Goal: Task Accomplishment & Management: Complete application form

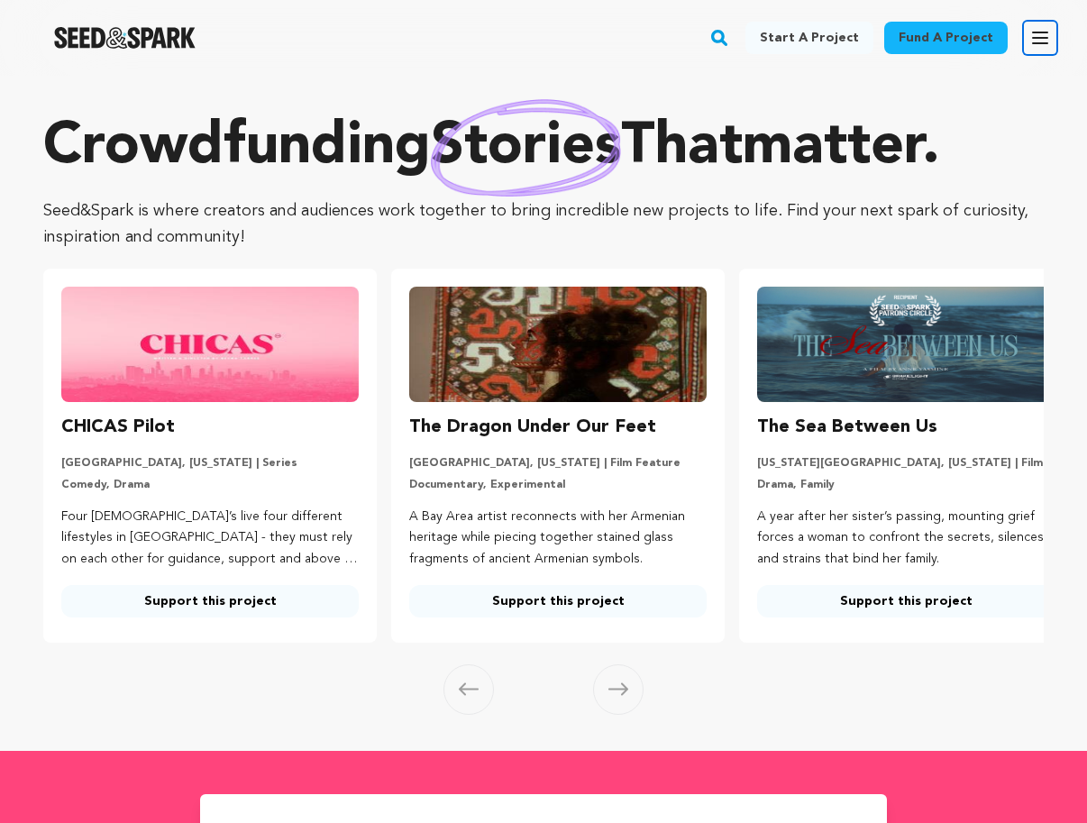
click at [1040, 38] on icon "button" at bounding box center [1040, 37] width 14 height 11
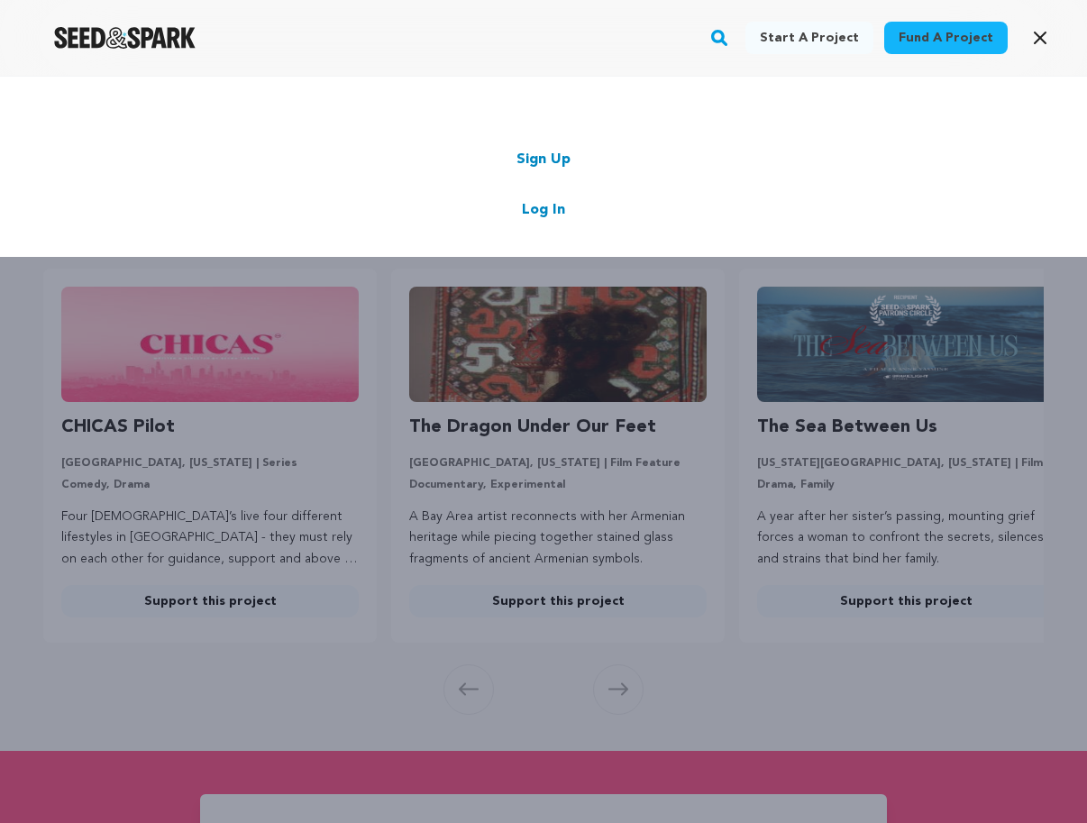
click at [541, 150] on link "Sign Up" at bounding box center [543, 160] width 54 height 22
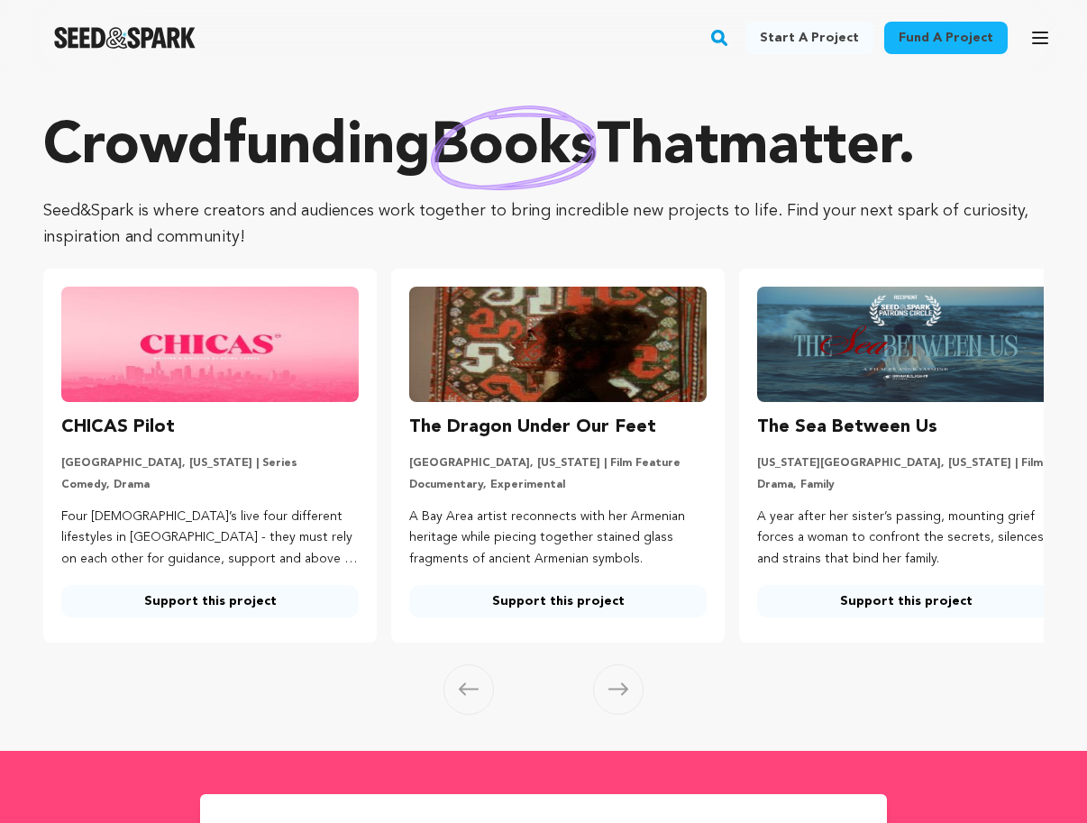
click at [782, 35] on link "Start a project" at bounding box center [809, 38] width 128 height 32
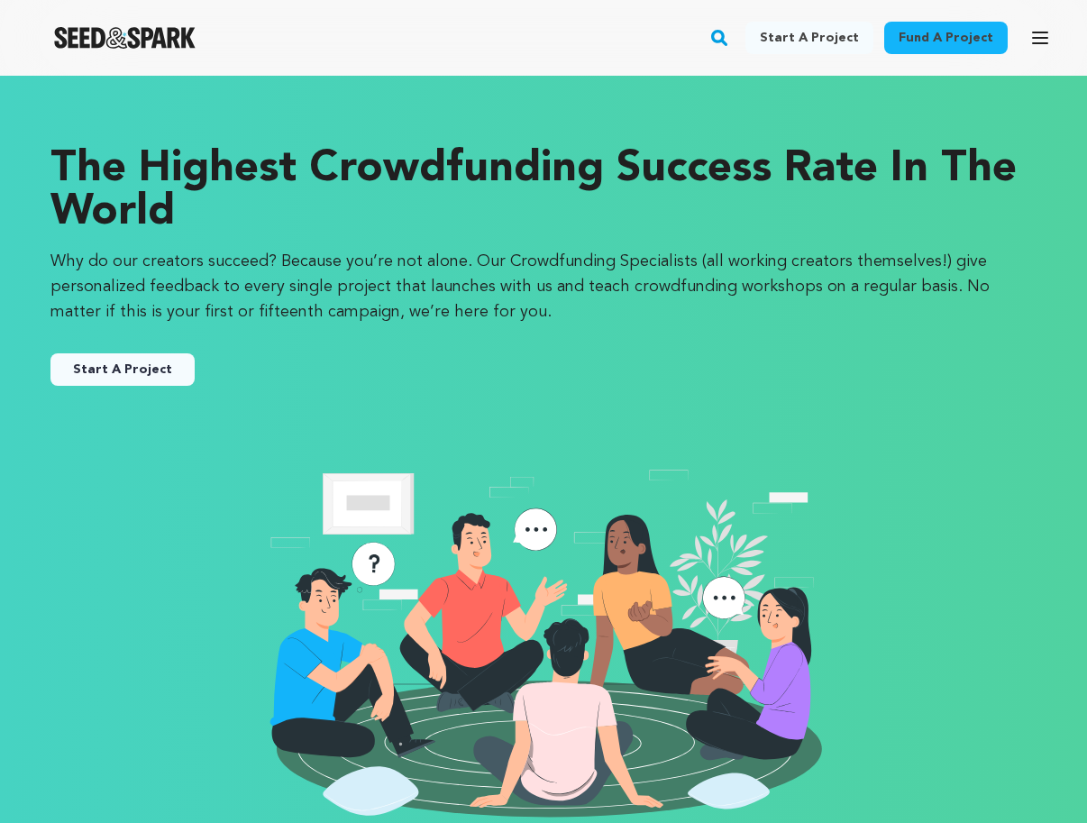
click at [152, 362] on link "Start A Project" at bounding box center [122, 369] width 144 height 32
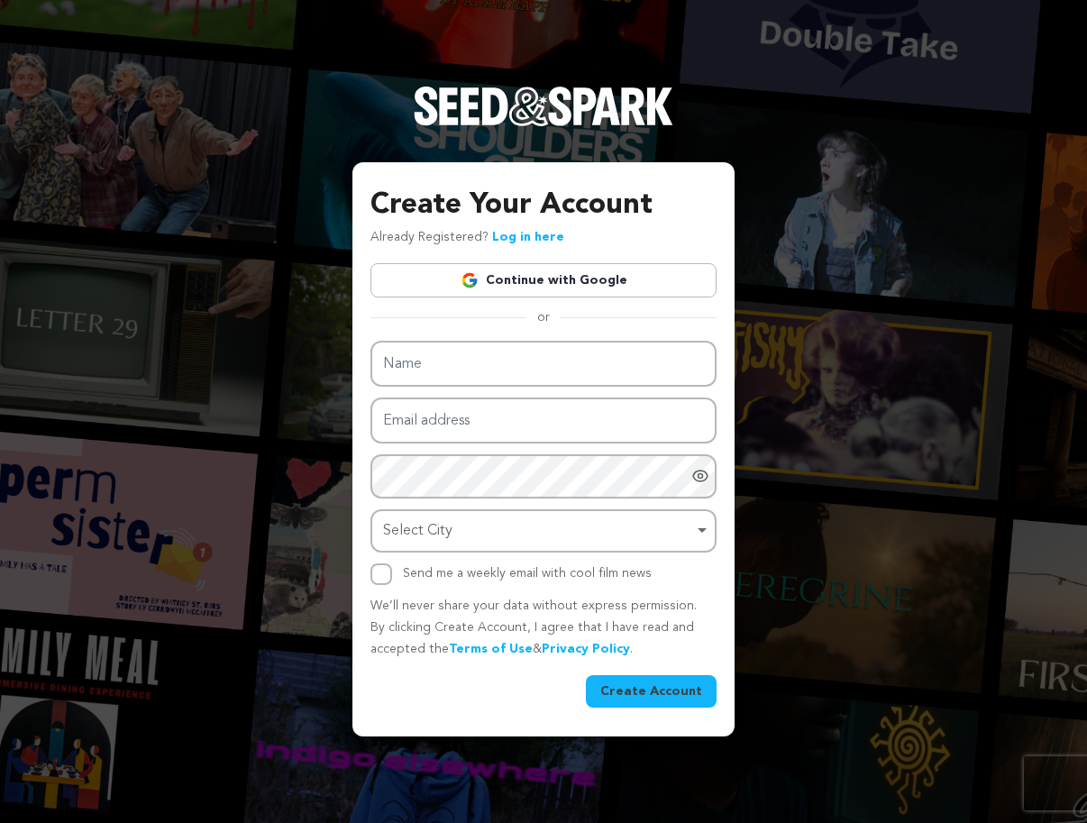
click at [516, 278] on link "Continue with Google" at bounding box center [543, 280] width 346 height 34
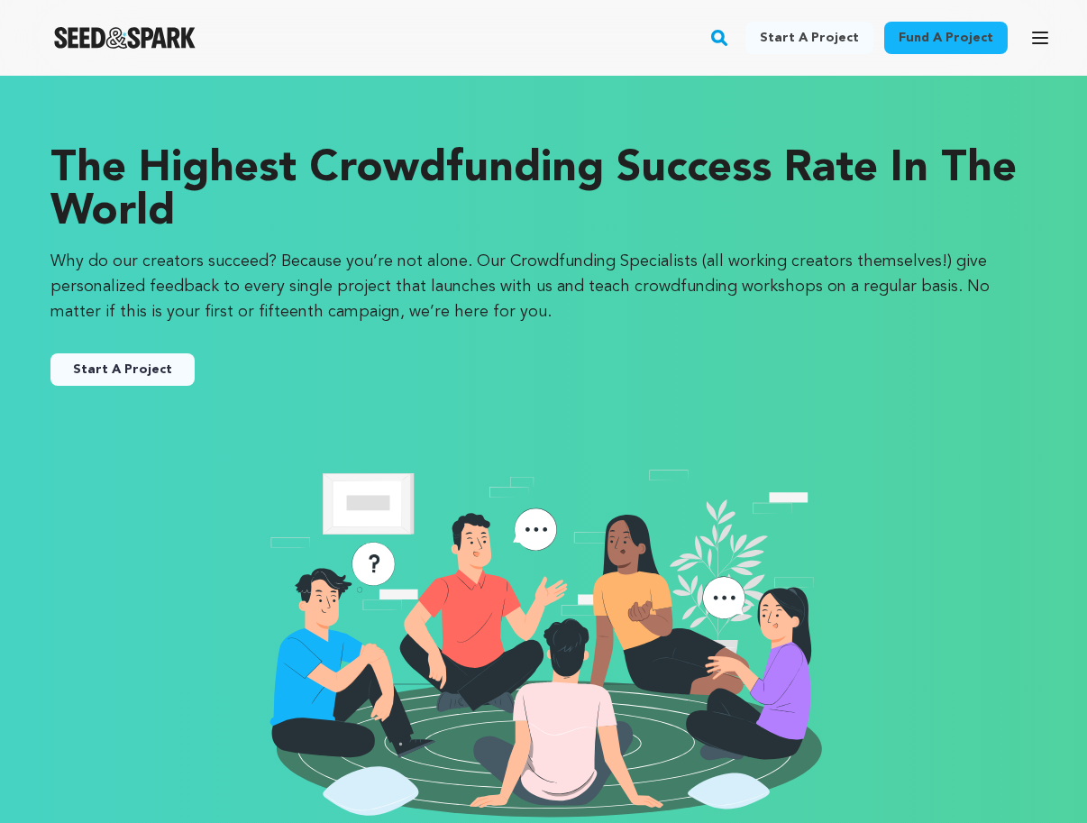
click at [845, 33] on link "Start a project" at bounding box center [809, 38] width 128 height 32
click at [840, 33] on link "Start a project" at bounding box center [809, 38] width 128 height 32
click at [123, 371] on button "Start A Project" at bounding box center [122, 369] width 144 height 32
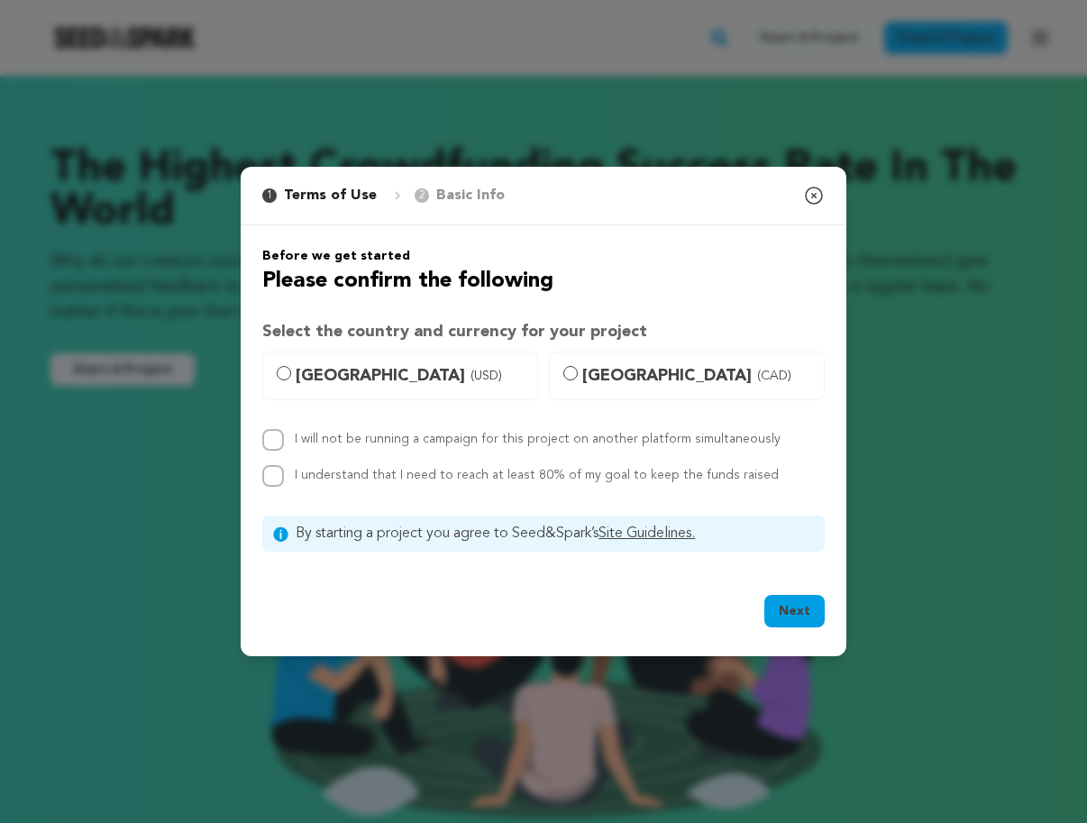
click at [383, 374] on span "United States (USD)" at bounding box center [411, 375] width 231 height 25
click at [291, 374] on input "United States (USD)" at bounding box center [284, 373] width 14 height 14
radio input "true"
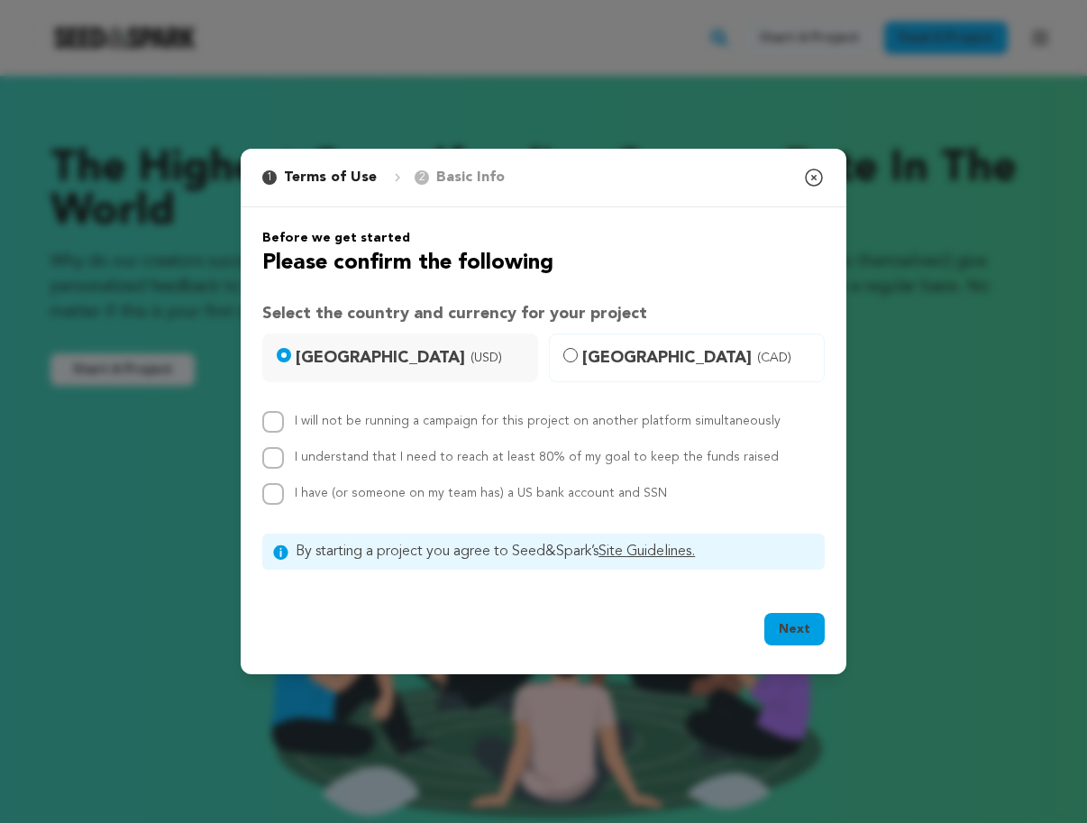
click at [377, 428] on div "I will not be running a campaign for this project on another platform simultane…" at bounding box center [538, 422] width 486 height 22
click at [366, 422] on label "I will not be running a campaign for this project on another platform simultane…" at bounding box center [538, 420] width 486 height 13
click at [284, 422] on input "I will not be running a campaign for this project on another platform simultane…" at bounding box center [273, 422] width 22 height 22
checkbox input "true"
click at [365, 451] on label "I understand that I need to reach at least 80% of my goal to keep the funds rai…" at bounding box center [537, 457] width 484 height 13
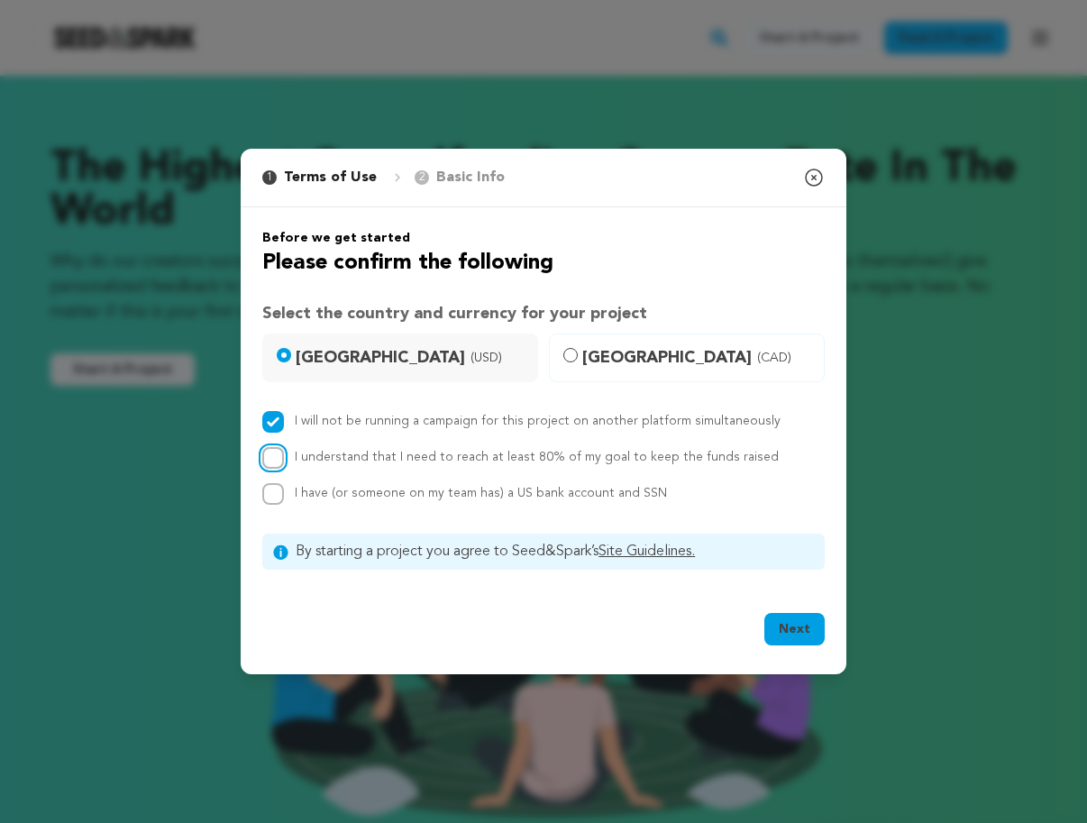
click at [284, 451] on input "I understand that I need to reach at least 80% of my goal to keep the funds rai…" at bounding box center [273, 458] width 22 height 22
checkbox input "true"
click at [356, 502] on div "I have (or someone on my team has) a US bank account and SSN" at bounding box center [481, 494] width 372 height 22
click at [356, 496] on span "I have (or someone on my team has) a US bank account and SSN" at bounding box center [481, 493] width 372 height 13
click at [284, 496] on input "I have (or someone on my team has) a US bank account and SSN" at bounding box center [273, 494] width 22 height 22
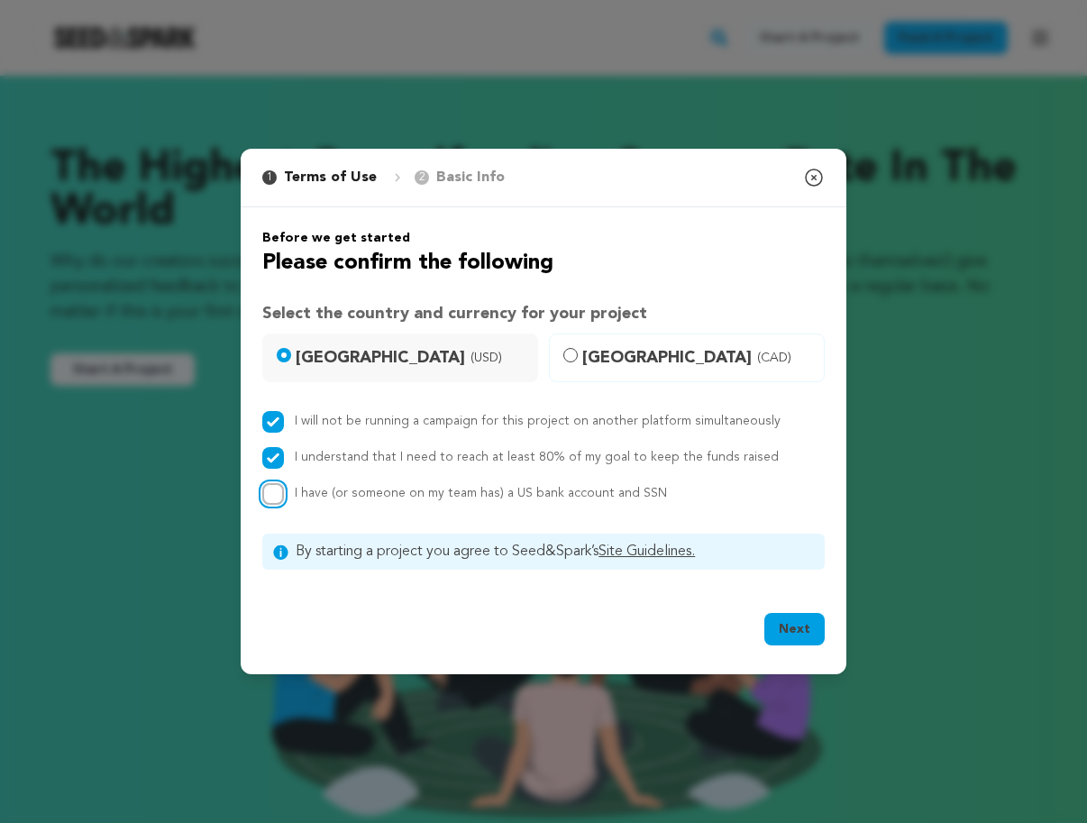
checkbox input "true"
click at [796, 634] on button "Next" at bounding box center [794, 629] width 60 height 32
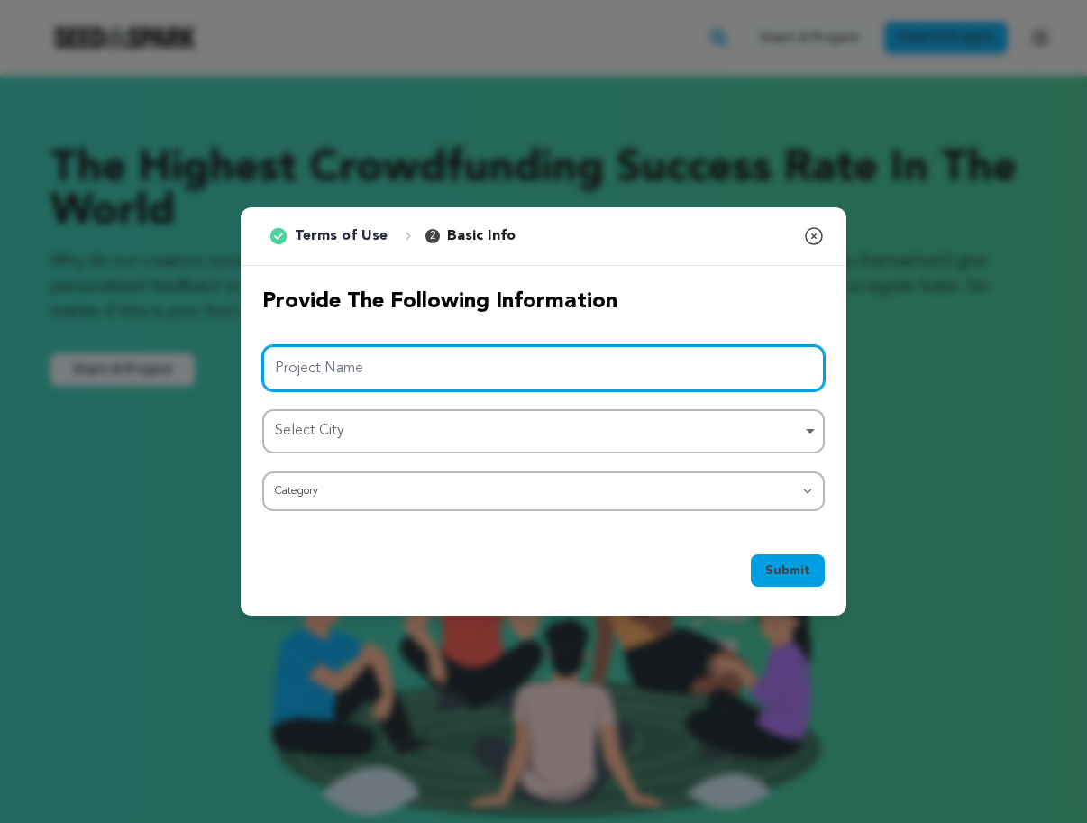
click at [576, 376] on input "Project Name" at bounding box center [543, 368] width 562 height 46
type input "S"
click at [522, 432] on div "Select City Remove item" at bounding box center [538, 431] width 526 height 26
type input "The Scarlet Sand"
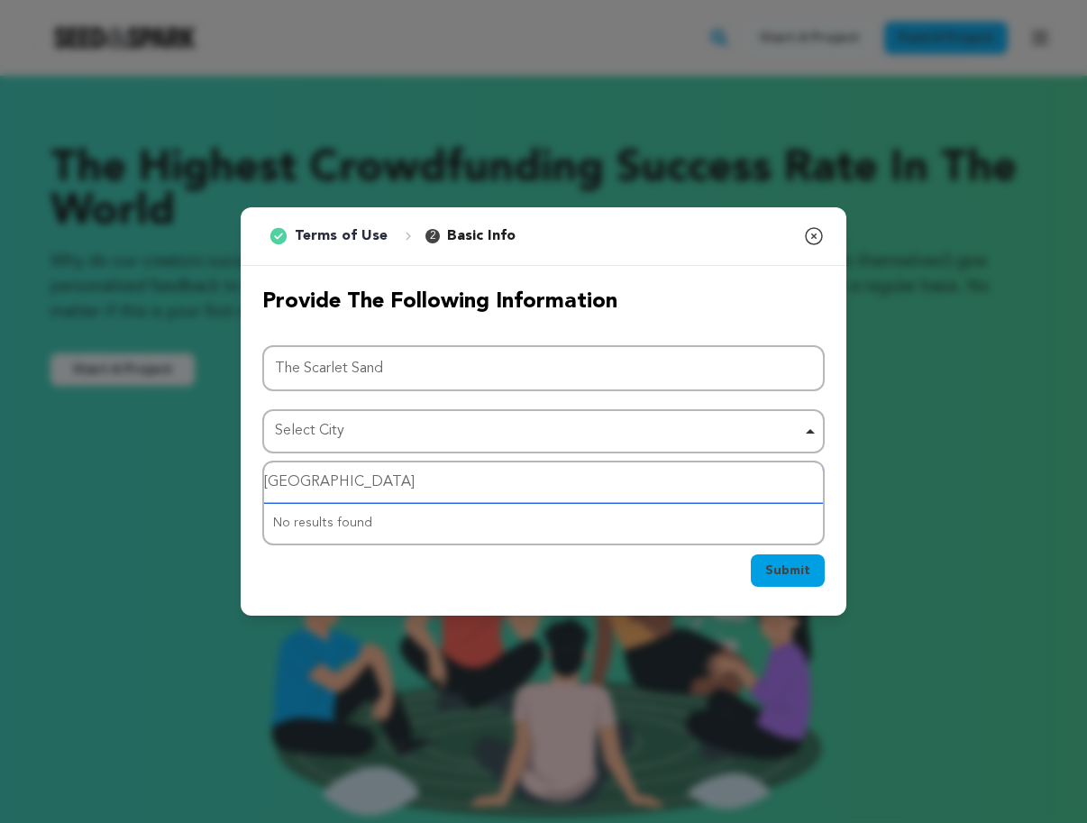
type input "los angeles"
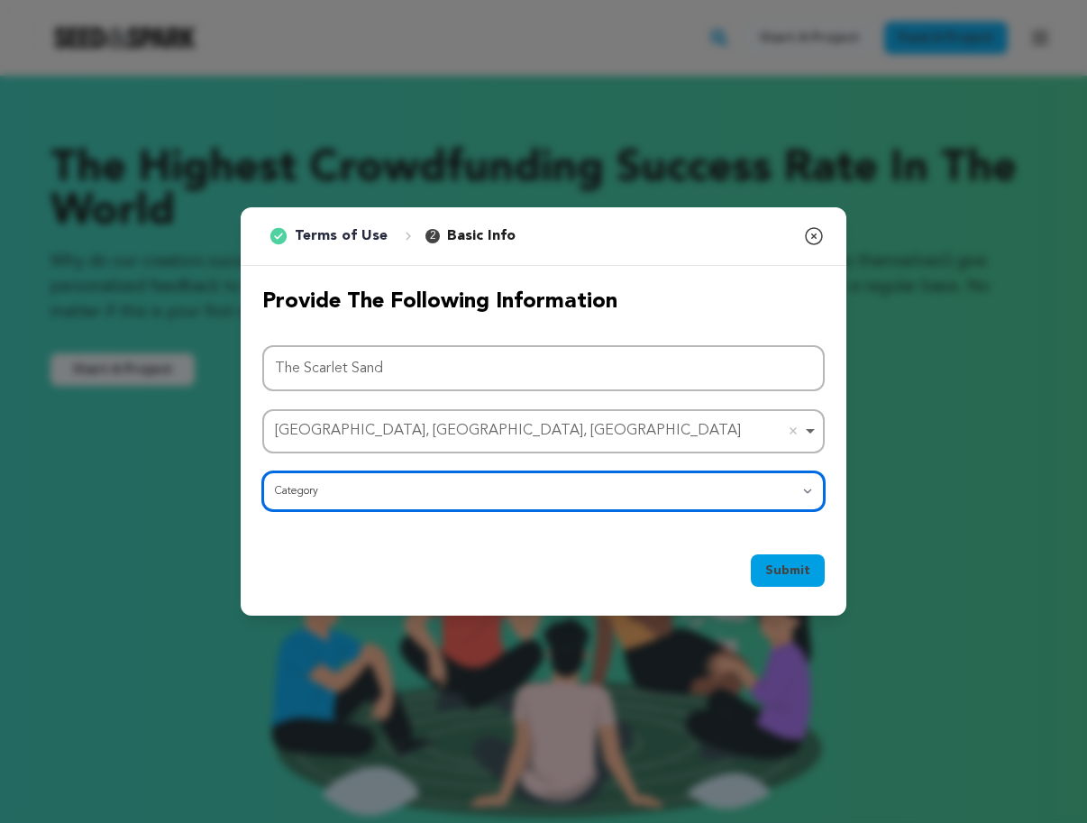
click at [428, 496] on select "Category Film Feature Film Short Series Film Festival Company Music Video VR Ex…" at bounding box center [543, 491] width 562 height 40
select select "383"
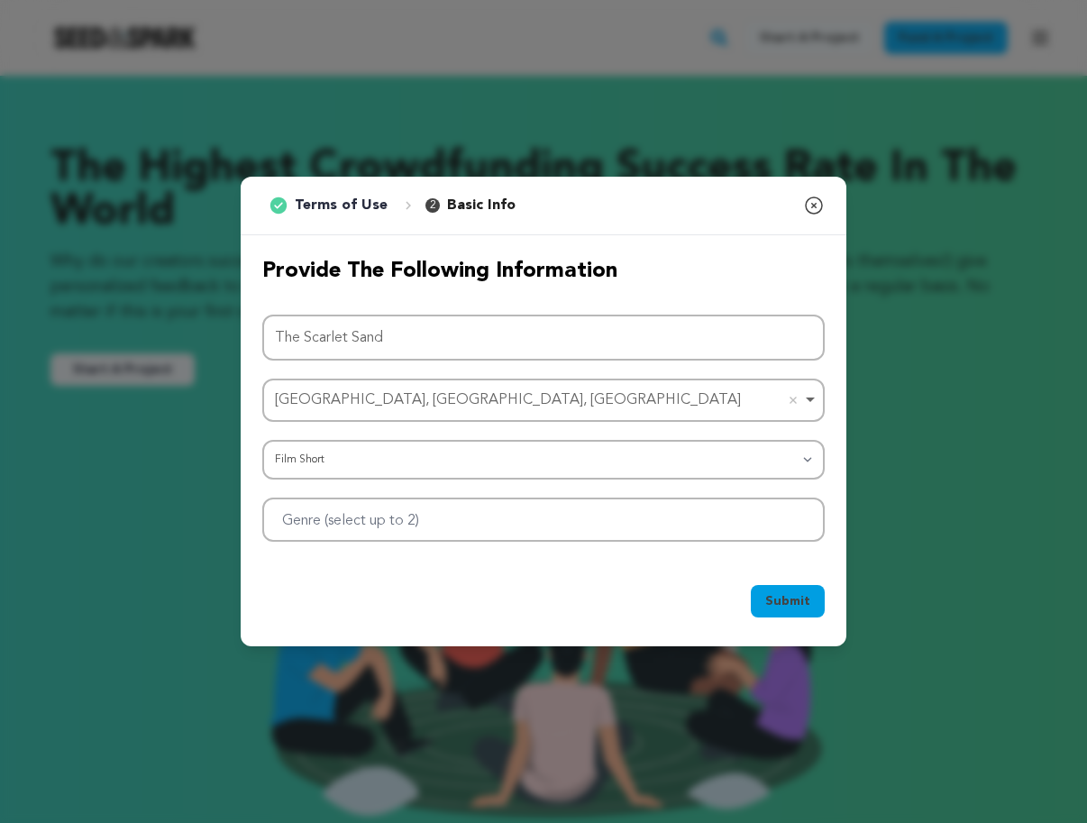
click at [698, 490] on div "Project Name The Scarlet Sand Los Angeles, CA, USA Los Angeles, CA, USA Remove …" at bounding box center [543, 428] width 562 height 228
click at [689, 512] on div at bounding box center [543, 519] width 562 height 44
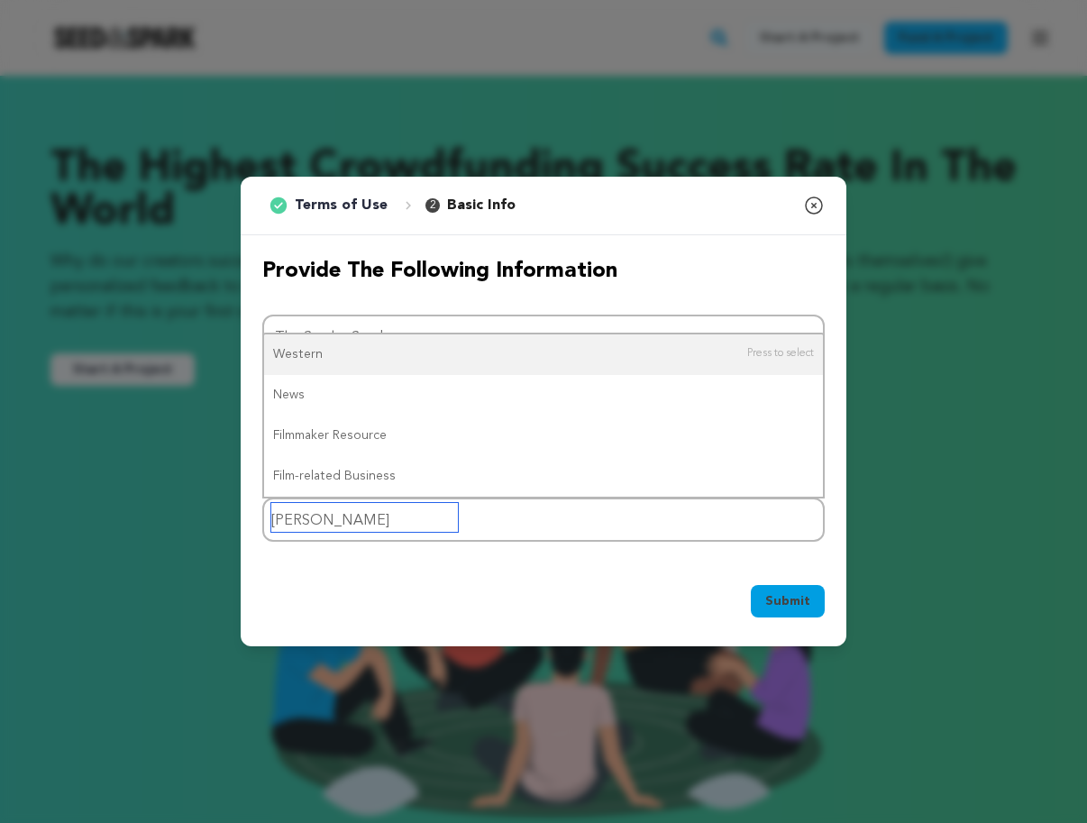
type input "west"
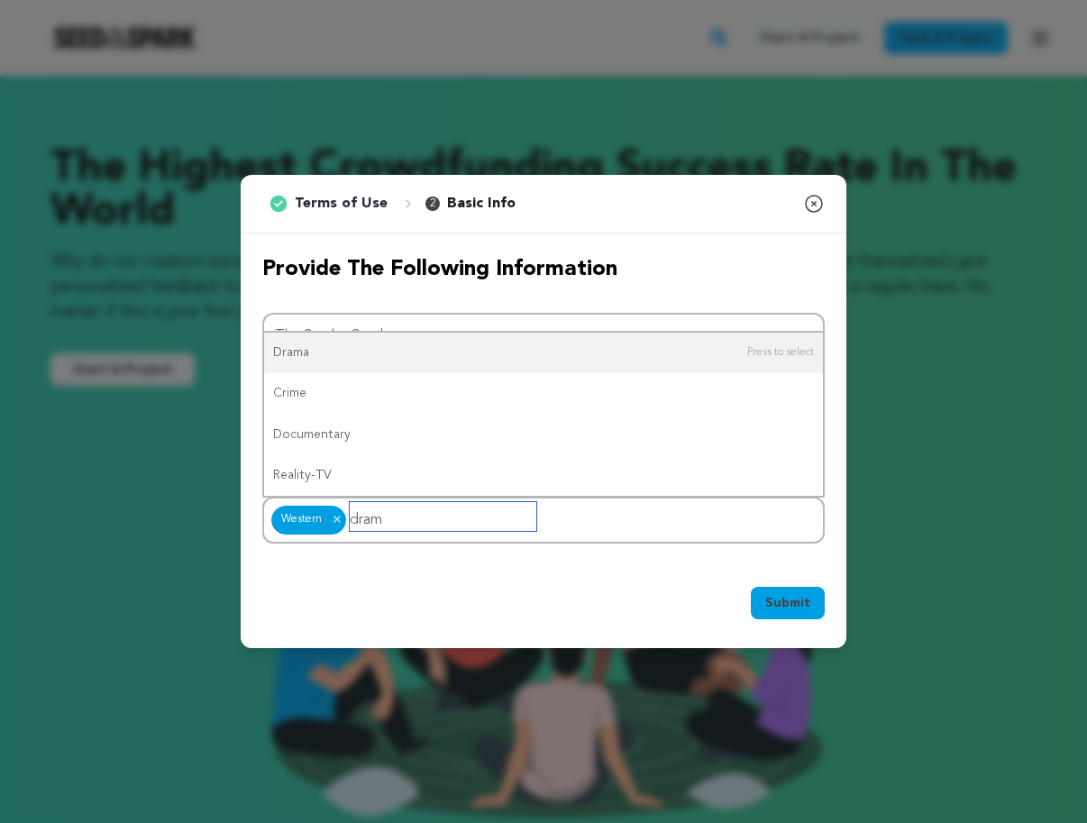
type input "drama"
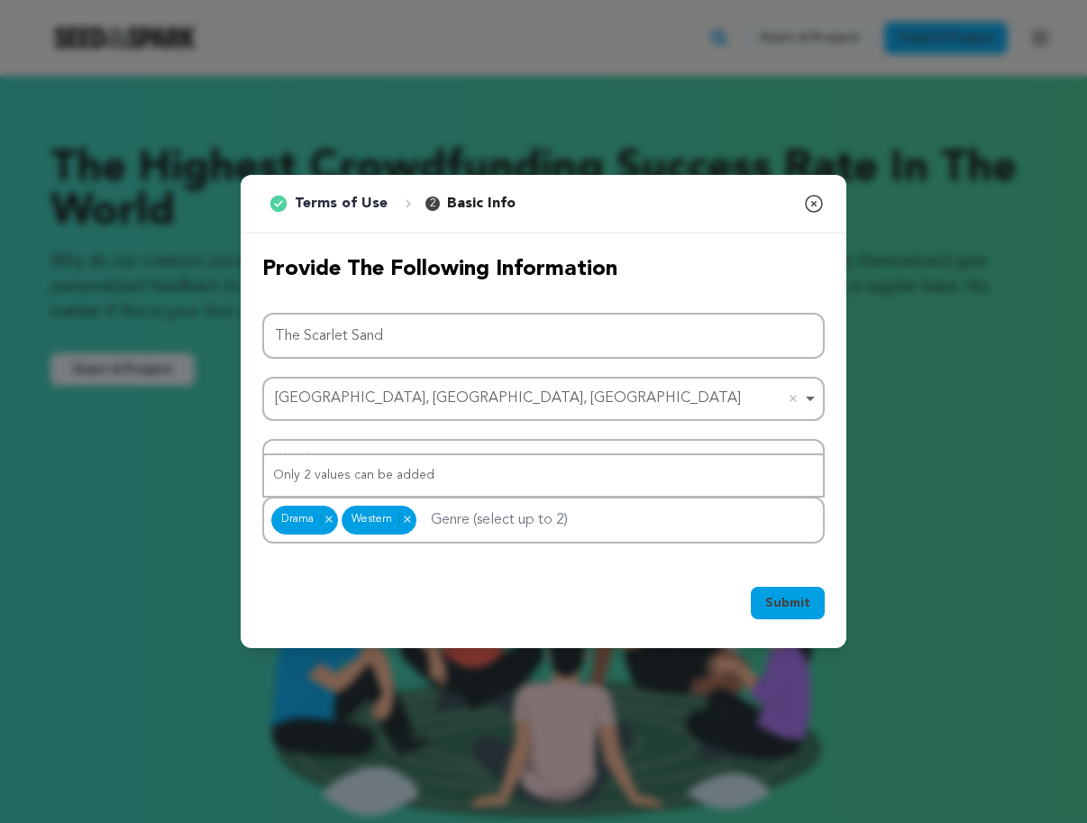
click at [799, 587] on button "Submit" at bounding box center [788, 603] width 74 height 32
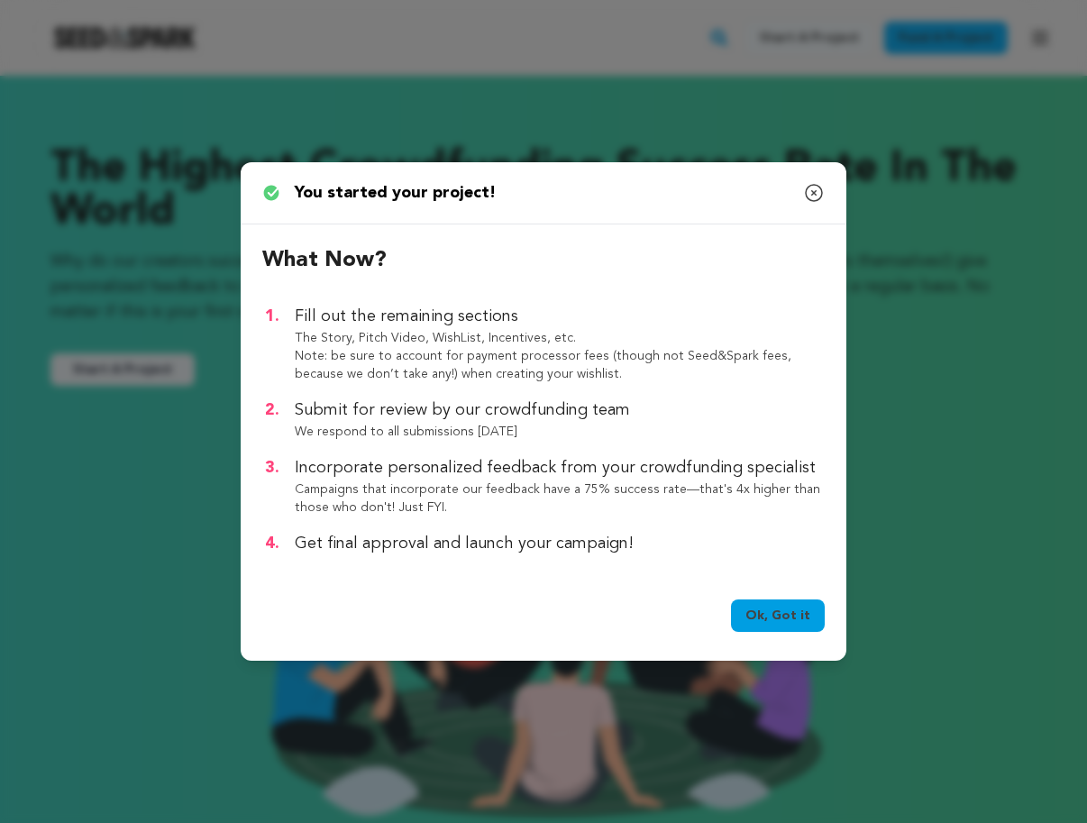
click at [789, 614] on link "Ok, Got it" at bounding box center [778, 615] width 94 height 32
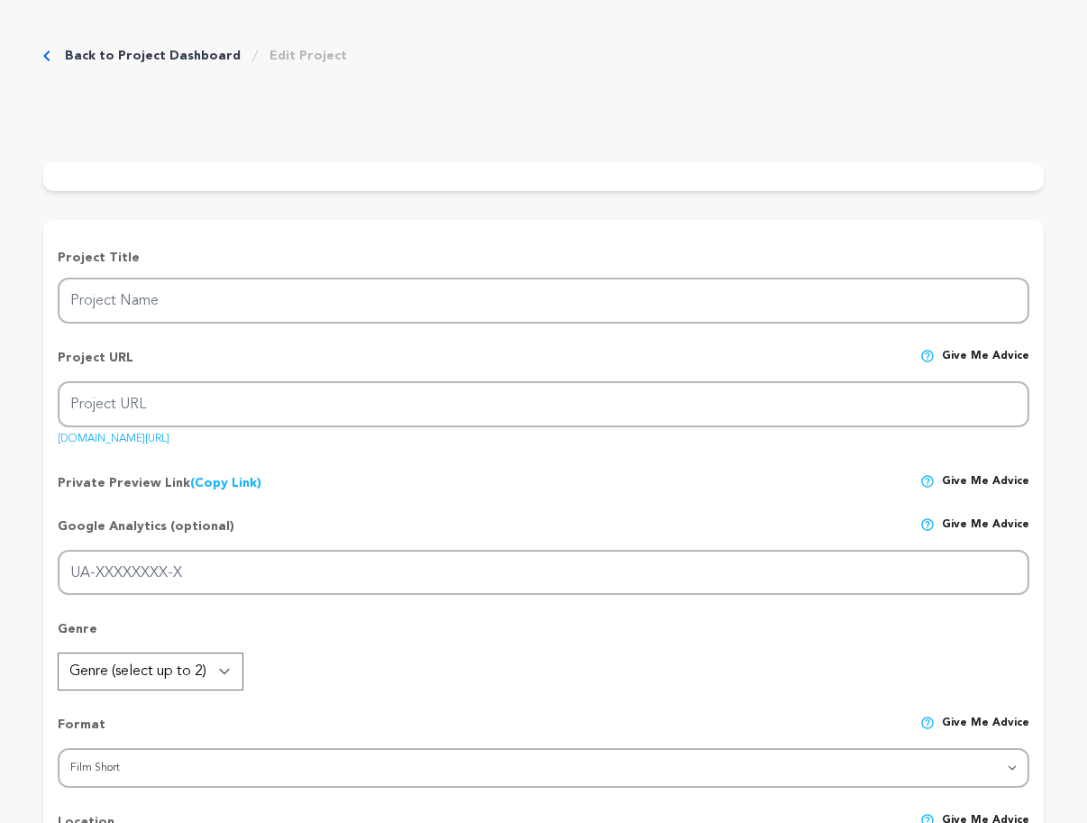
type input "The Scarlet Sand"
type input "the-scarlet-sand-1"
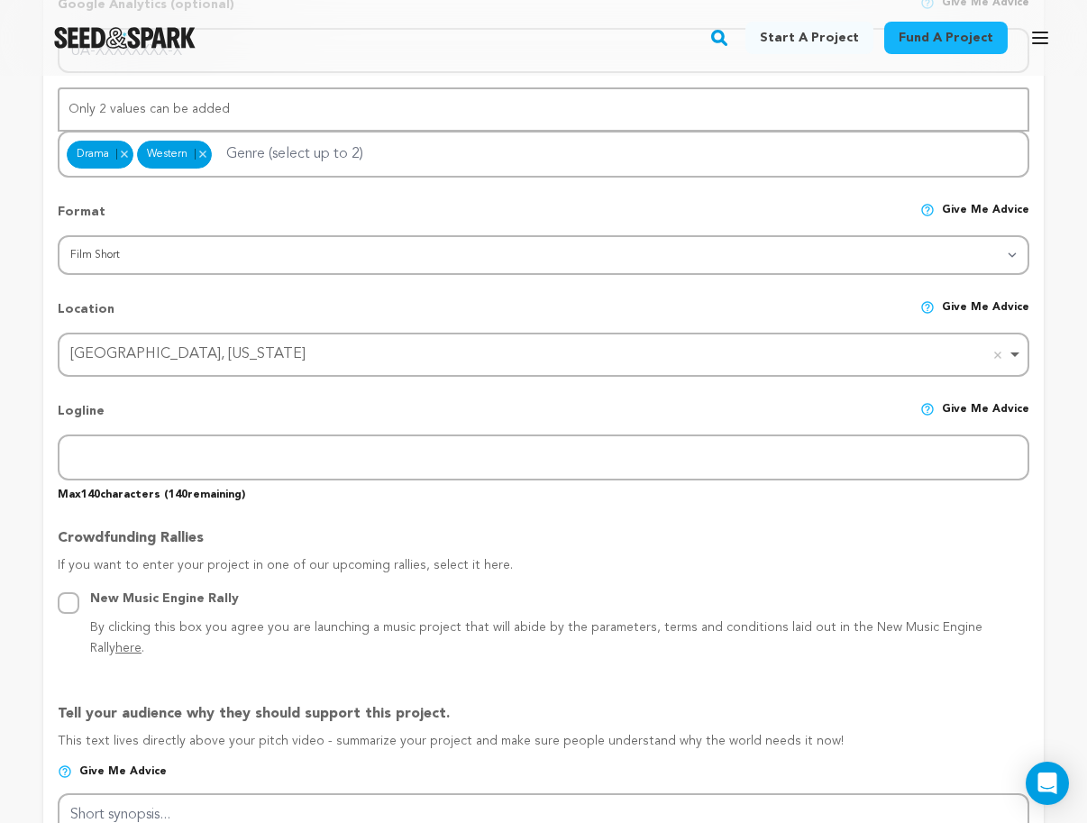
scroll to position [585, 0]
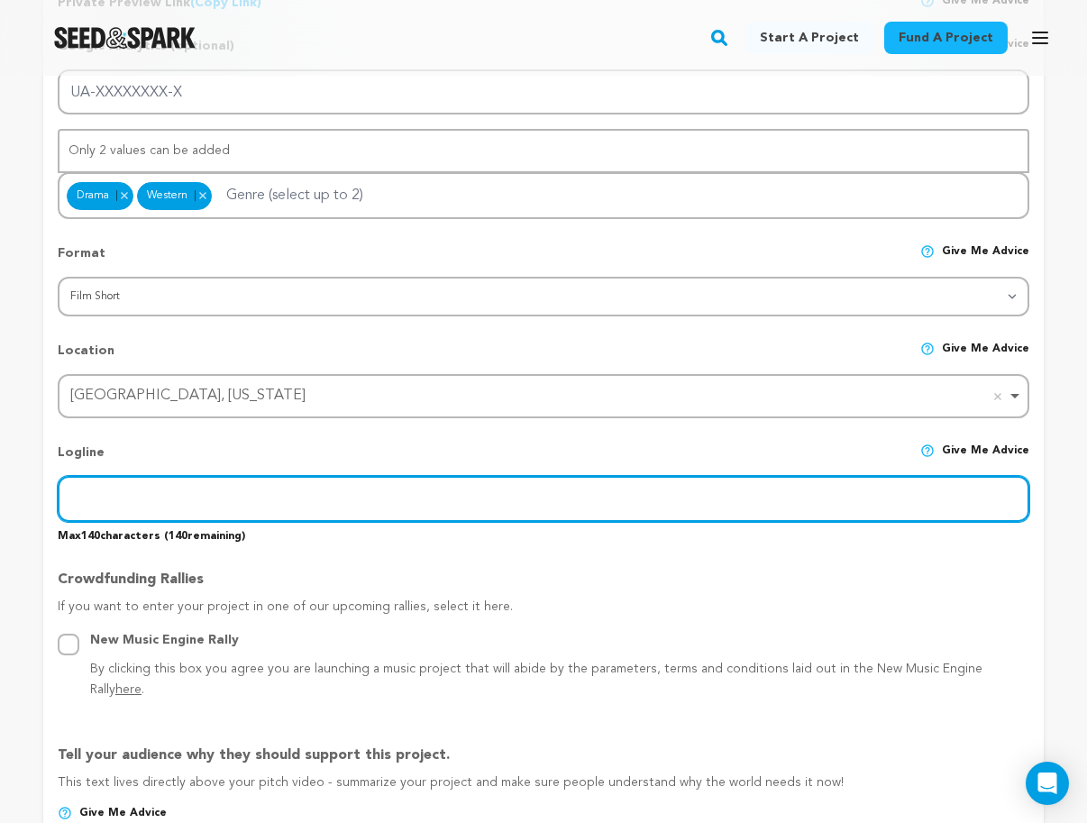
click at [206, 487] on input "text" at bounding box center [543, 499] width 971 height 46
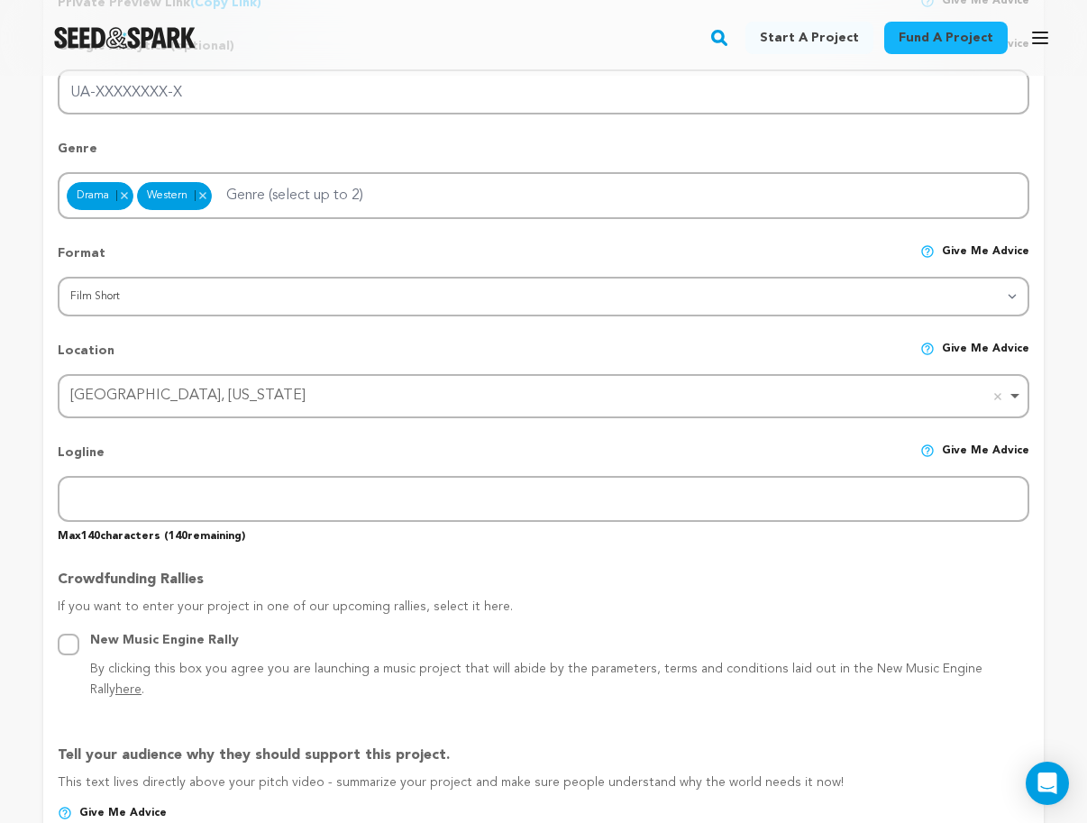
click at [187, 525] on p "Max 140 characters ( 140 remaining)" at bounding box center [543, 533] width 971 height 22
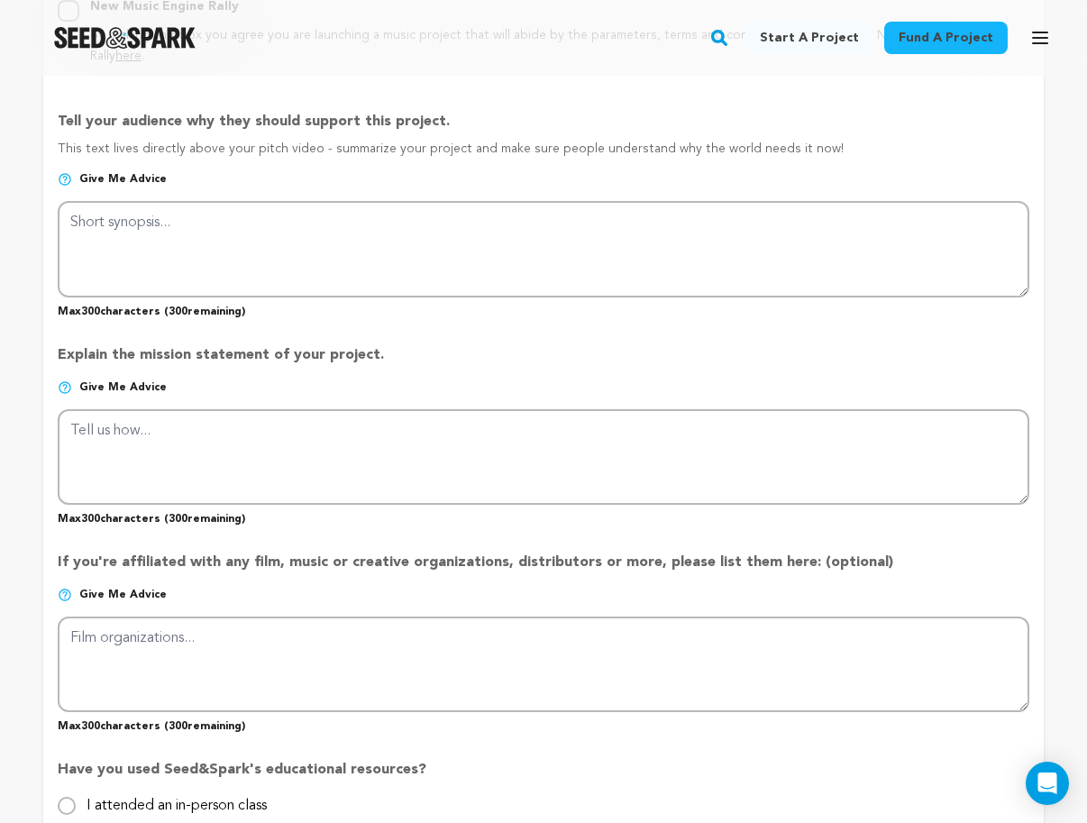
scroll to position [1335, 0]
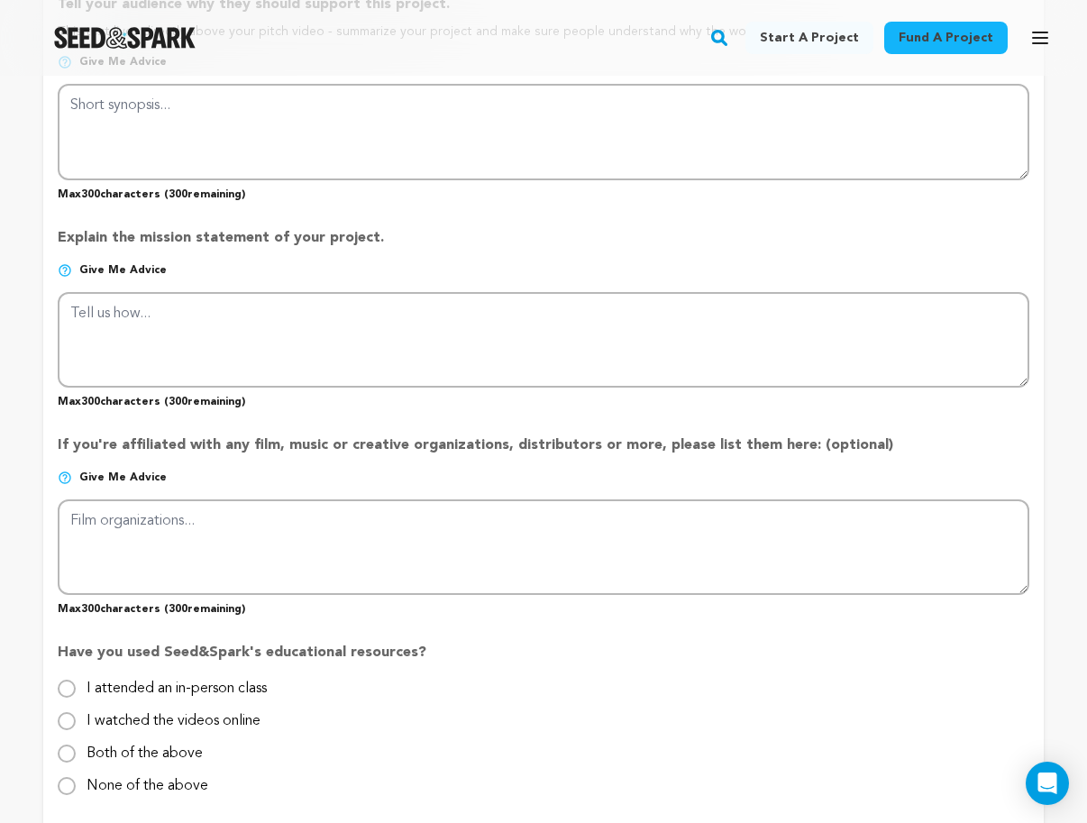
click at [146, 732] on label "Both of the above" at bounding box center [144, 746] width 116 height 29
click at [76, 744] on input "Both of the above" at bounding box center [67, 753] width 18 height 18
radio input "true"
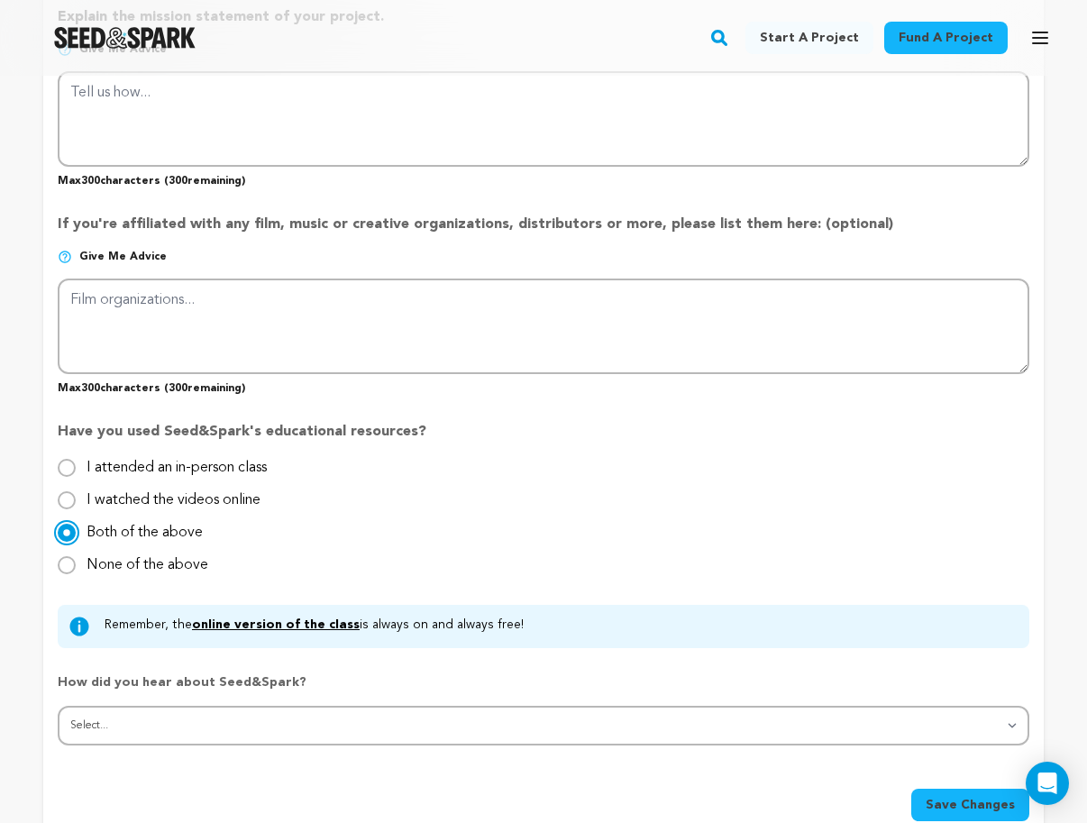
scroll to position [1678, 0]
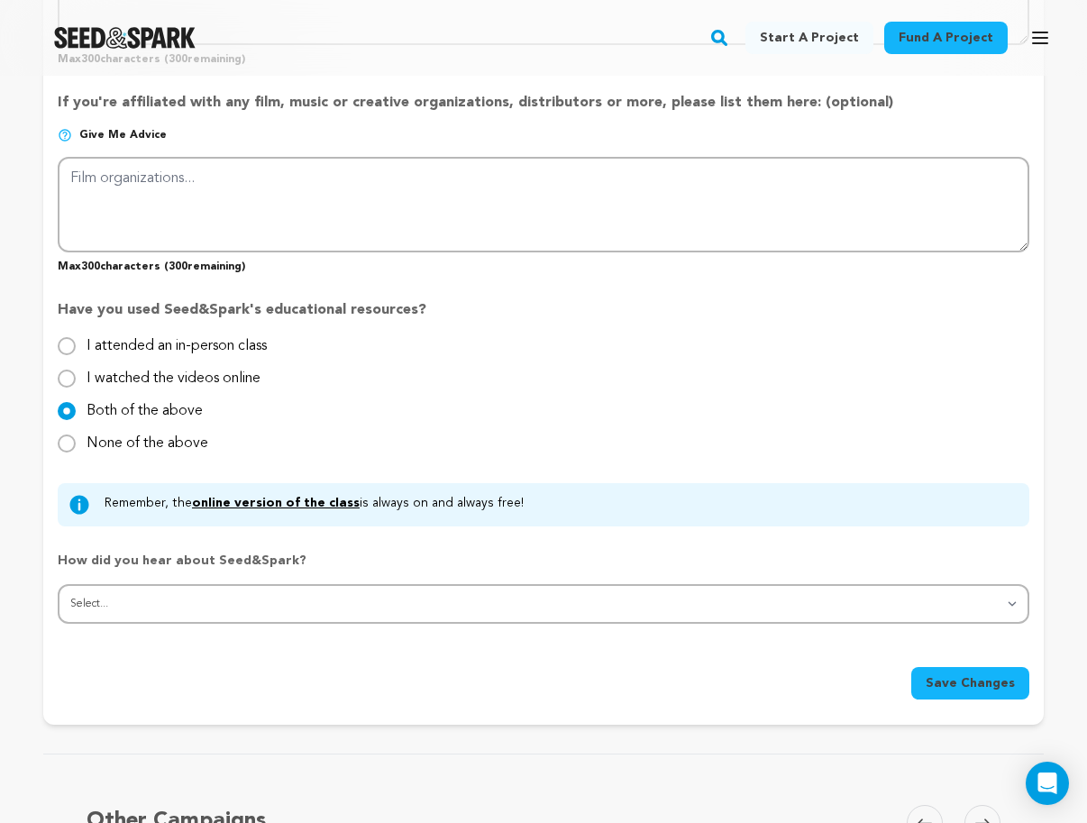
click at [180, 357] on label "I watched the videos online" at bounding box center [173, 371] width 174 height 29
click at [76, 369] on input "I watched the videos online" at bounding box center [67, 378] width 18 height 18
radio input "true"
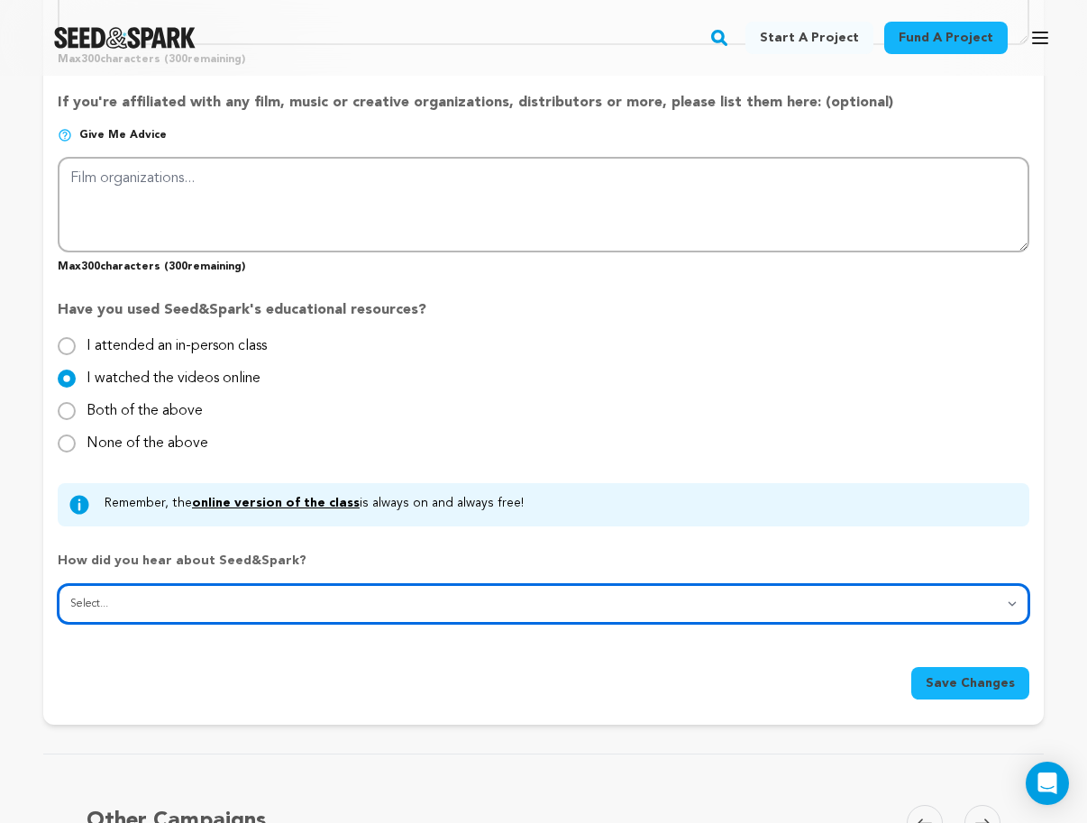
click at [173, 584] on select "Select... From a friend Social media Film festival or film organization Took an…" at bounding box center [543, 604] width 971 height 40
select select "2"
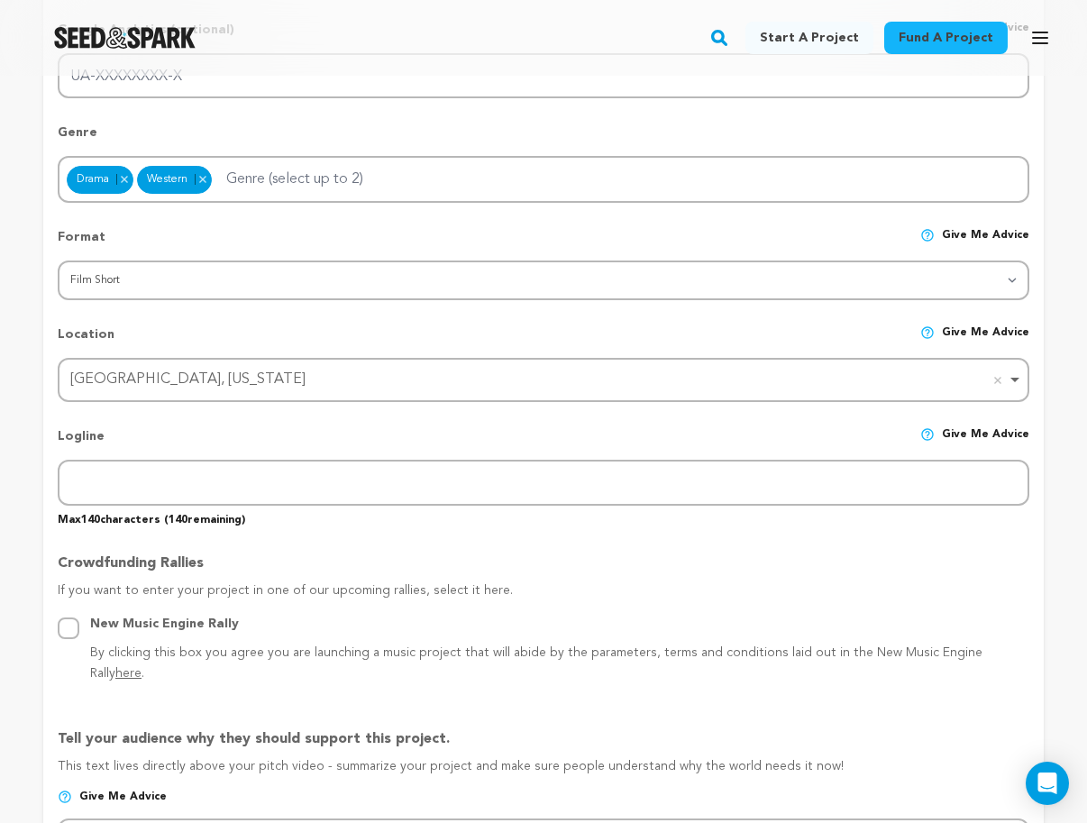
scroll to position [205, 0]
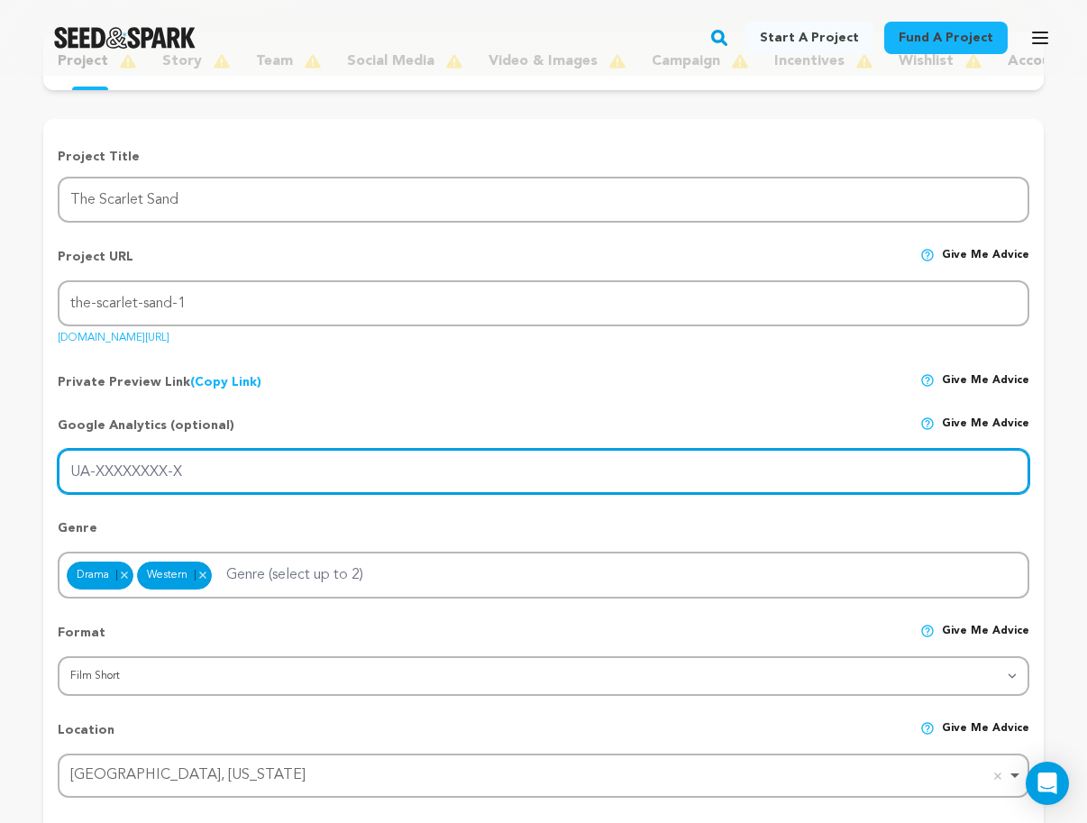
click at [222, 477] on input "UA-XXXXXXXX-X" at bounding box center [543, 472] width 971 height 46
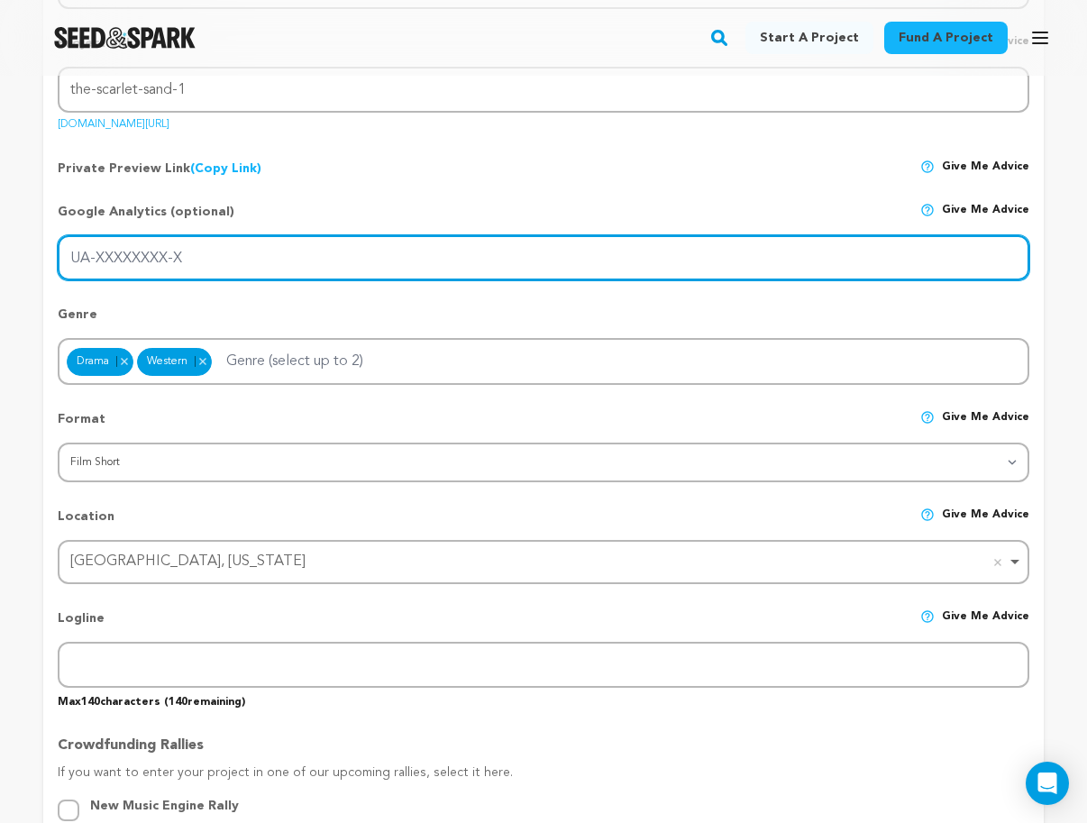
scroll to position [437, 0]
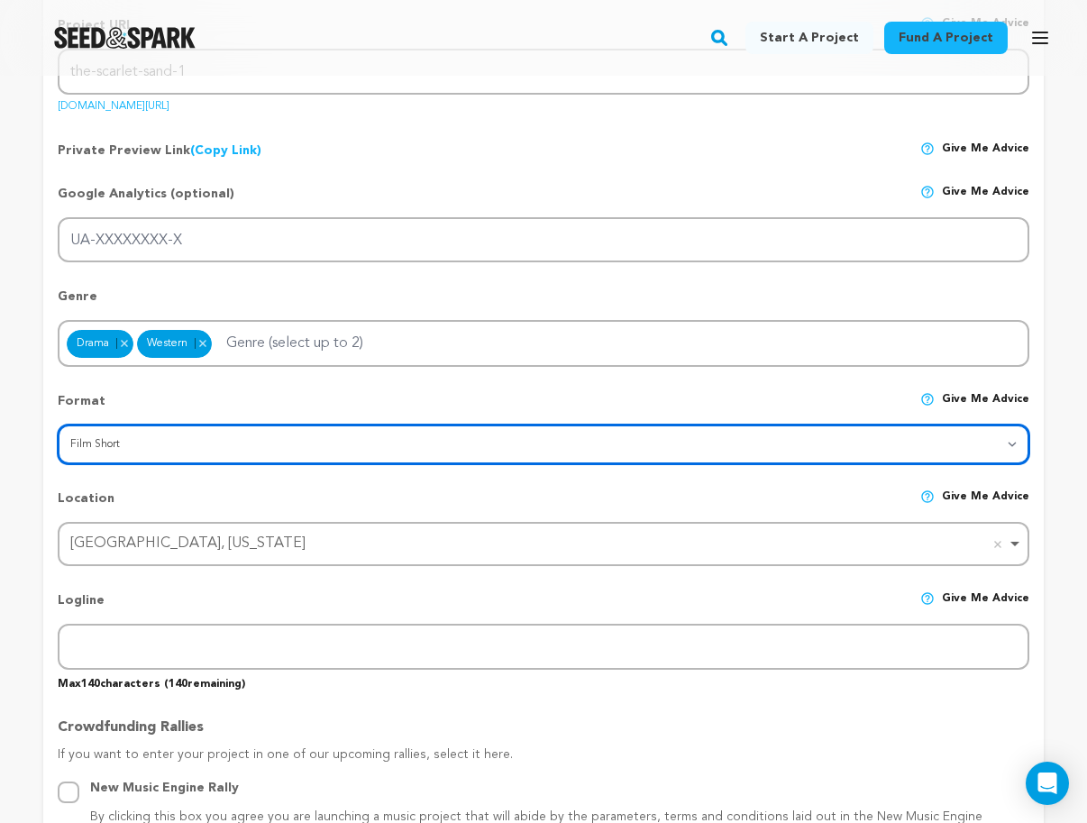
click at [194, 436] on select "Category Film Feature Film Short Series VR Experience Film Festival Company Mus…" at bounding box center [543, 444] width 971 height 40
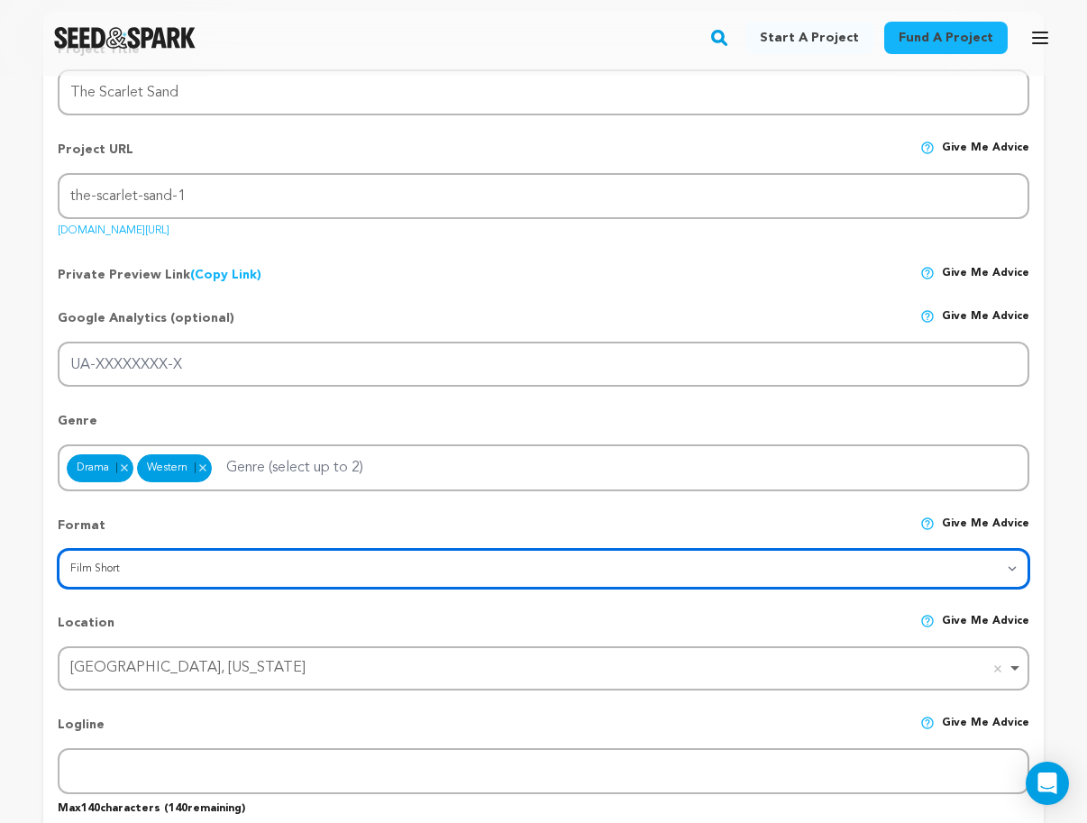
scroll to position [5, 0]
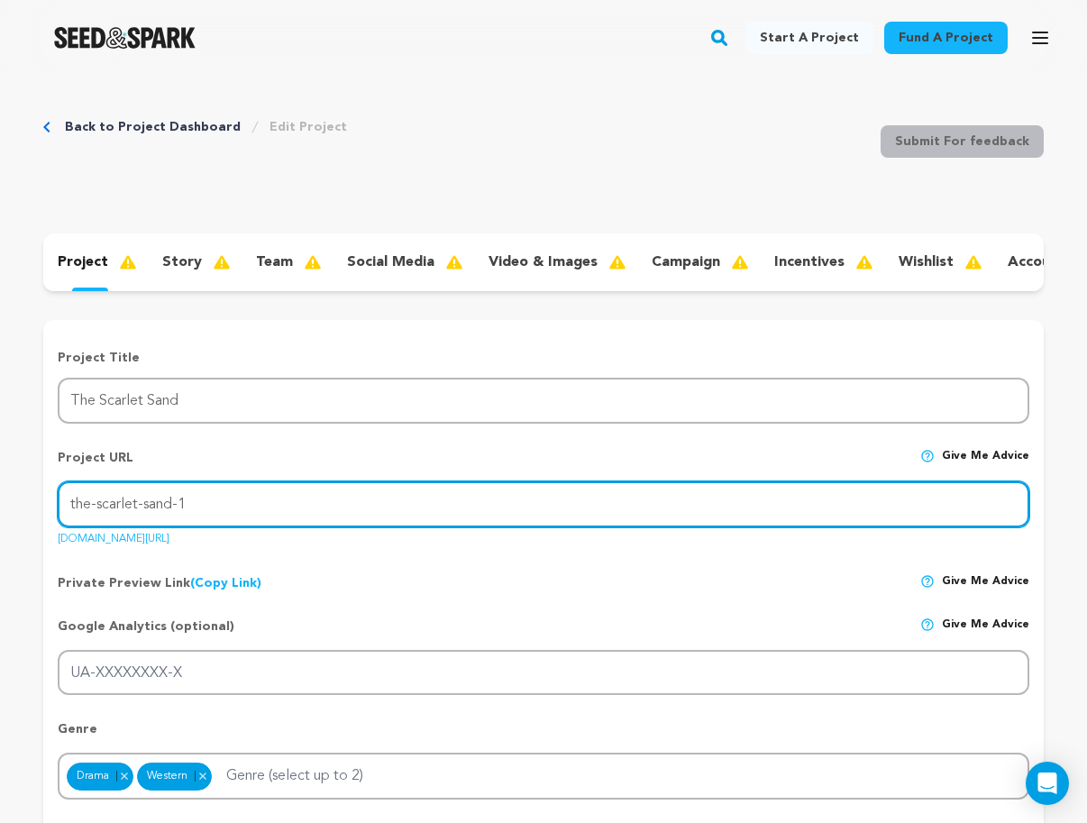
click at [132, 509] on input "the-scarlet-sand-1" at bounding box center [543, 504] width 971 height 46
click at [214, 502] on input "the-scarlet-sand-1" at bounding box center [543, 504] width 971 height 46
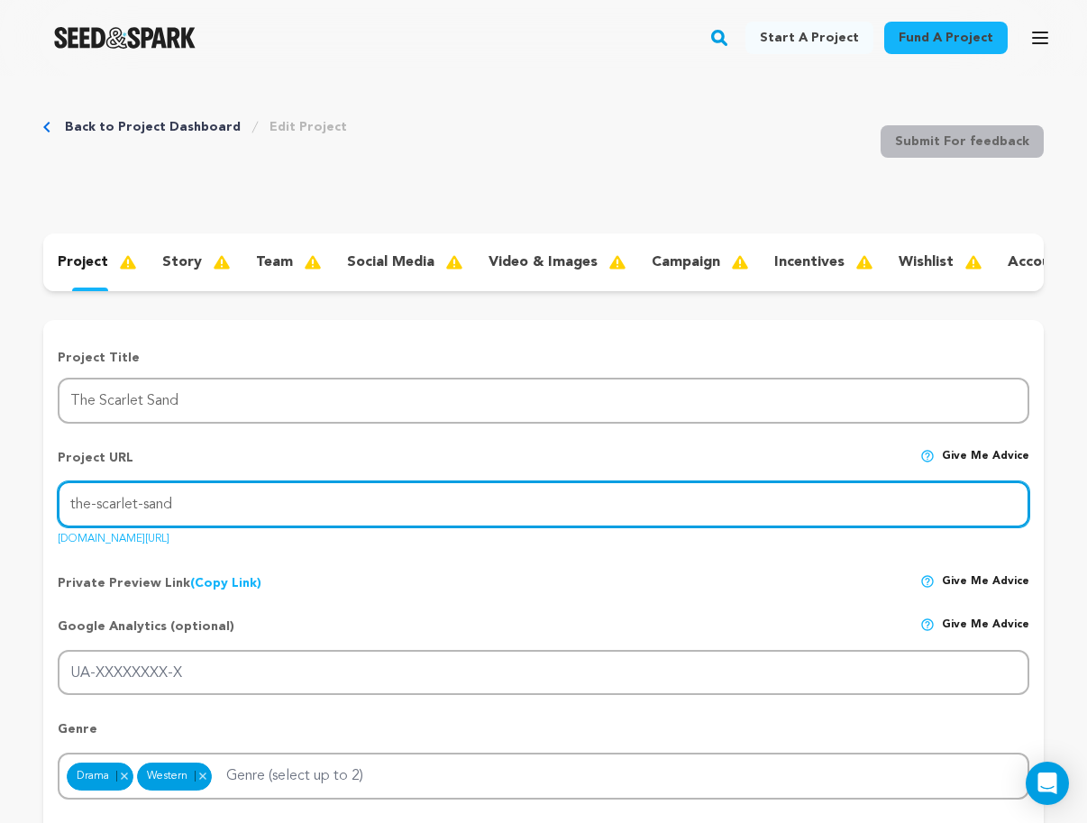
click at [230, 492] on input "the-scarlet-sand" at bounding box center [543, 504] width 971 height 46
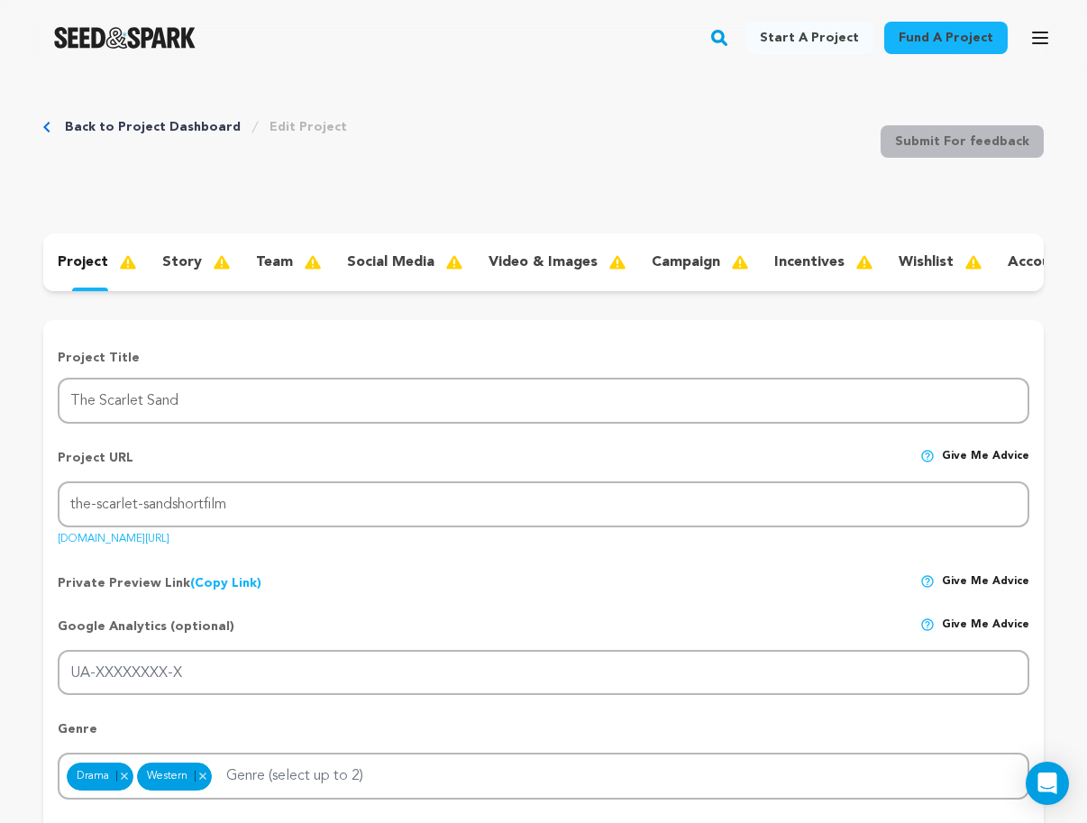
scroll to position [282, 0]
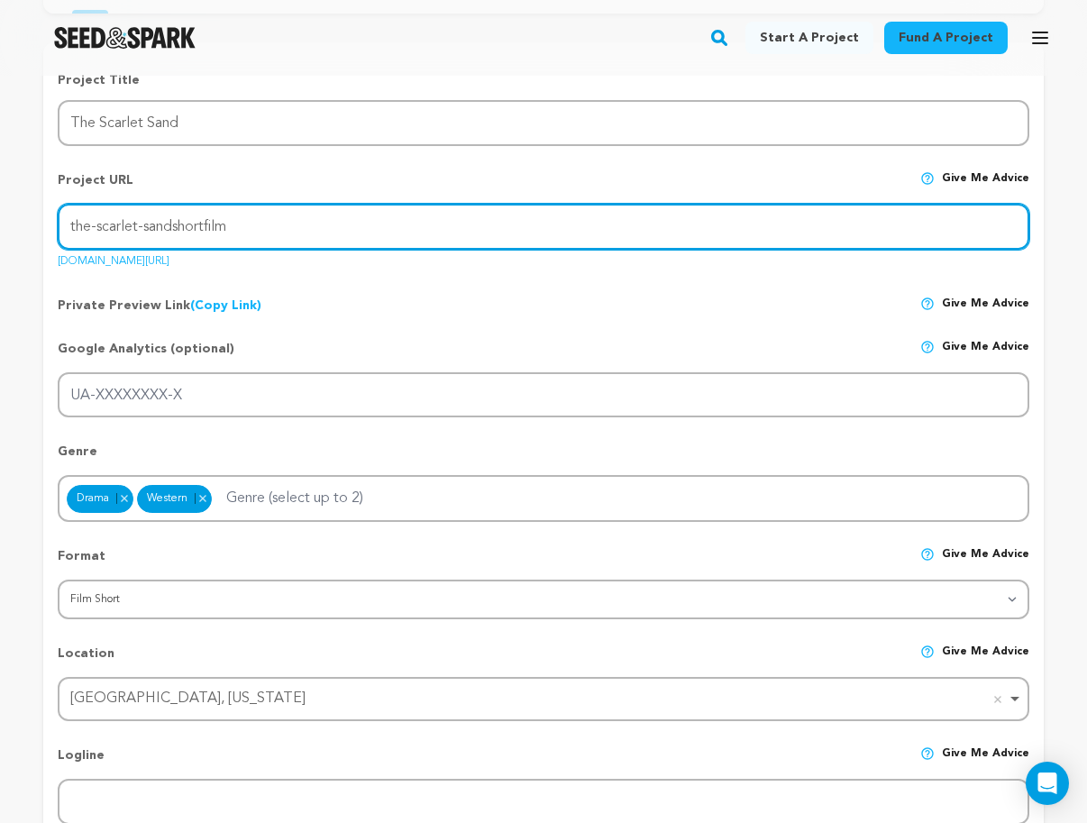
click at [292, 227] on input "the-scarlet-sandshortfilm" at bounding box center [543, 227] width 971 height 46
click at [174, 224] on input "the-scarlet-sandshortfilm" at bounding box center [543, 227] width 971 height 46
click at [205, 221] on input "the-scarlet-sand-shortfilm" at bounding box center [543, 227] width 971 height 46
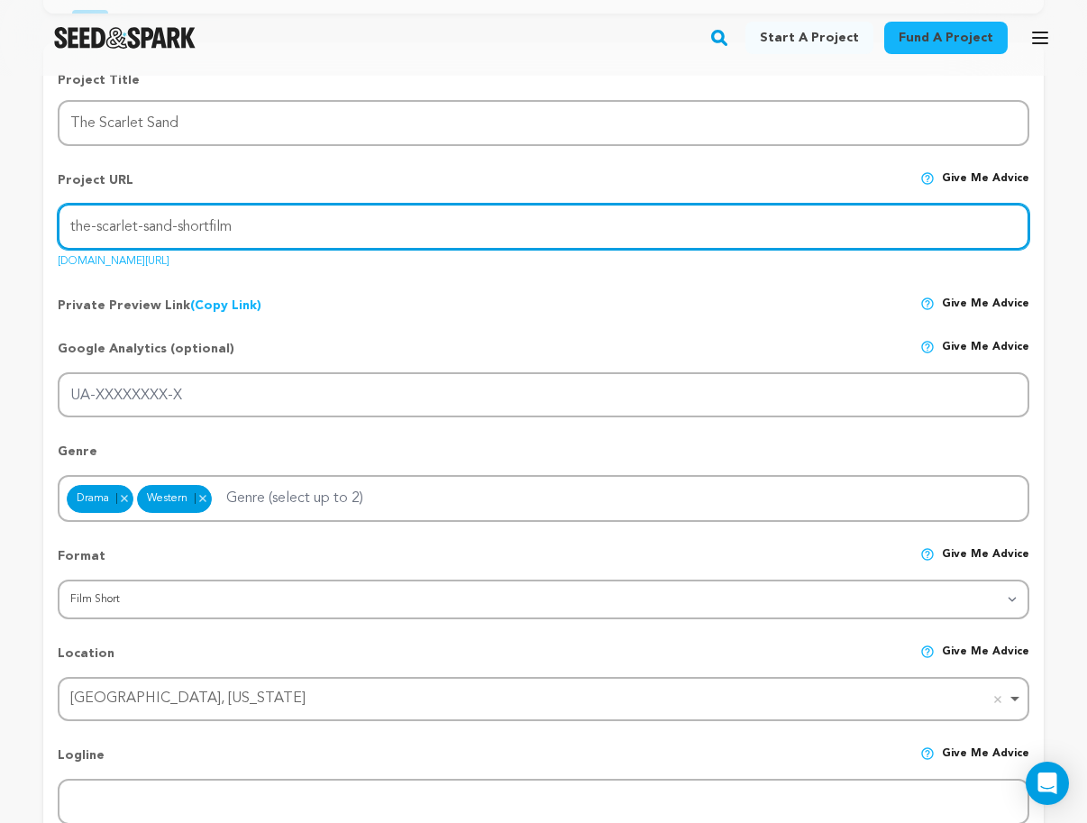
click at [210, 221] on input "the-scarlet-sand-shortfilm" at bounding box center [543, 227] width 971 height 46
type input "the-scarlet-sand-short-film"
click at [296, 222] on input "the-scarlet-sand-short-film" at bounding box center [543, 227] width 971 height 46
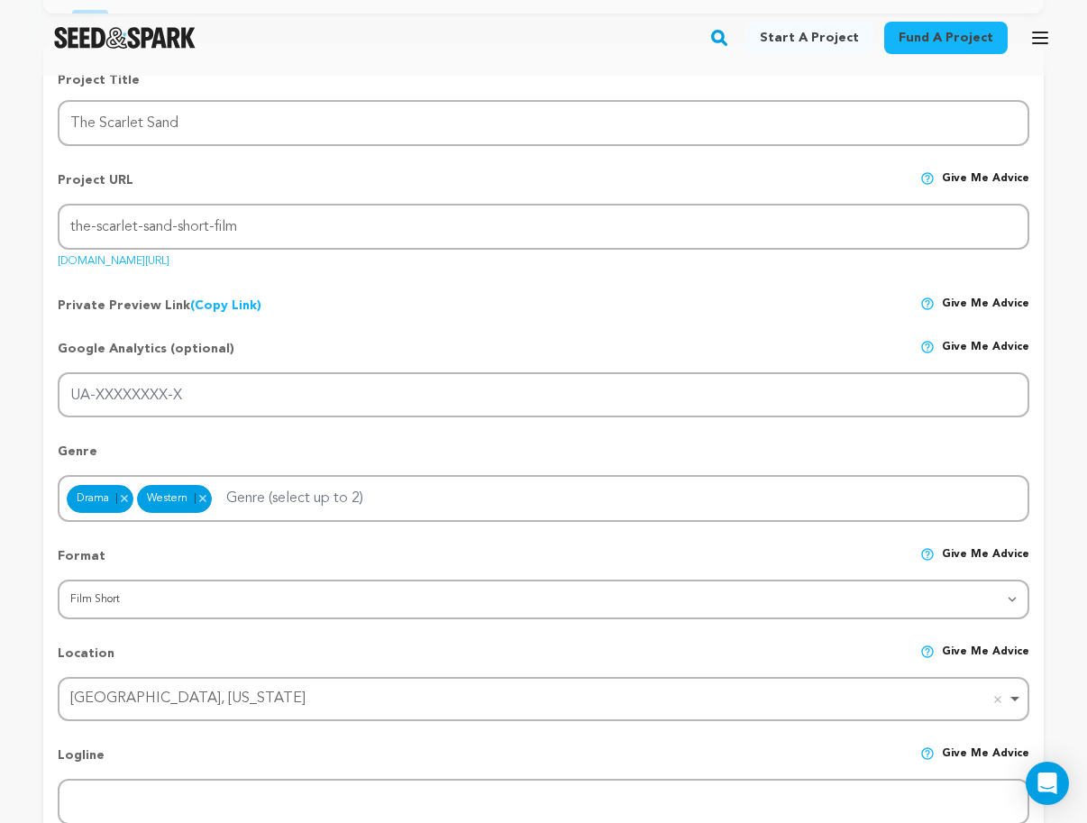
click at [228, 299] on link "(Copy Link) Copy private preview link" at bounding box center [225, 305] width 71 height 13
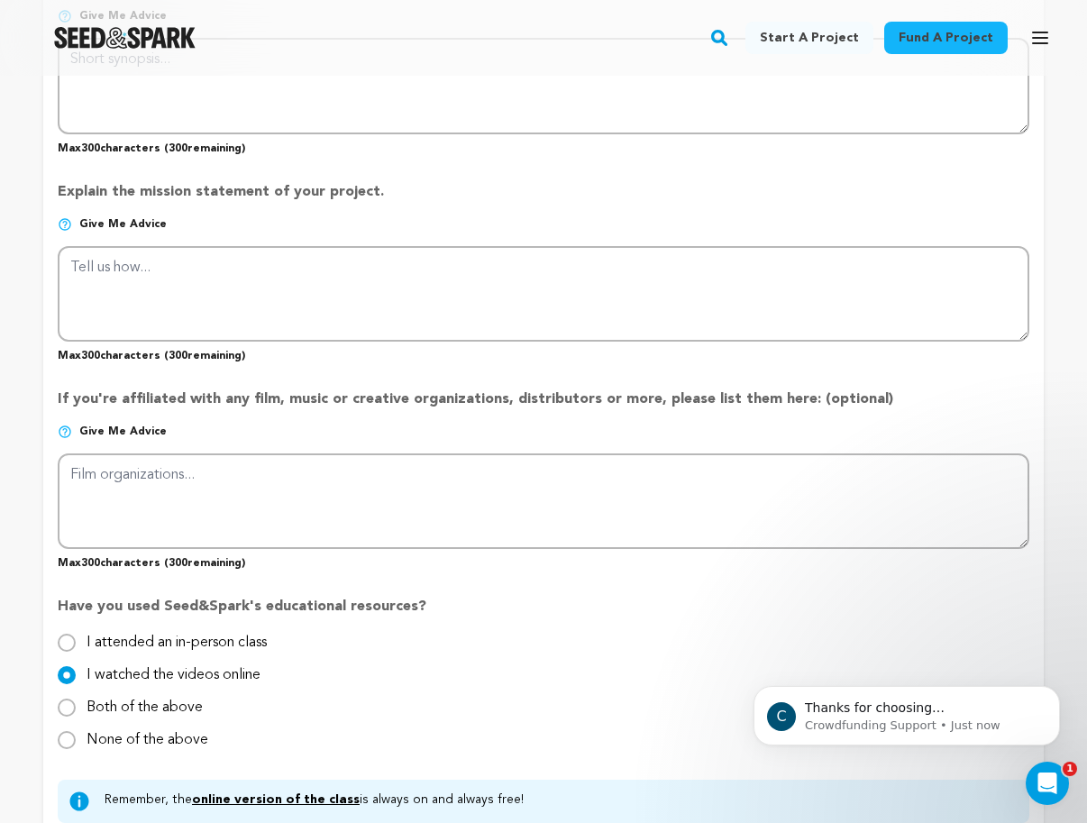
scroll to position [1445, 0]
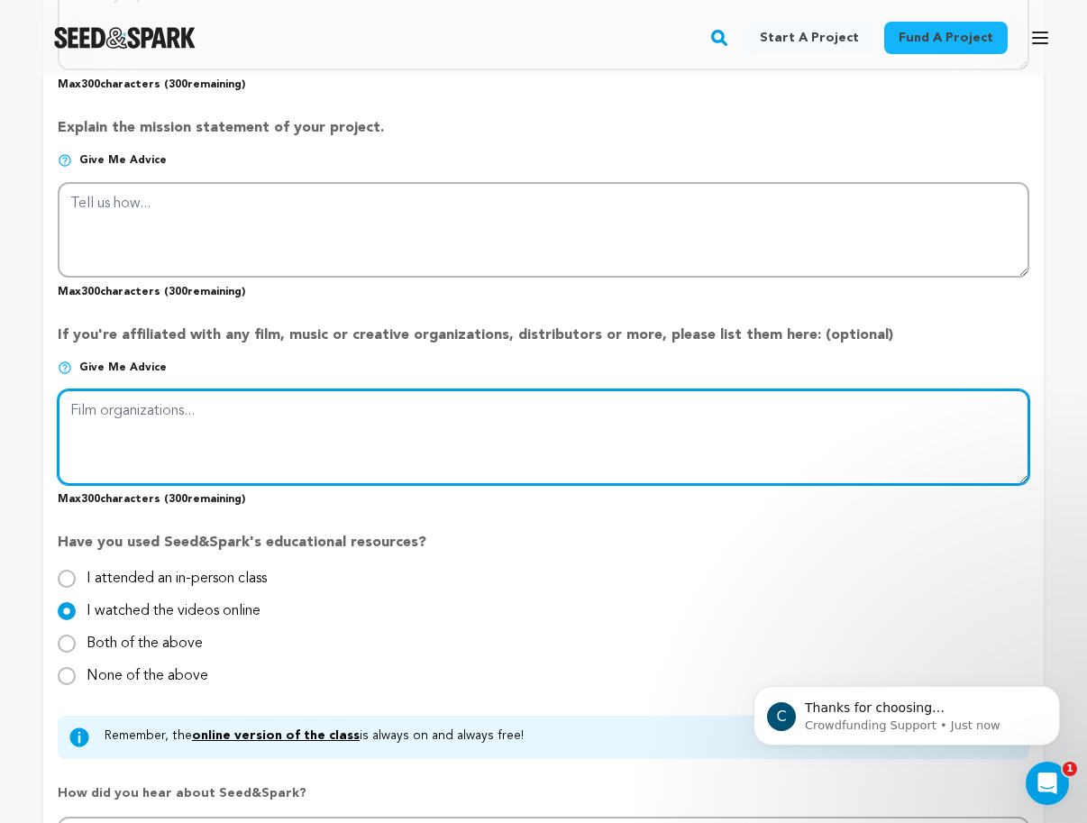
click at [561, 389] on textarea at bounding box center [543, 437] width 971 height 96
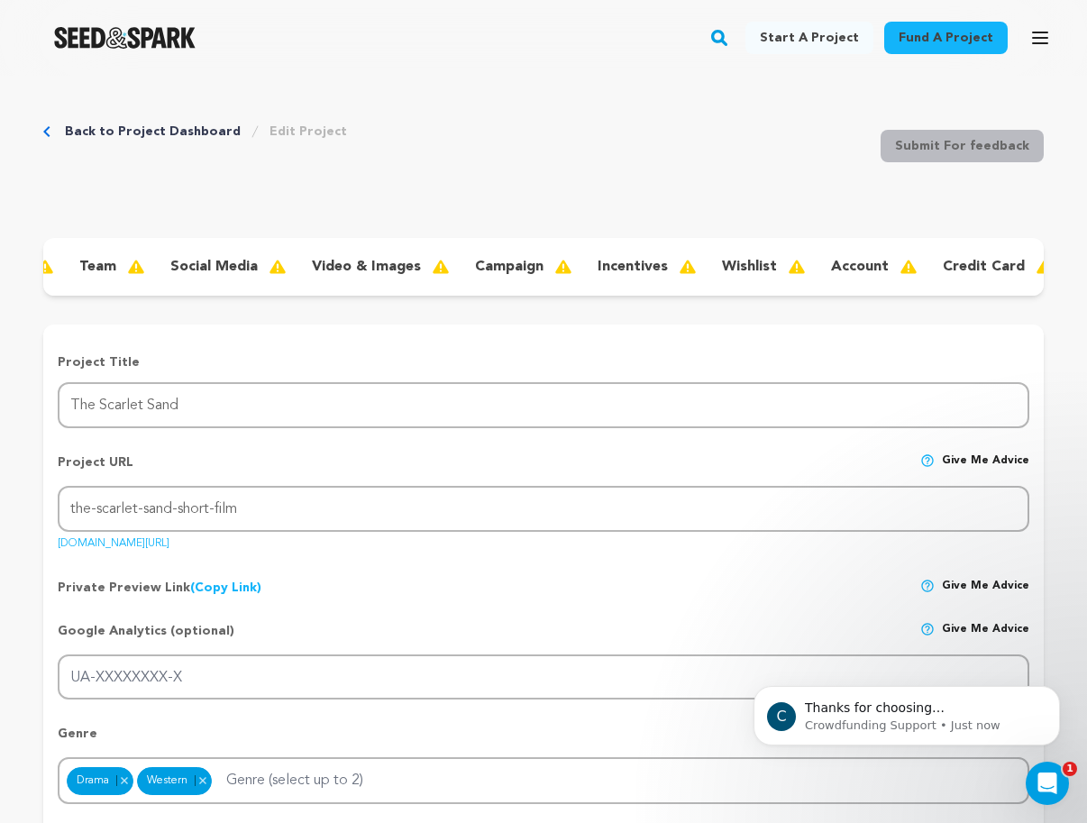
scroll to position [0, 183]
click at [956, 260] on p "credit card" at bounding box center [977, 267] width 82 height 22
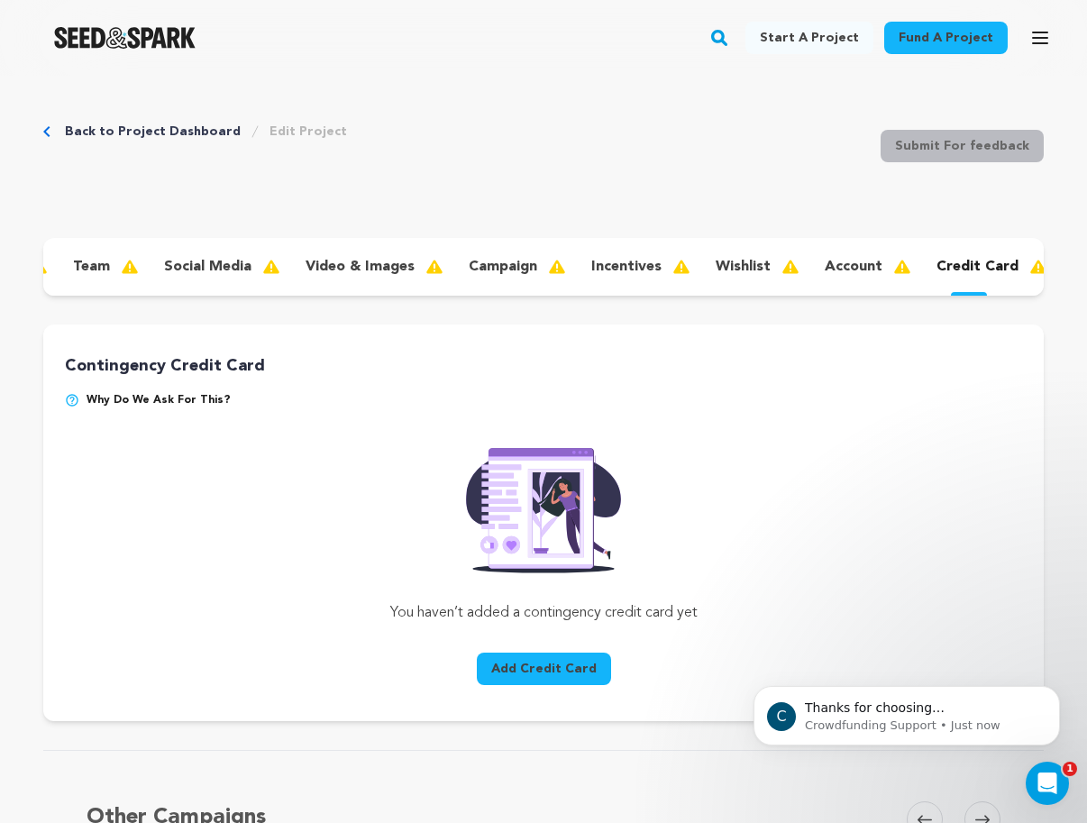
click at [896, 264] on img at bounding box center [909, 267] width 32 height 22
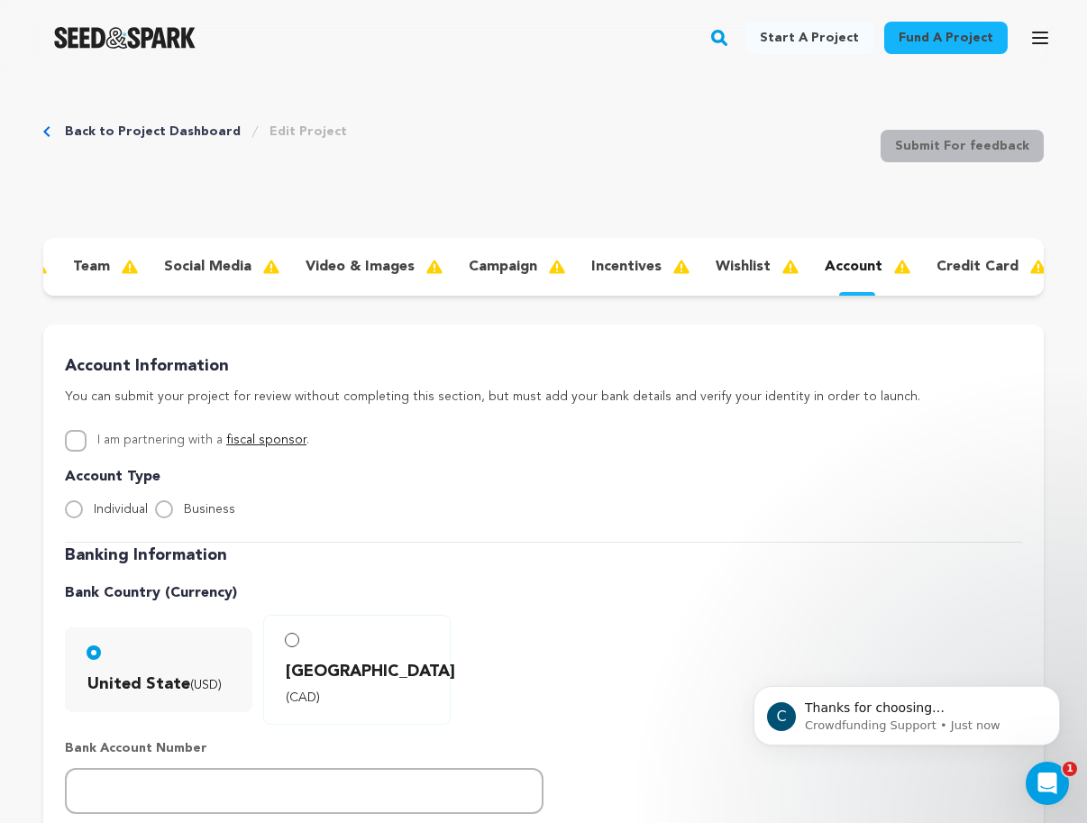
click at [980, 258] on p "credit card" at bounding box center [977, 267] width 82 height 22
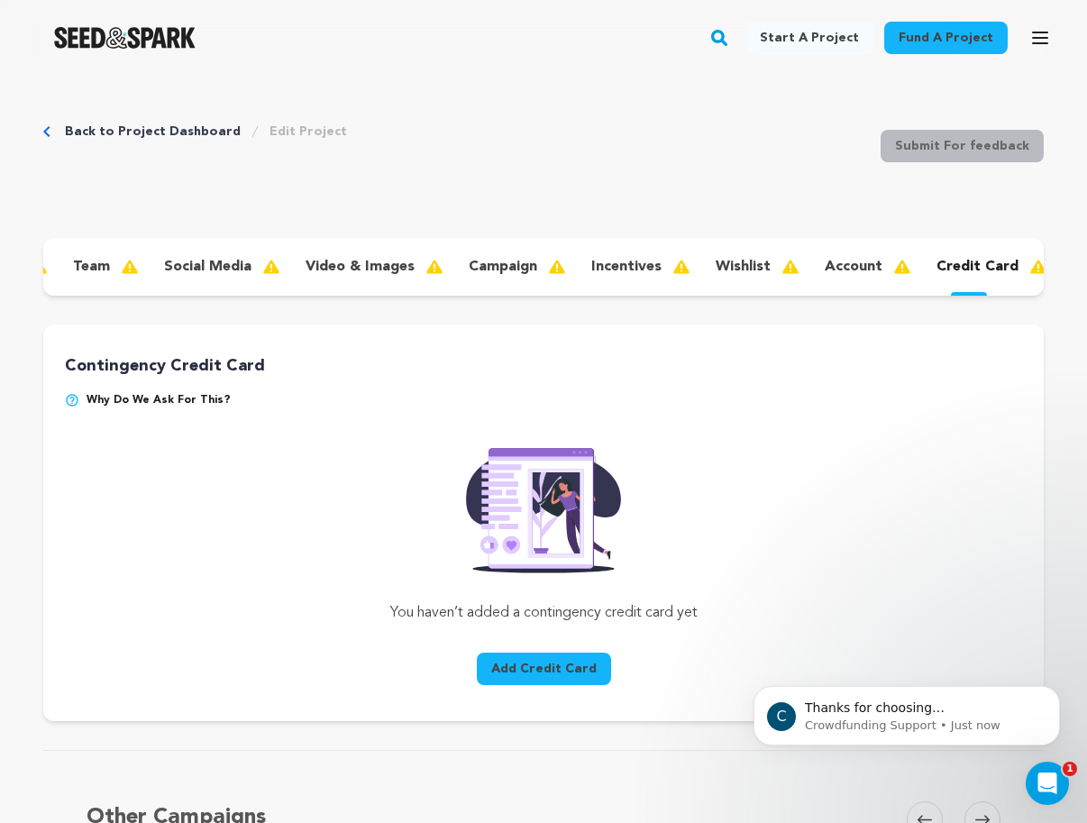
click at [858, 280] on div "account" at bounding box center [866, 266] width 112 height 29
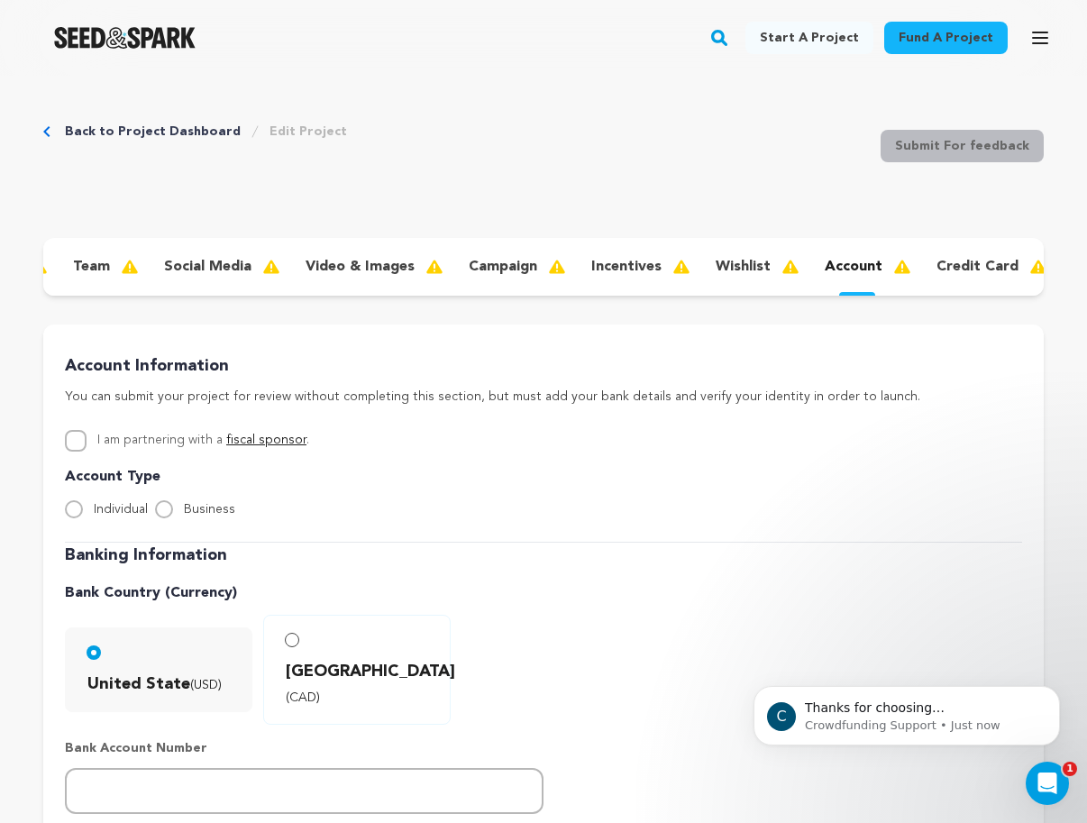
click at [781, 269] on img at bounding box center [797, 267] width 32 height 22
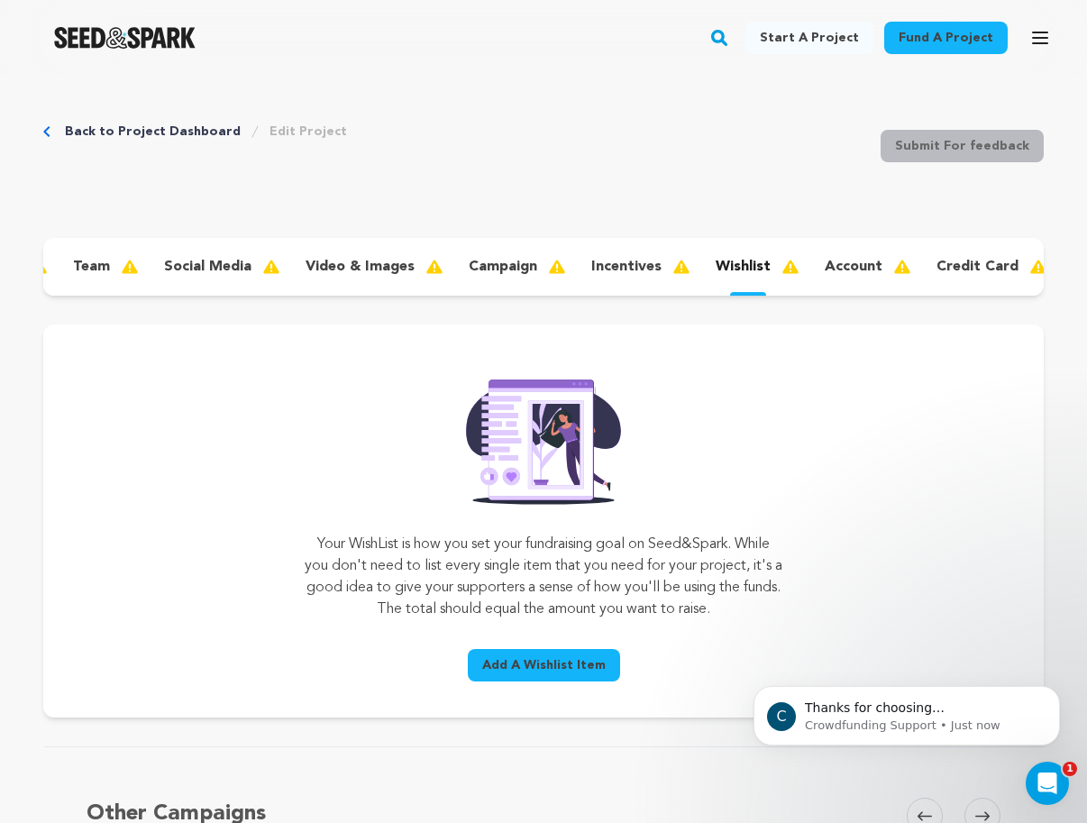
click at [647, 271] on p "incentives" at bounding box center [626, 267] width 70 height 22
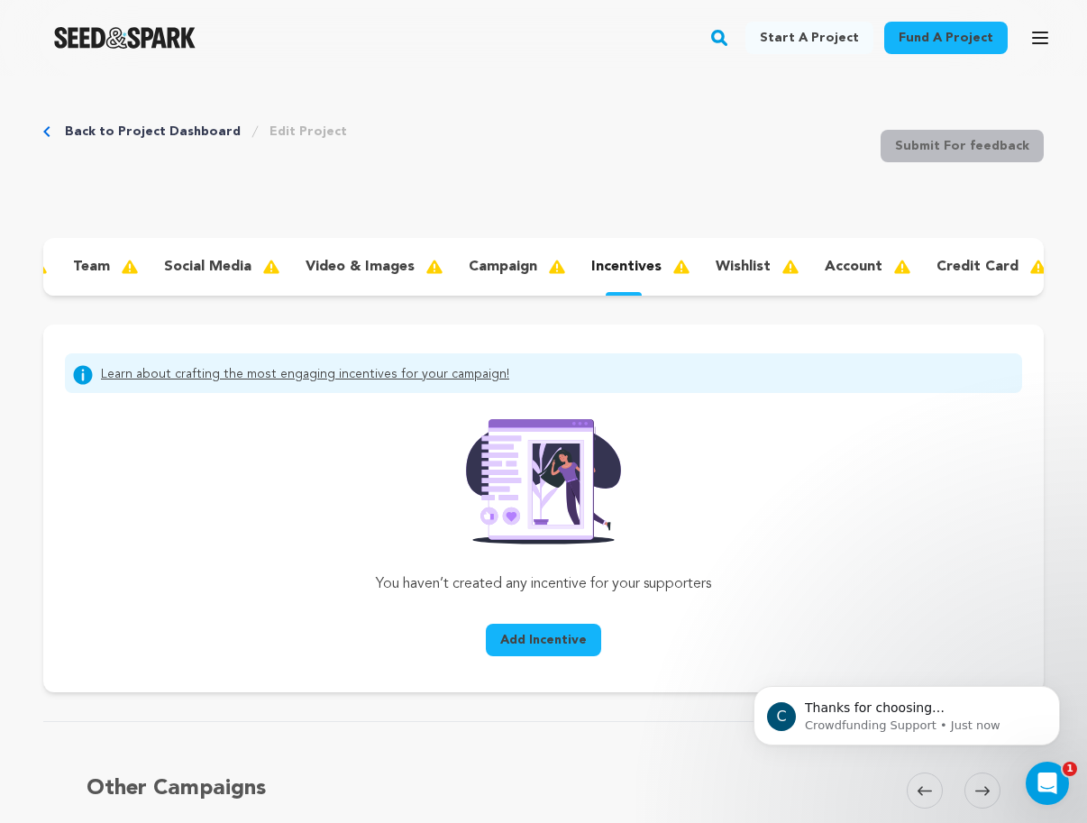
click at [1019, 28] on div "Fund a project Start a project Search" at bounding box center [529, 37] width 1058 height 47
click at [1033, 31] on icon "button" at bounding box center [1040, 38] width 22 height 22
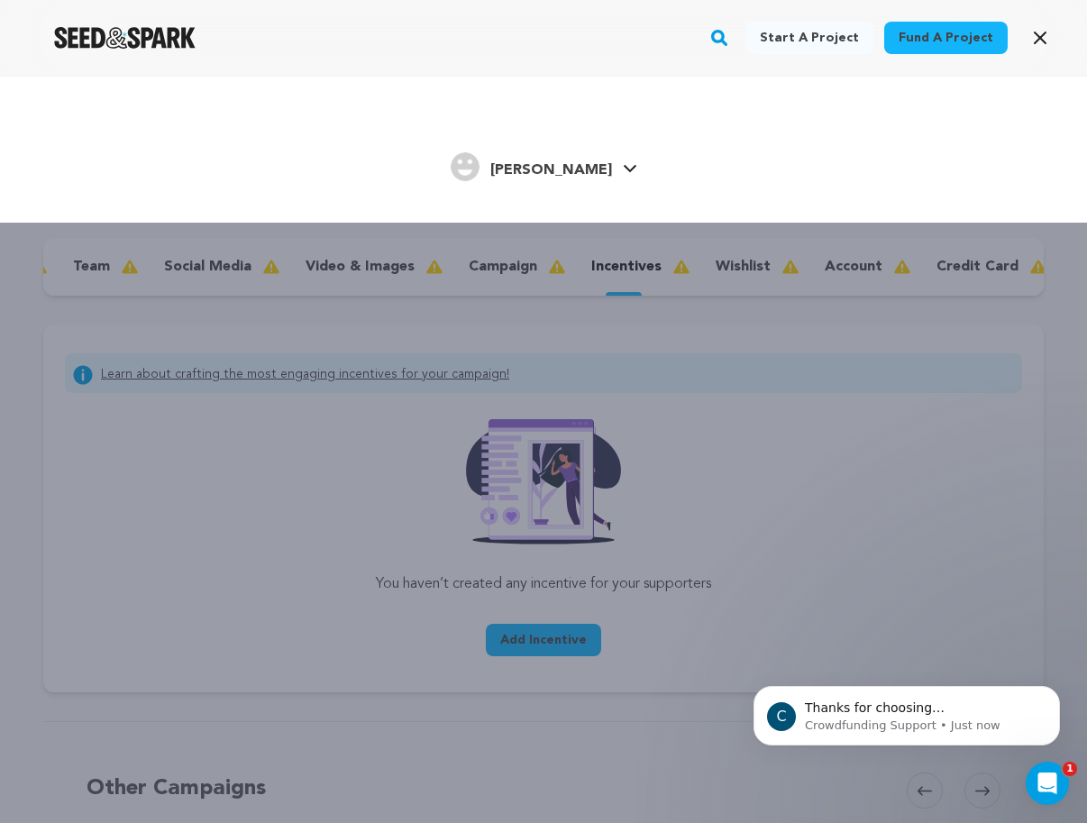
click at [600, 167] on link "Kertzman C. Kertzman C." at bounding box center [544, 165] width 187 height 32
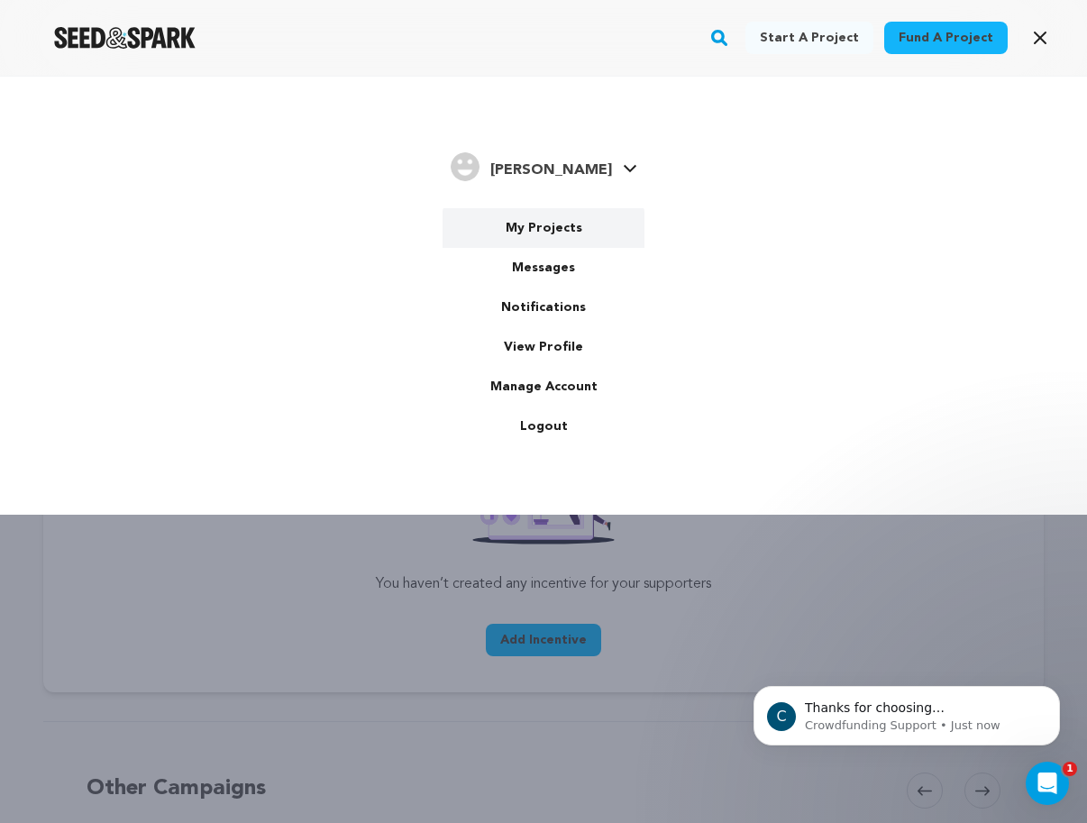
click at [555, 229] on link "My Projects" at bounding box center [543, 228] width 202 height 40
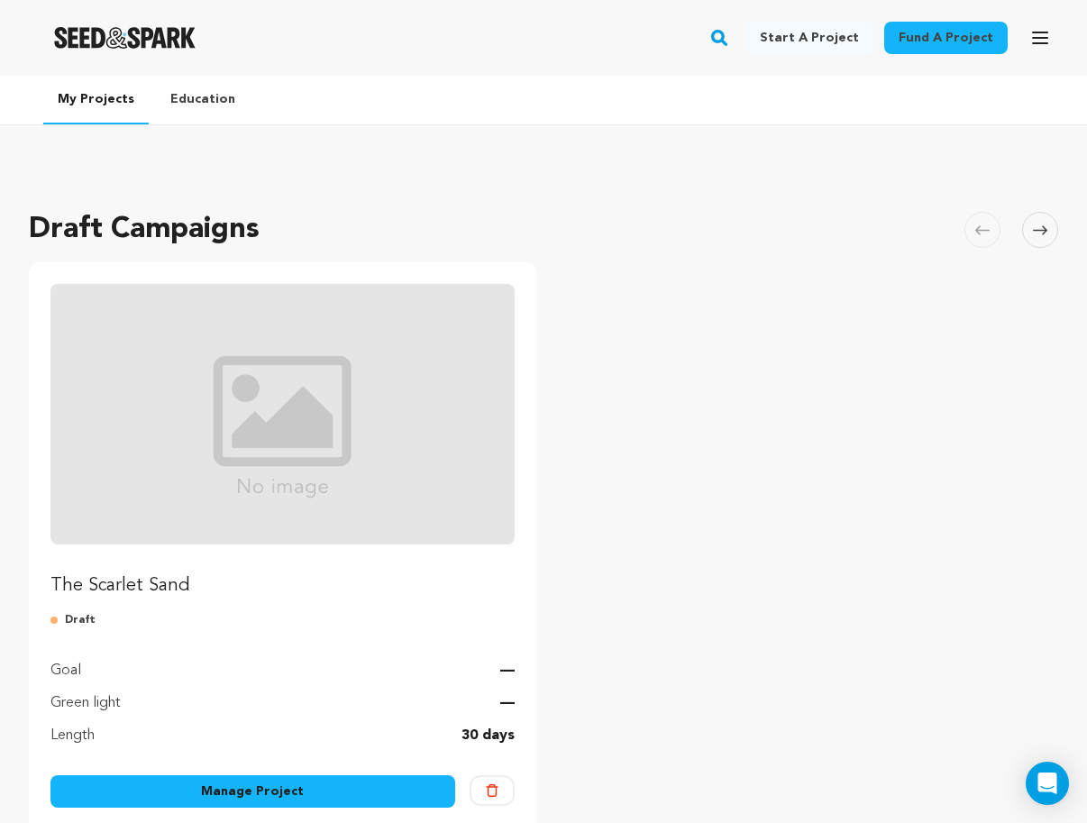
click at [498, 791] on button "Delete" at bounding box center [491, 790] width 45 height 31
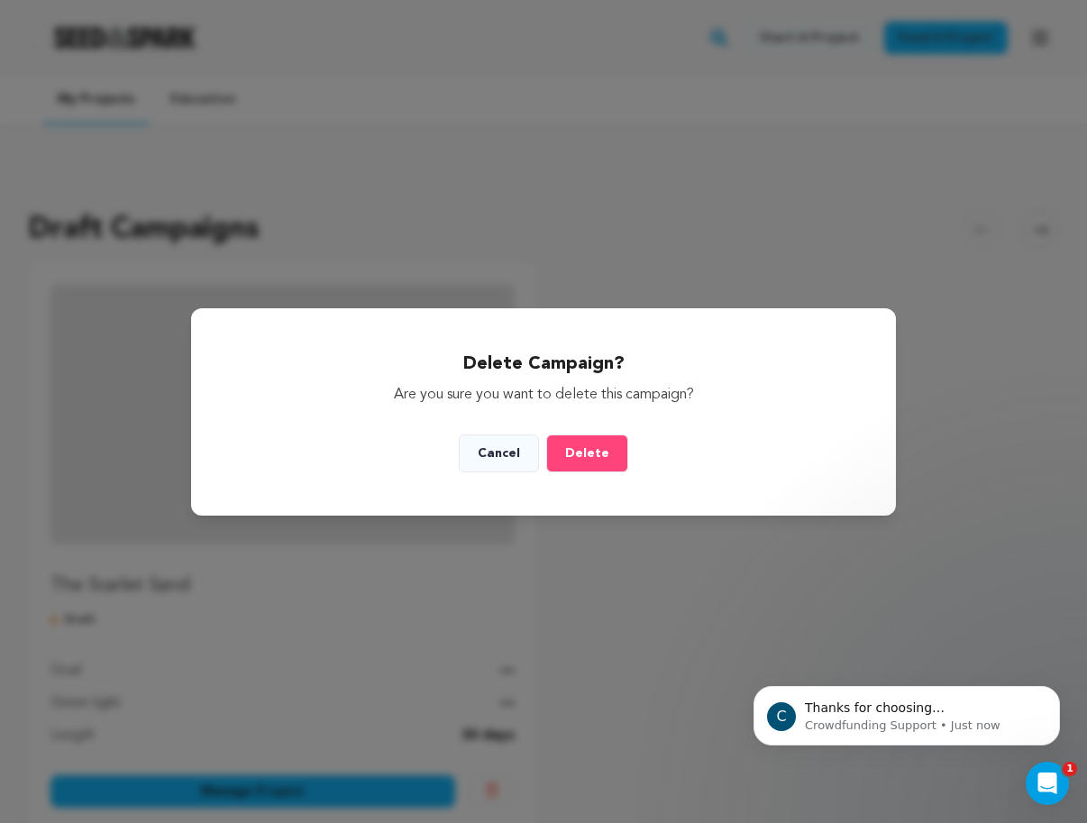
click at [582, 463] on button "Delete" at bounding box center [587, 453] width 82 height 38
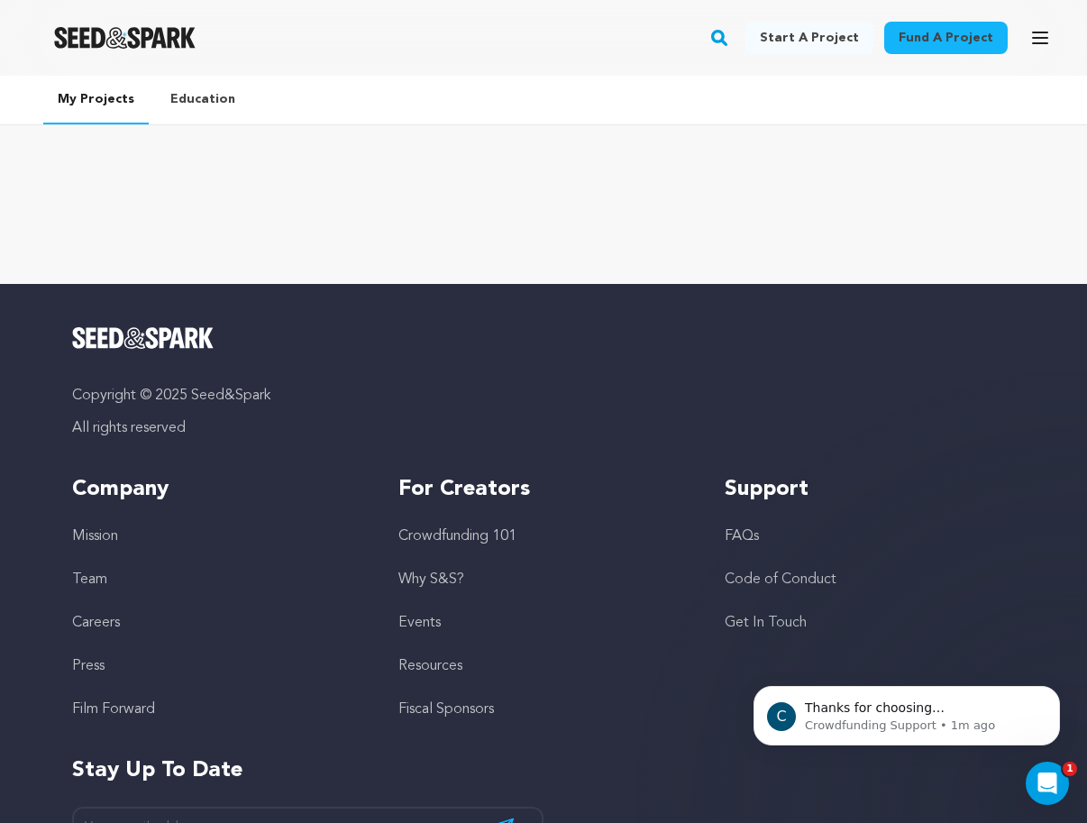
click at [1058, 33] on div "Fund a project Start a project Search" at bounding box center [543, 38] width 1087 height 76
click at [1054, 33] on button "Open main menu" at bounding box center [1040, 38] width 36 height 36
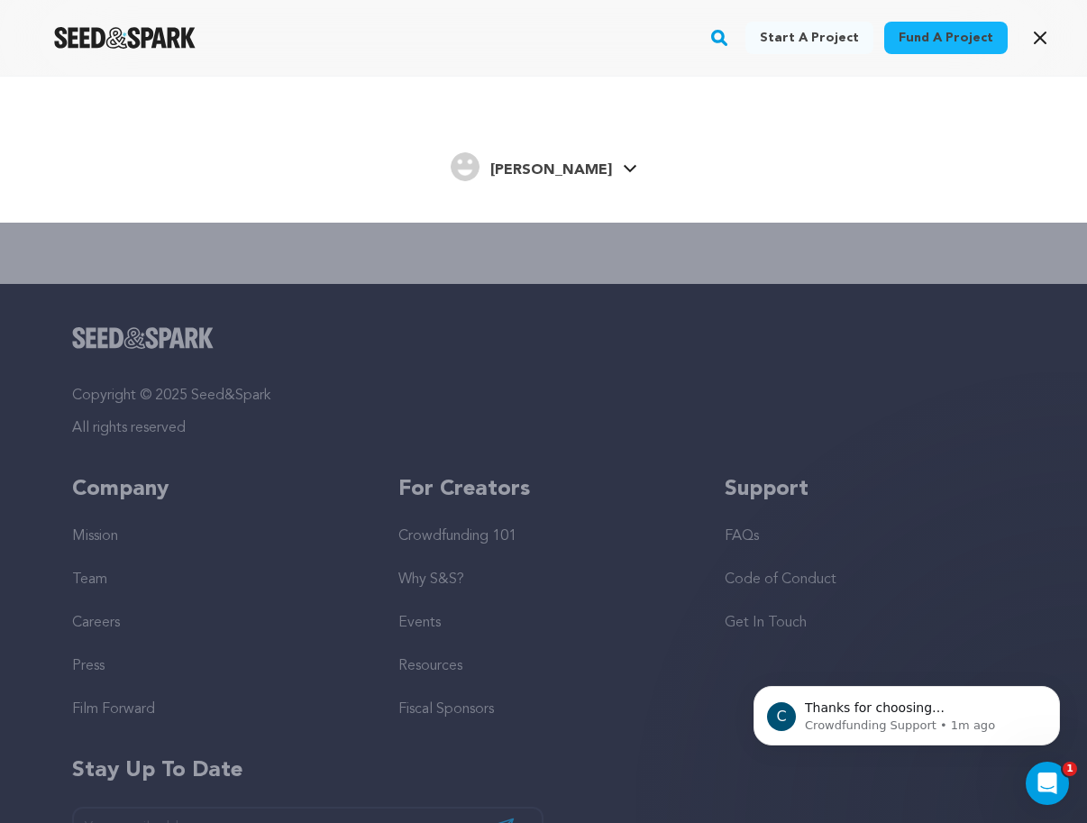
click at [591, 159] on h4 "[PERSON_NAME]" at bounding box center [551, 170] width 122 height 22
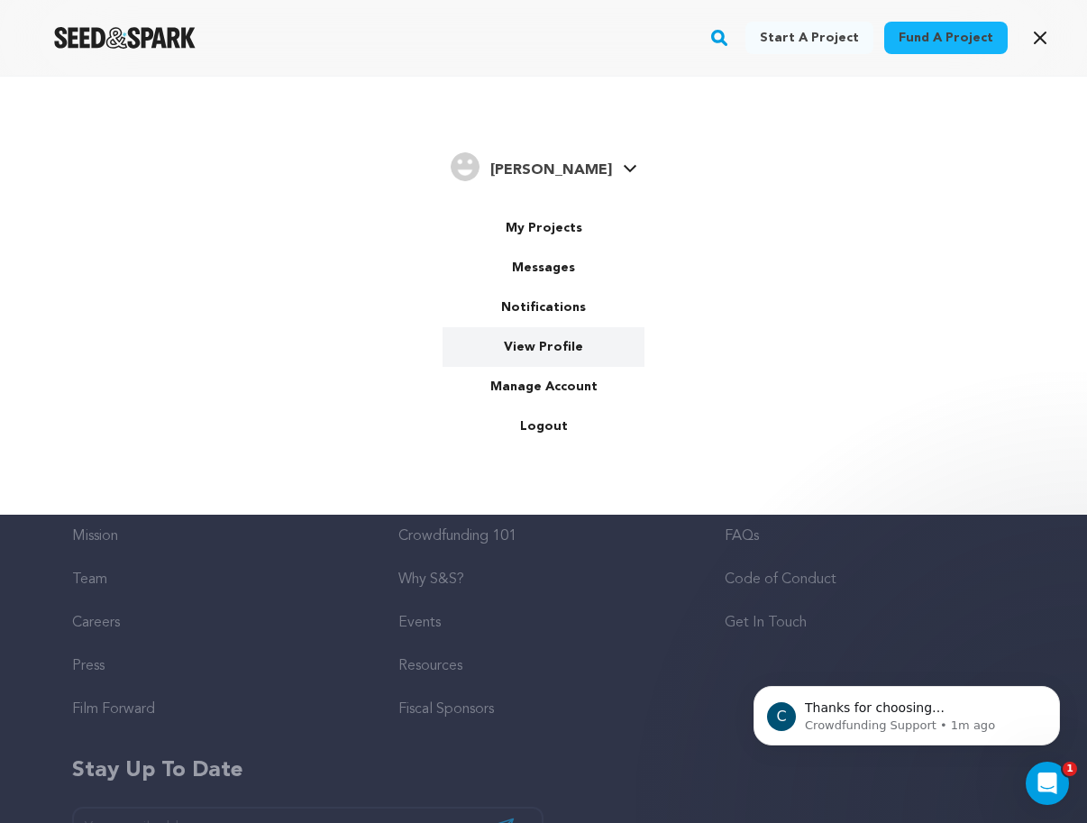
click at [586, 359] on link "View Profile" at bounding box center [543, 347] width 202 height 40
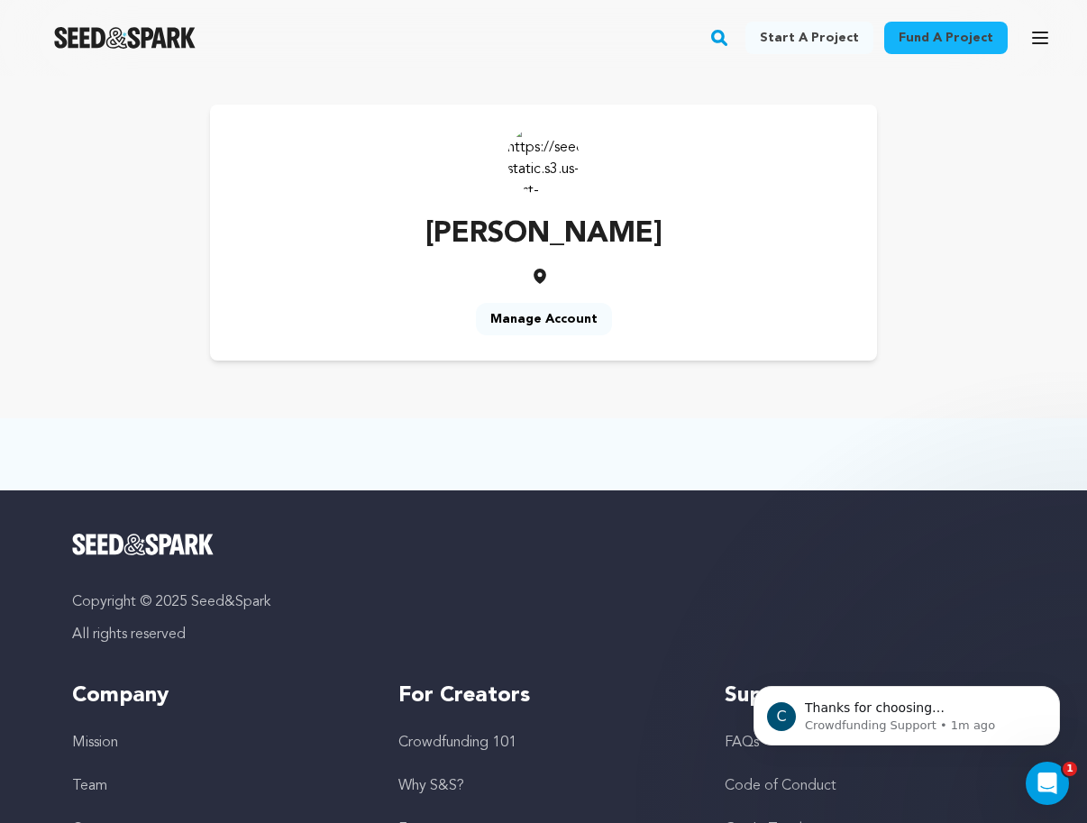
click at [535, 301] on div "[PERSON_NAME] Manage Account" at bounding box center [543, 233] width 667 height 256
click at [535, 315] on link "Manage Account" at bounding box center [544, 319] width 136 height 32
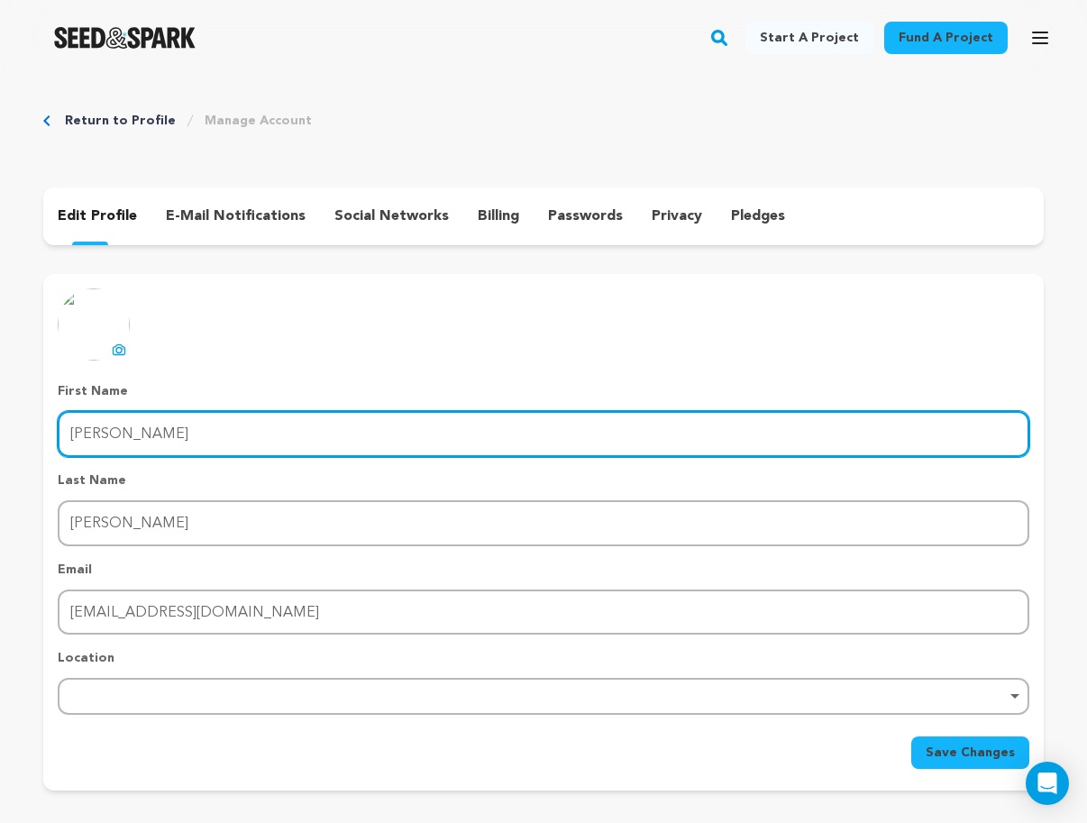
click at [250, 432] on input "Kertzman" at bounding box center [543, 434] width 971 height 46
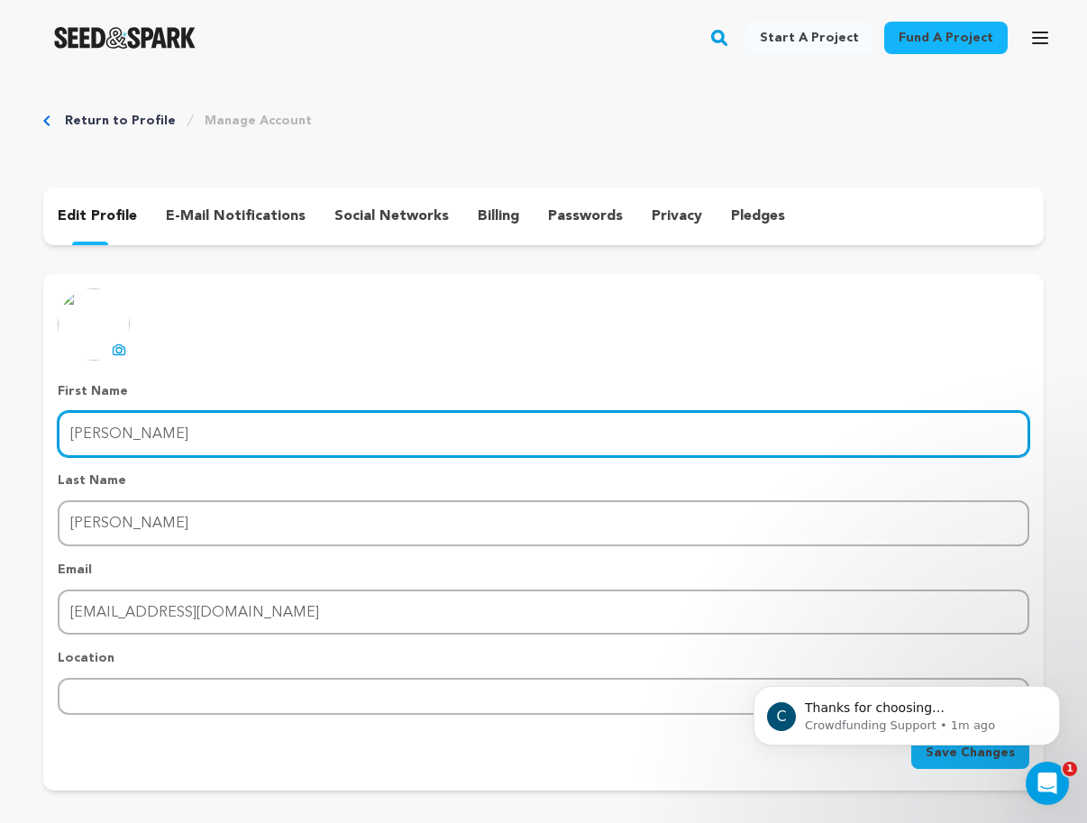
type input "Calvin"
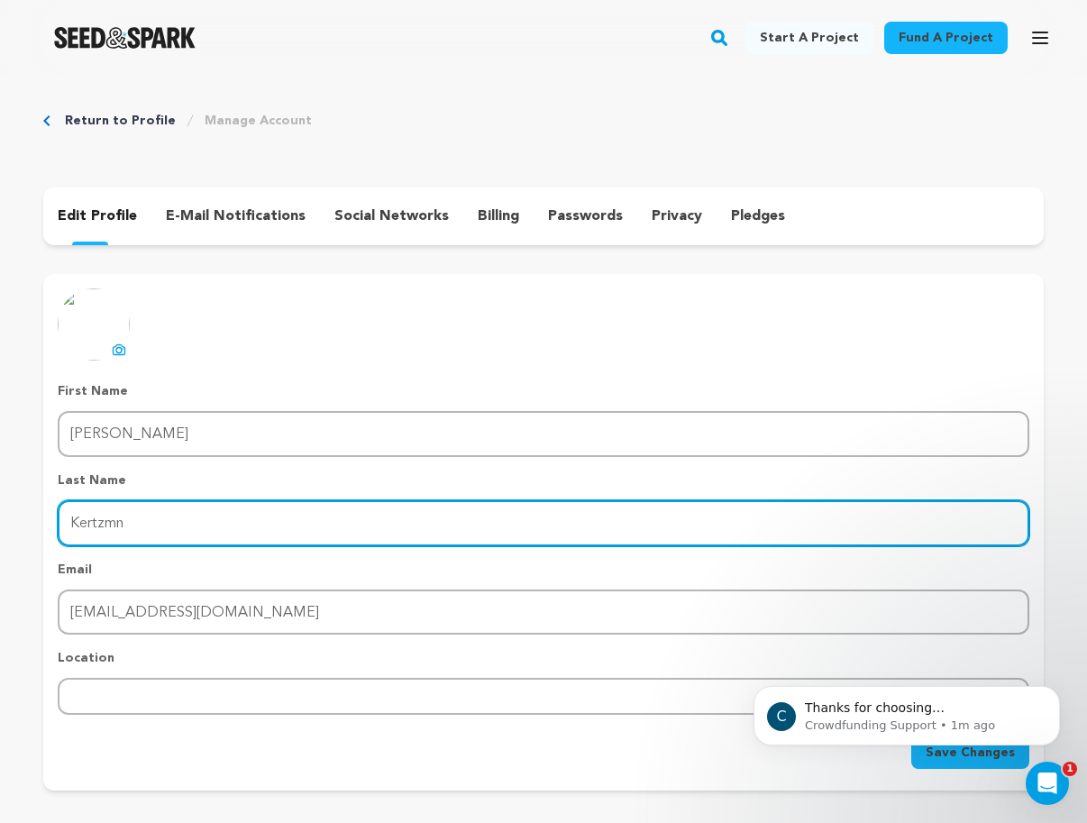
type input "Kertzmn"
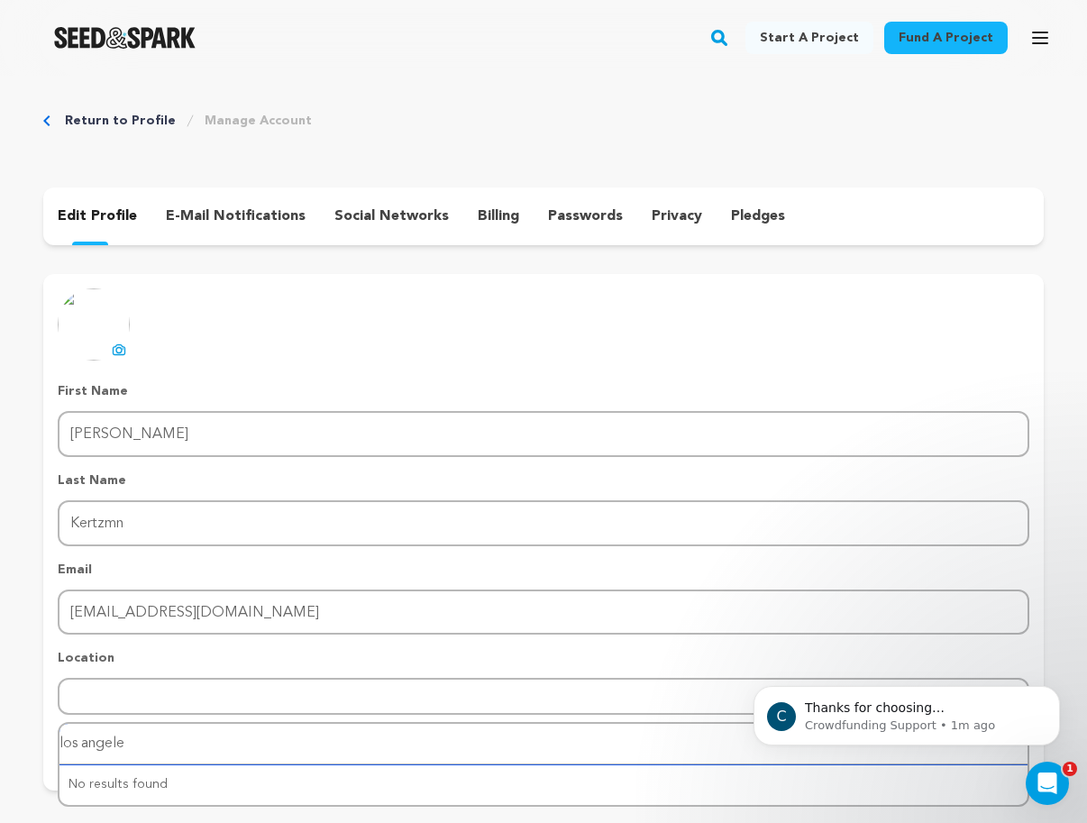
type input "los angeles"
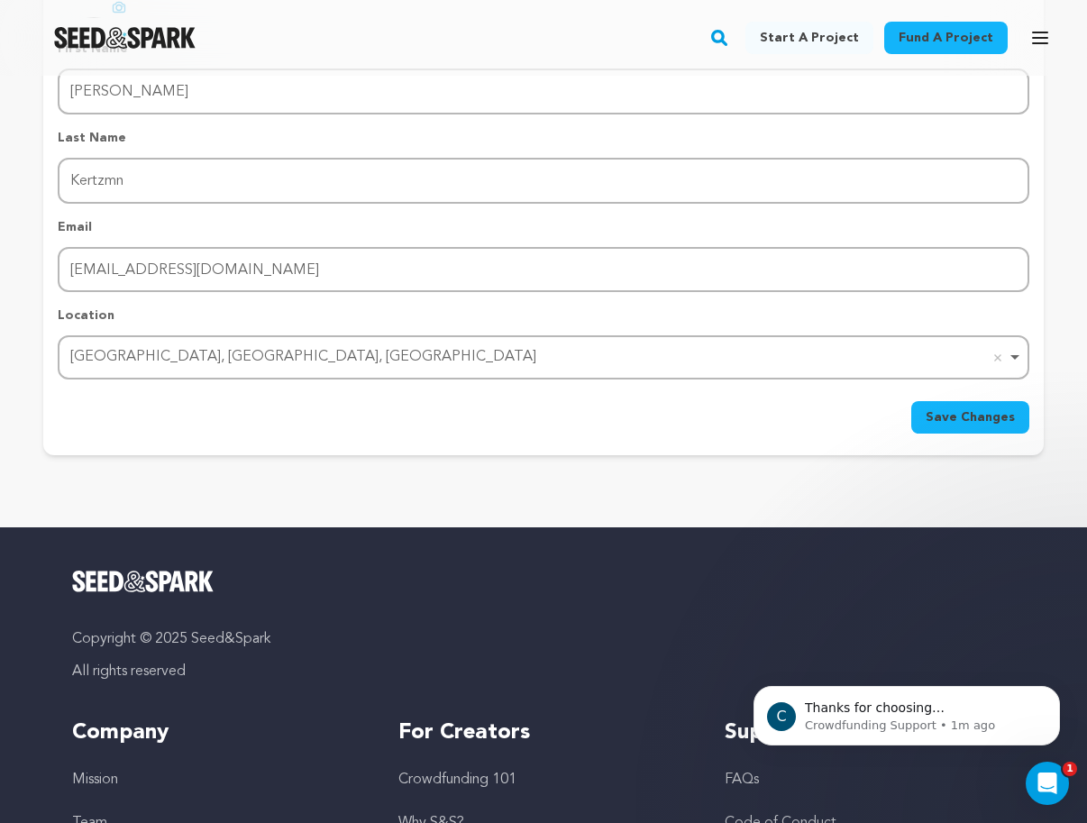
scroll to position [441, 0]
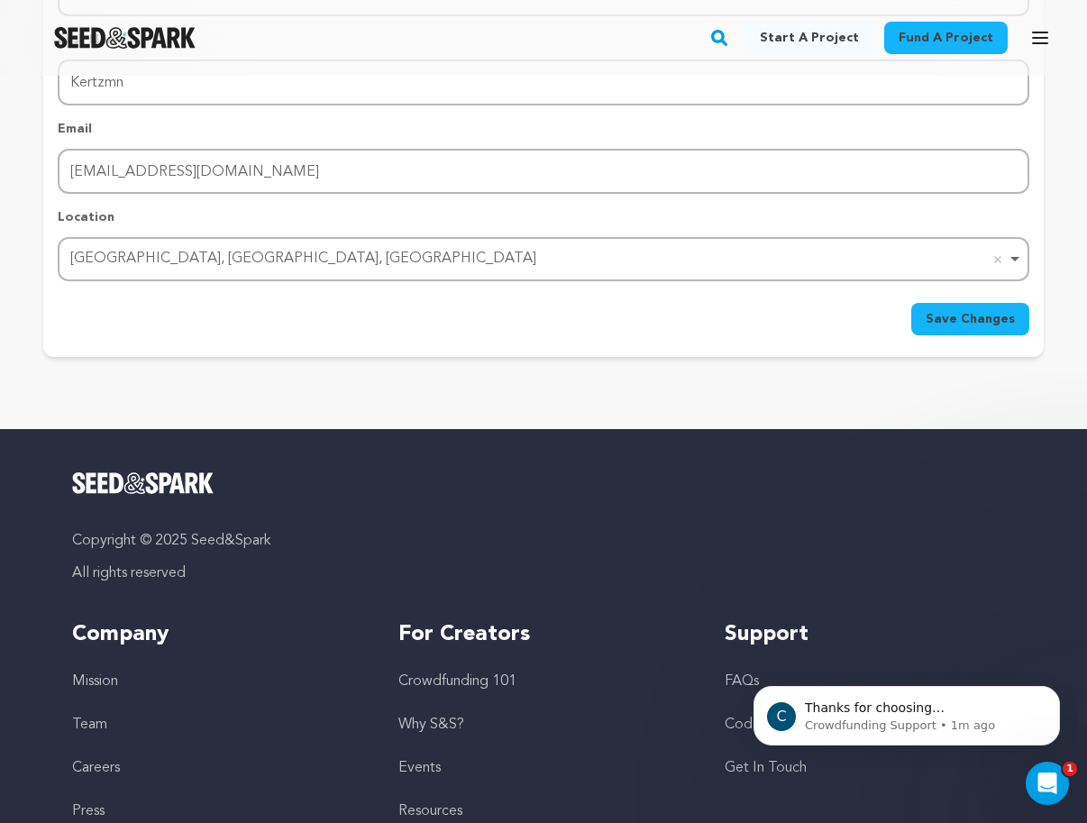
click at [951, 315] on span "Save Changes" at bounding box center [969, 319] width 89 height 18
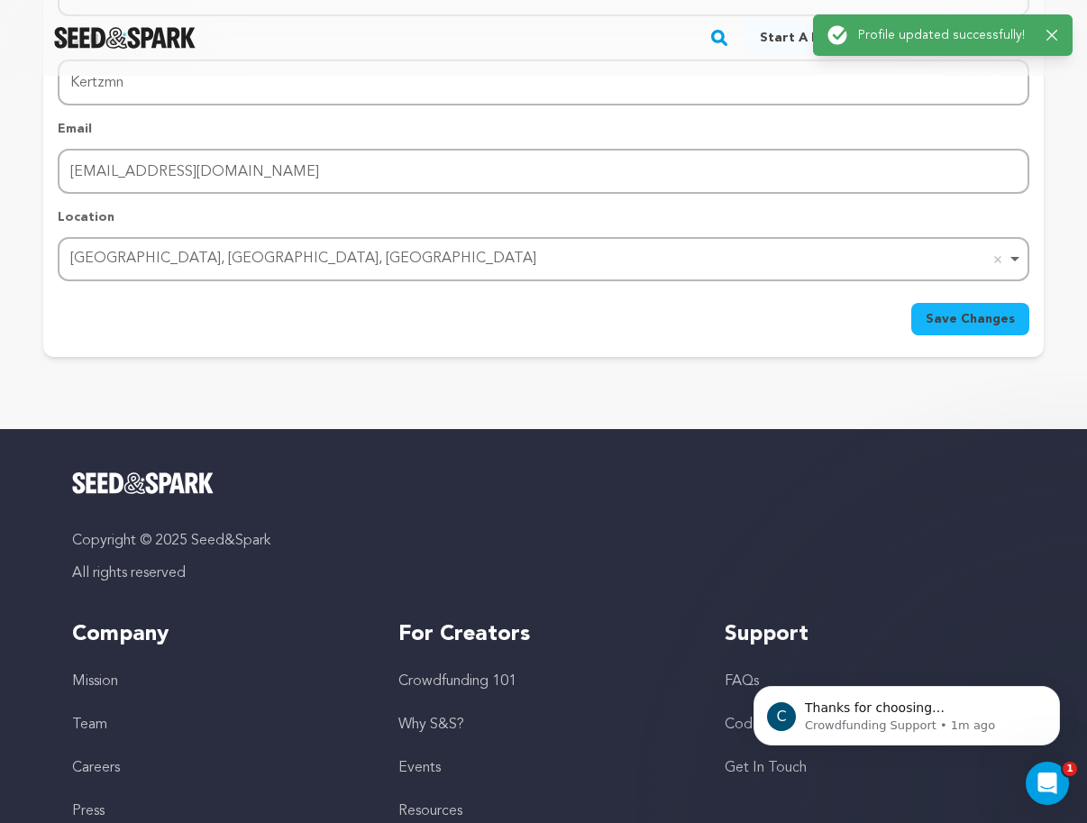
click at [114, 768] on link "Careers" at bounding box center [96, 767] width 48 height 14
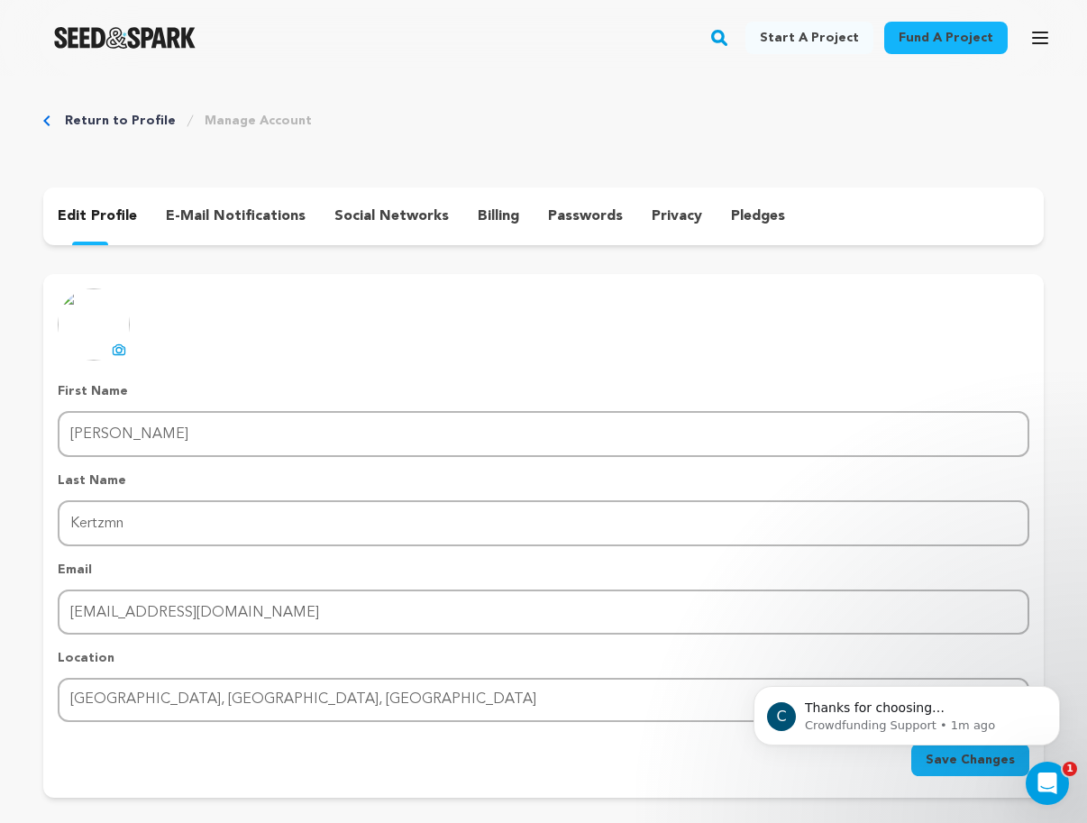
click at [102, 337] on img at bounding box center [94, 324] width 72 height 72
click at [119, 348] on icon at bounding box center [119, 350] width 7 height 5
click at [396, 220] on p "social networks" at bounding box center [391, 216] width 114 height 22
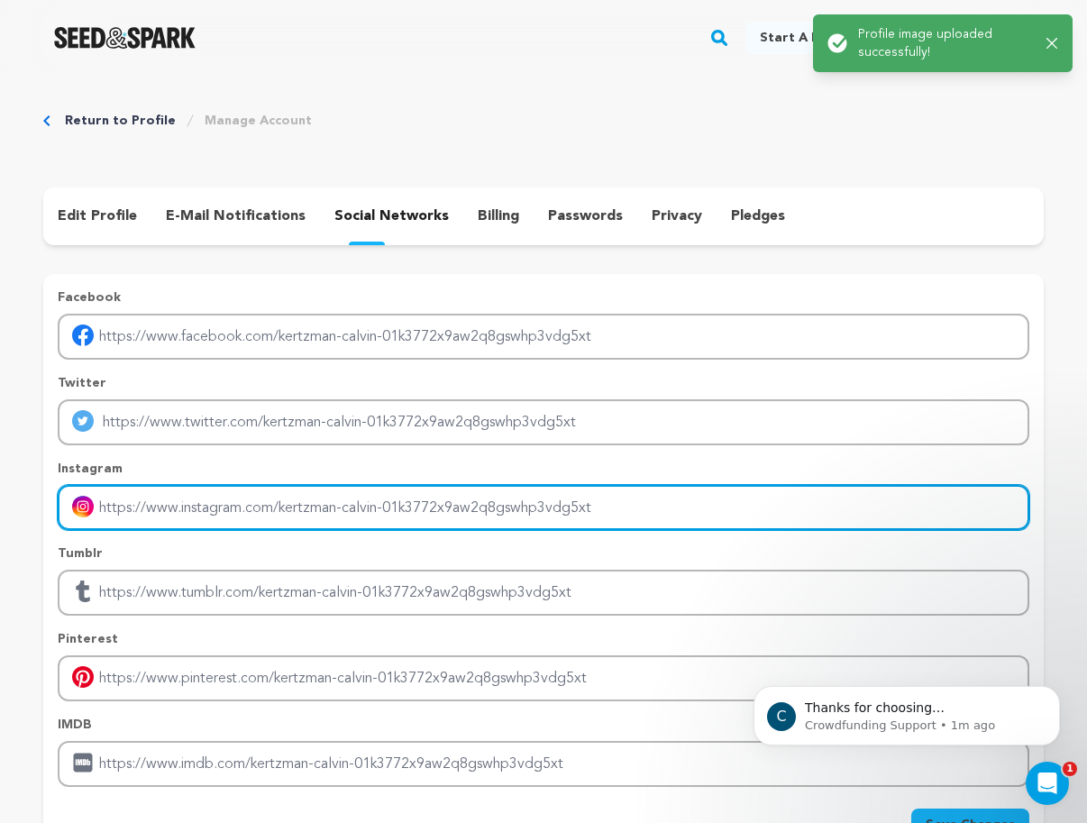
click at [414, 495] on input "Enter instagram handle link" at bounding box center [543, 508] width 971 height 46
click at [402, 504] on input "Enter instagram handle link" at bounding box center [543, 508] width 971 height 46
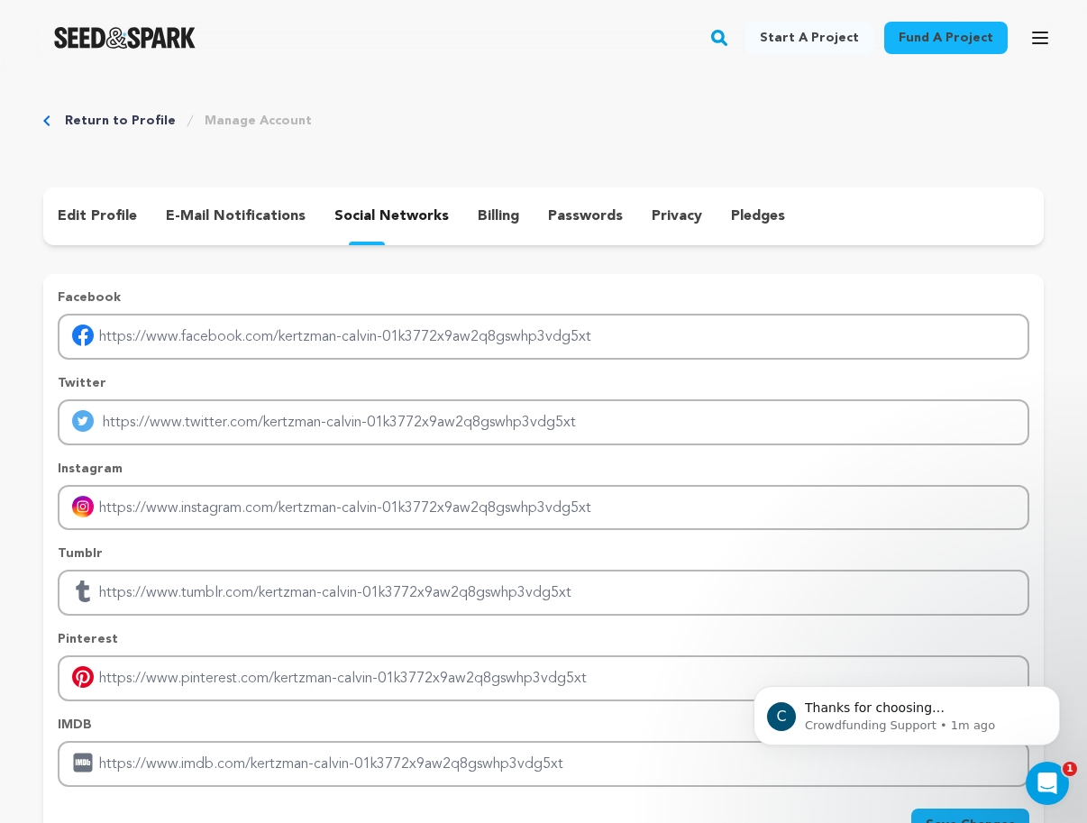
click at [119, 207] on p "edit profile" at bounding box center [97, 216] width 79 height 22
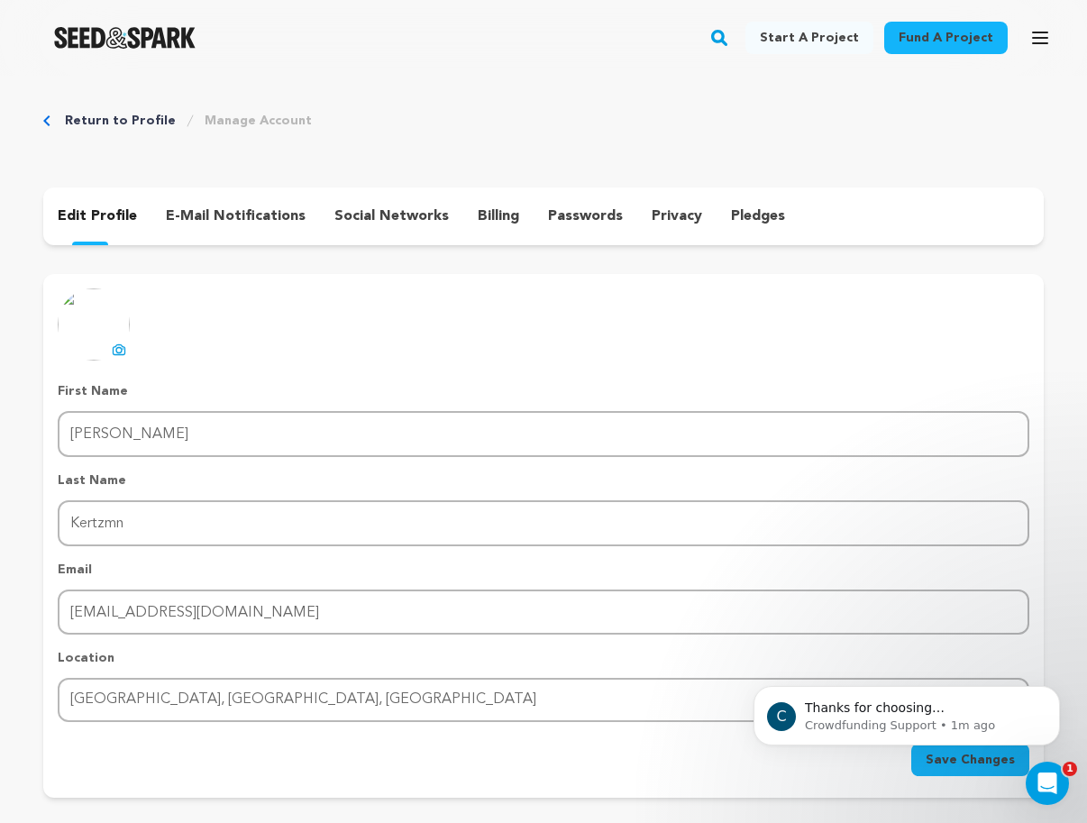
click at [965, 765] on body "C Thanks for choosing Seed&amp;Spark for your project! If you have any question…" at bounding box center [906, 711] width 346 height 112
click at [297, 214] on div "e-mail notifications" at bounding box center [235, 216] width 168 height 29
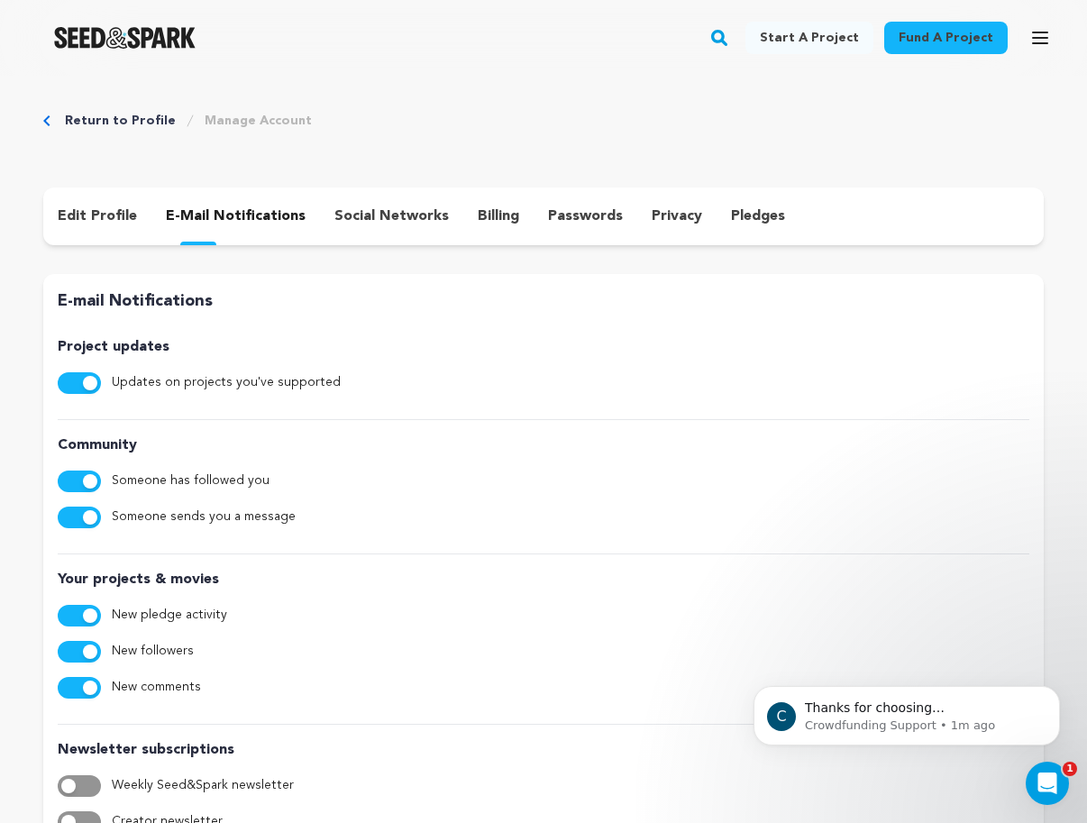
click at [371, 214] on p "social networks" at bounding box center [391, 216] width 114 height 22
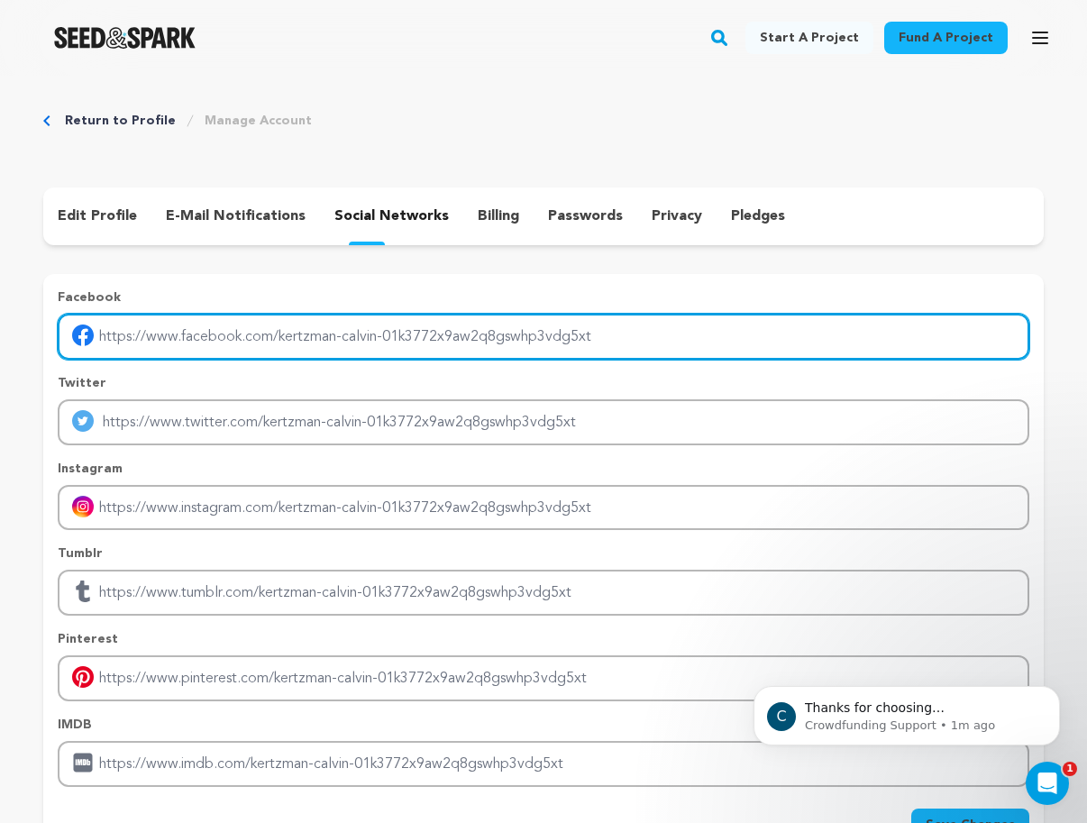
click at [287, 318] on input "Enter facebook profile link" at bounding box center [543, 337] width 971 height 46
paste input "https://www.facebook.com/thewhitestboiyouknow"
type input "https://www.facebook.com/thewhitestboiyouknow"
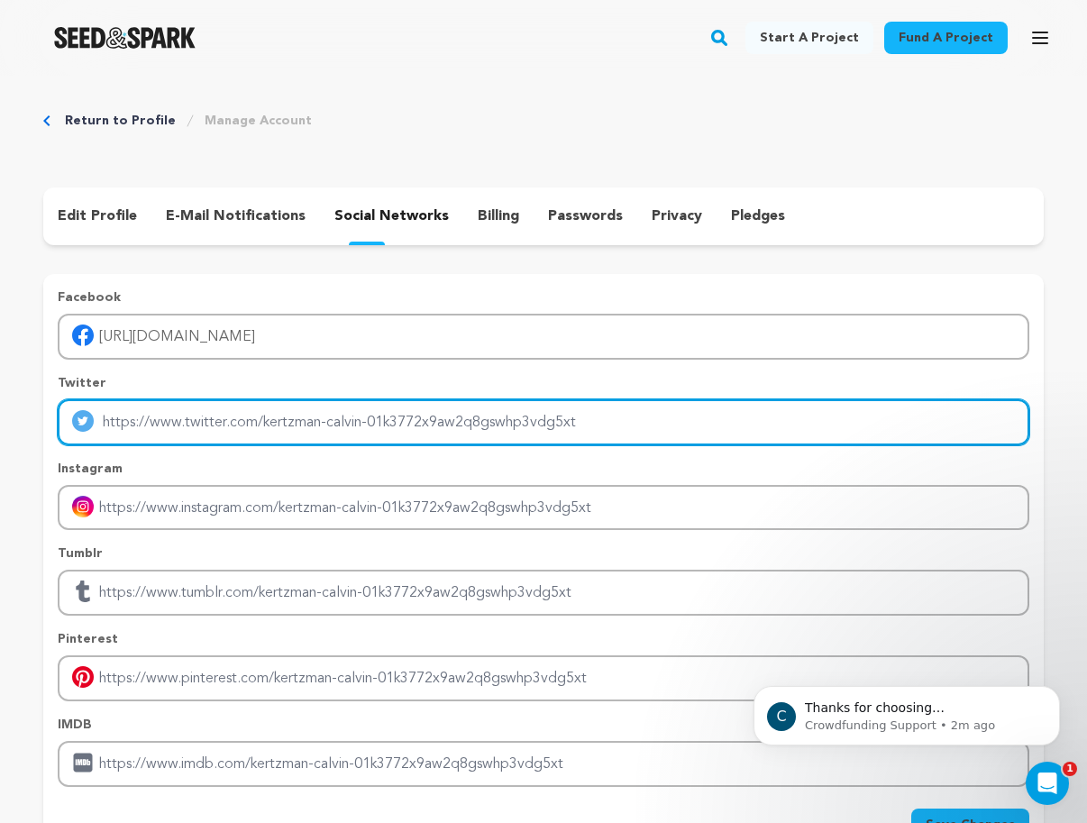
click at [402, 408] on input "Enter twitter profile link" at bounding box center [543, 422] width 971 height 46
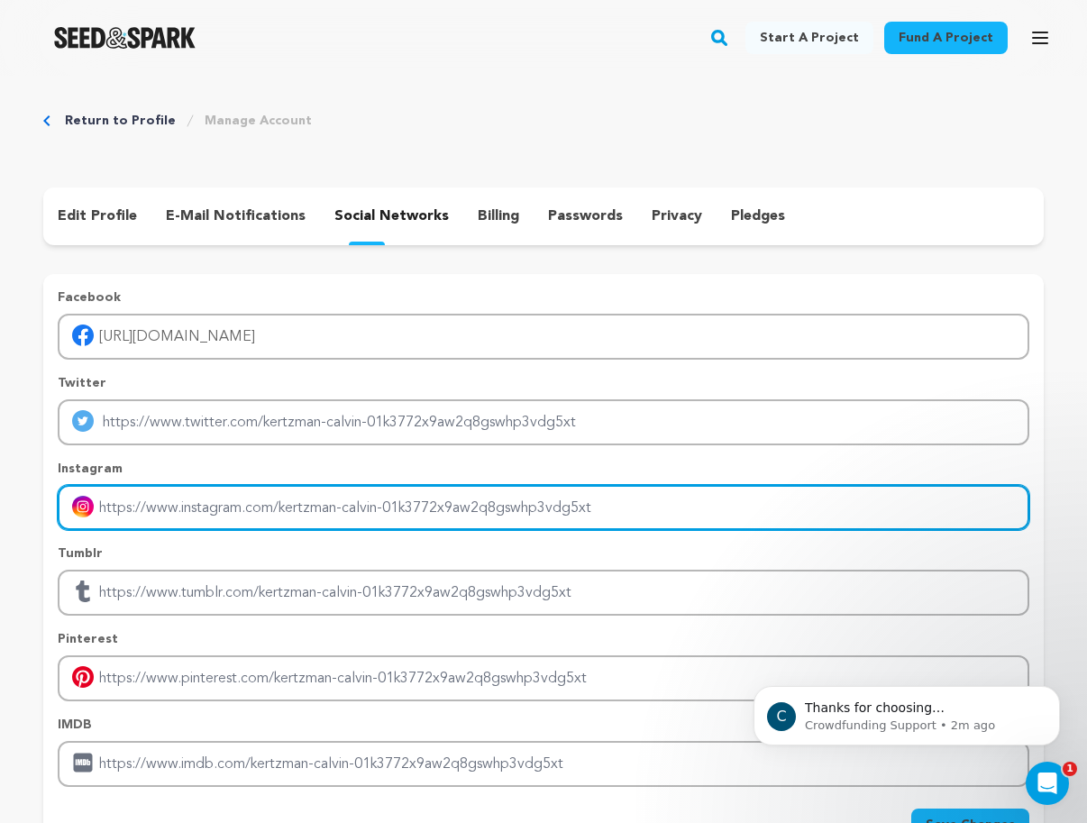
click at [389, 493] on input "Enter instagram handle link" at bounding box center [543, 508] width 971 height 46
paste input "https://www.instagram.com/calvinophilips/?hl=en"
type input "https://www.instagram.com/calvinophilips/?hl=en"
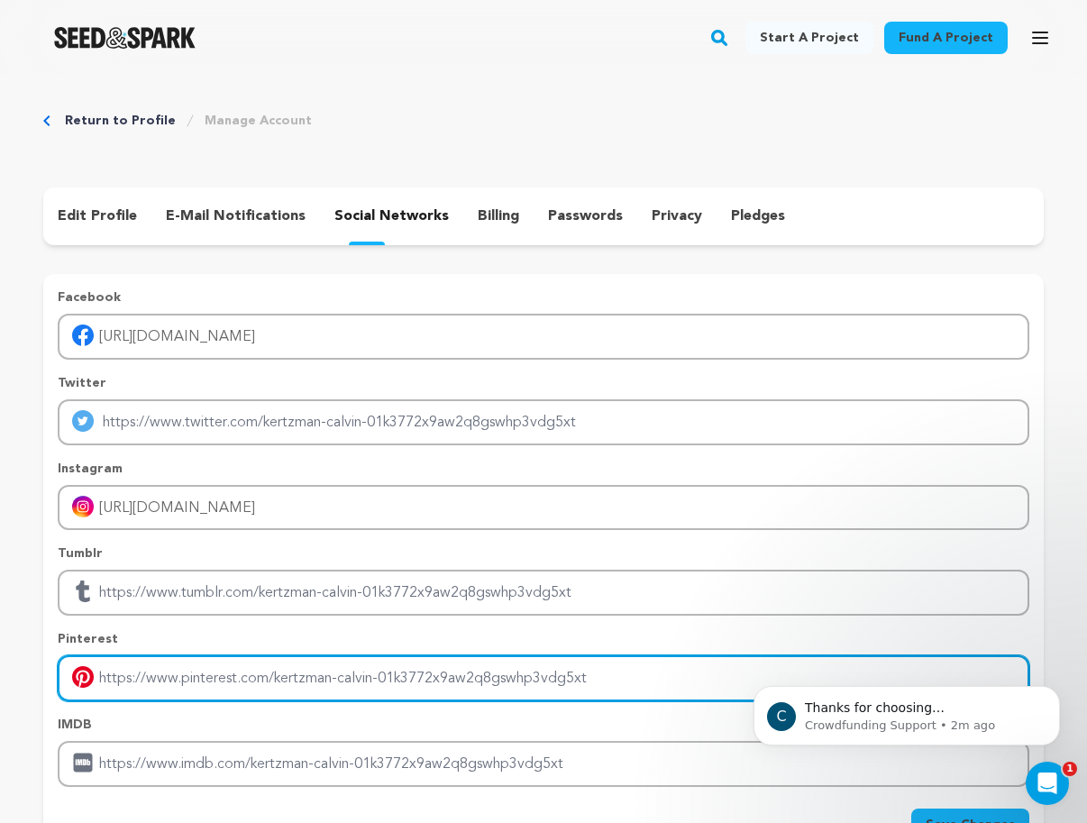
click at [356, 673] on input "Enter pinterest profile link" at bounding box center [543, 678] width 971 height 46
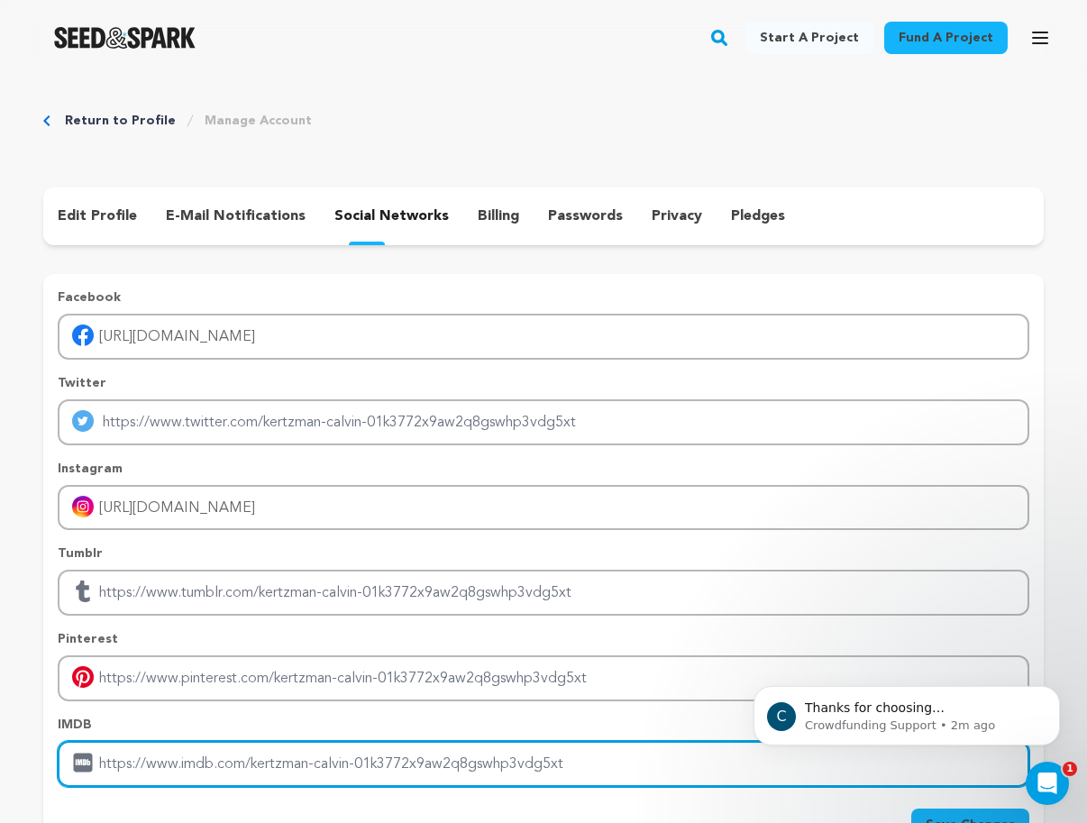
click at [331, 768] on input "Enter IMDB profile link" at bounding box center [543, 764] width 971 height 46
paste input "https://www.imdb.com/name/nm10007449/"
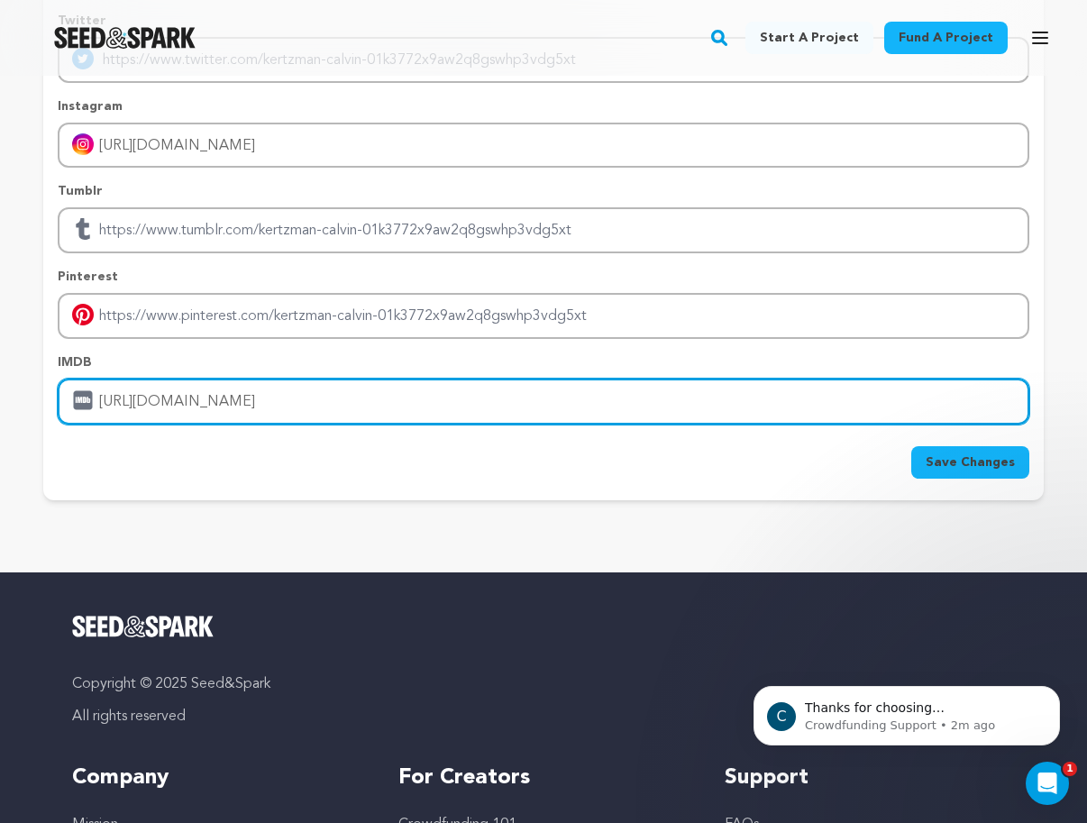
scroll to position [563, 0]
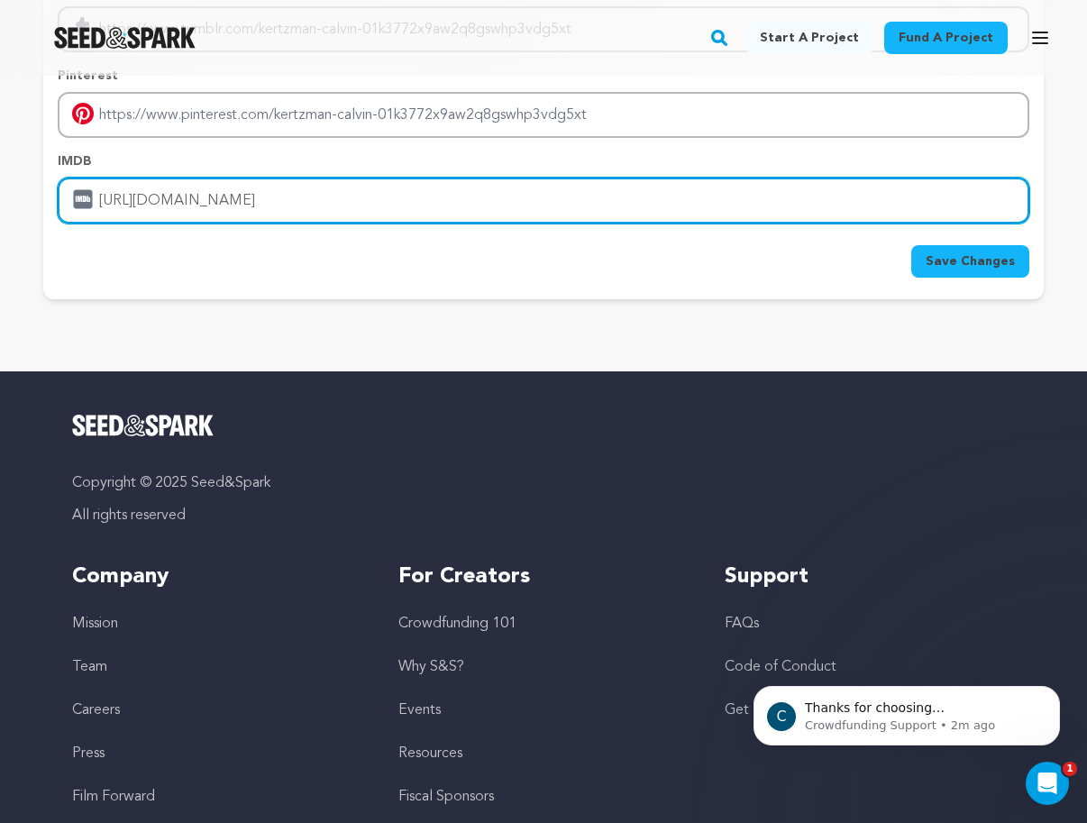
type input "https://www.imdb.com/name/nm10007449/"
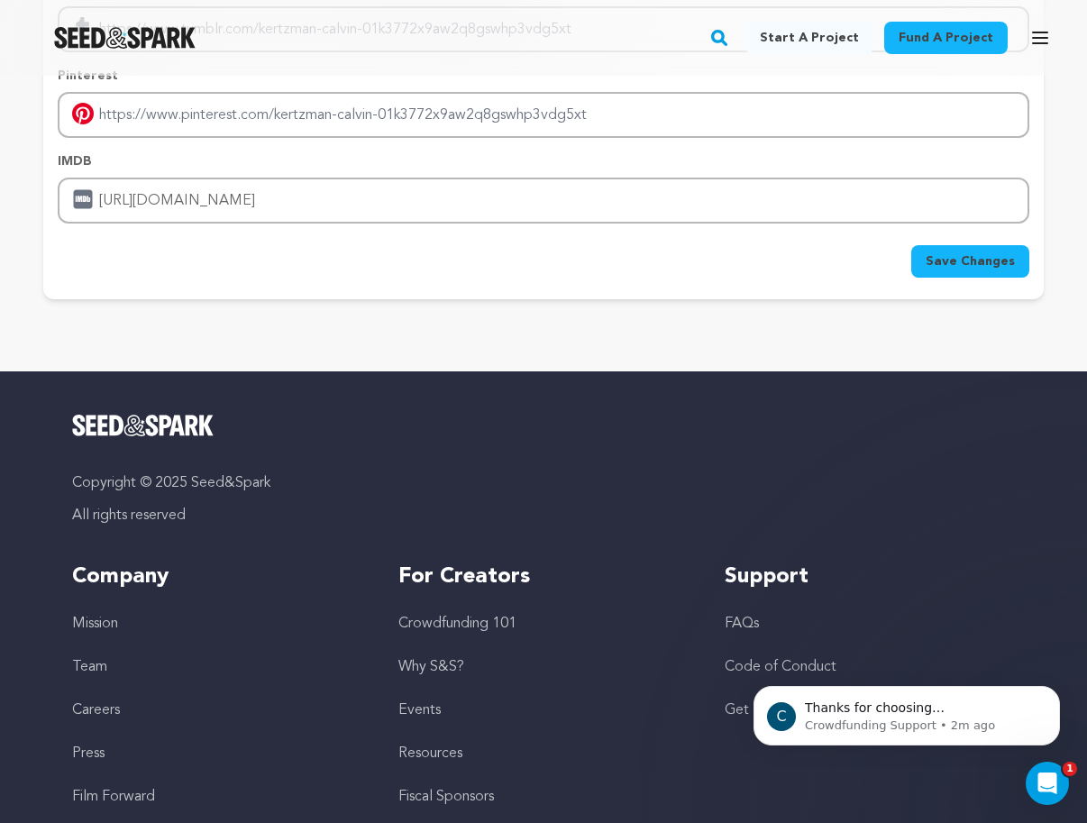
click at [979, 275] on button "Save Changes" at bounding box center [970, 261] width 118 height 32
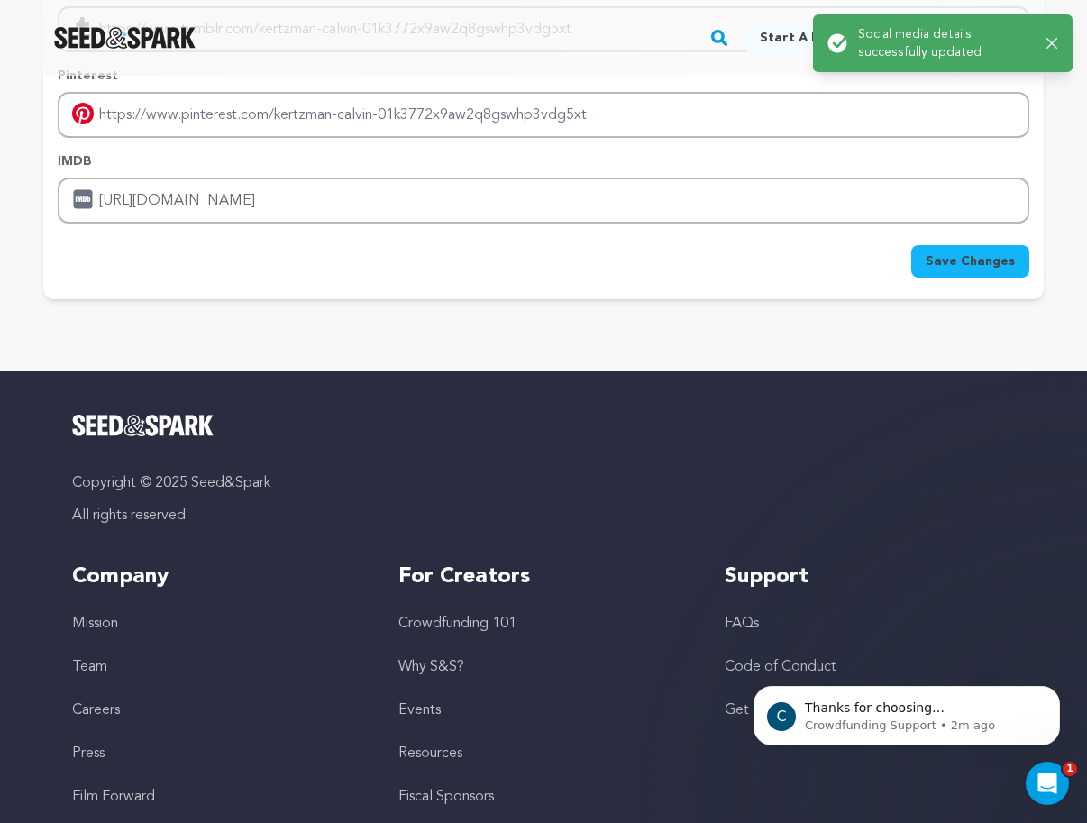
scroll to position [0, 0]
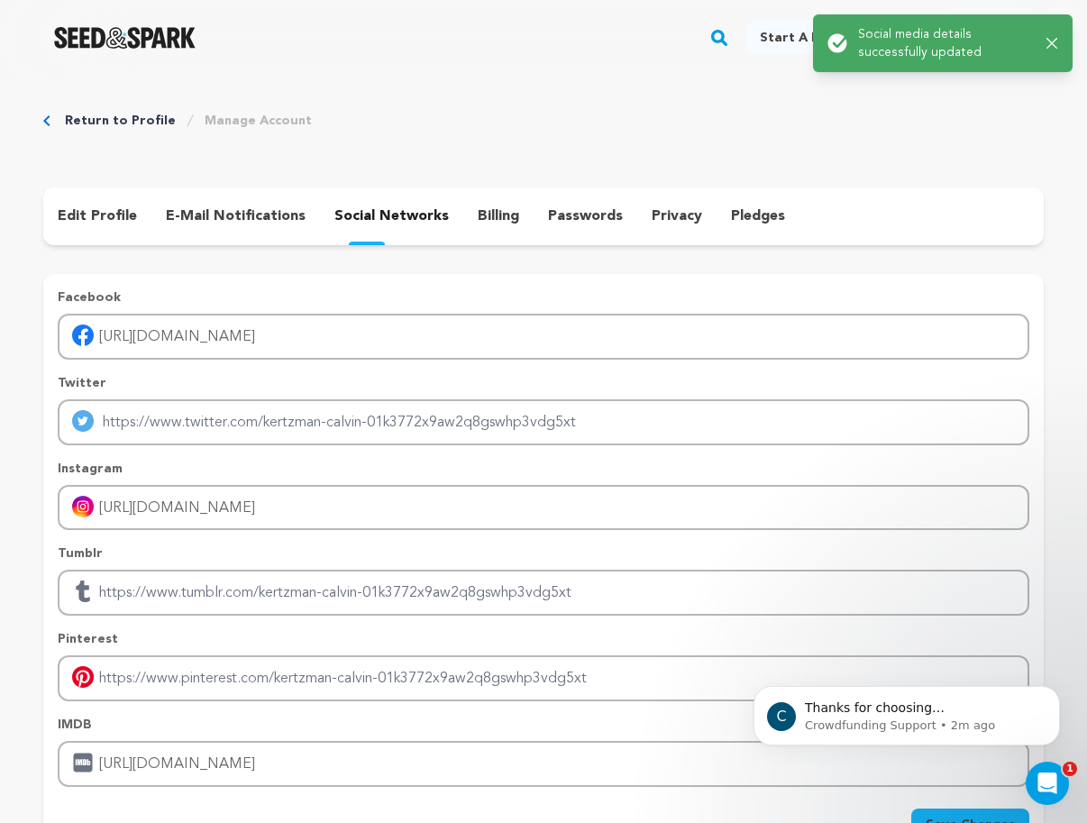
click at [548, 215] on p "passwords" at bounding box center [585, 216] width 75 height 22
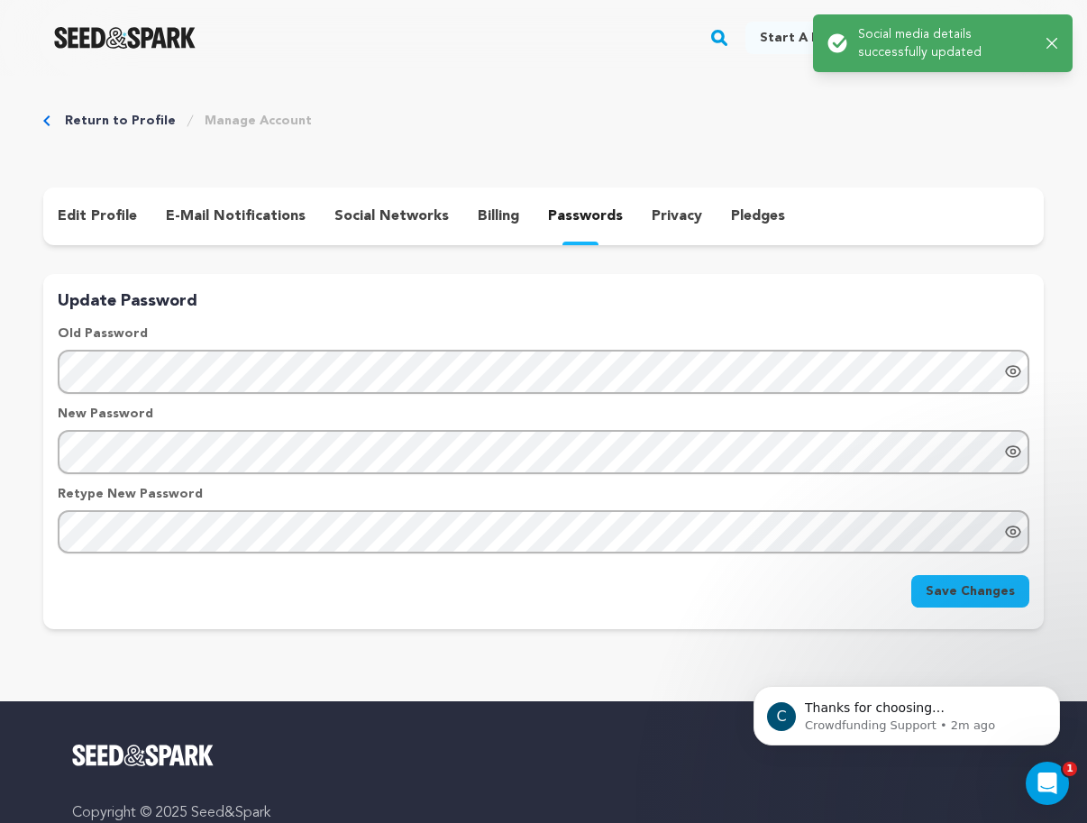
click at [651, 215] on p "privacy" at bounding box center [676, 216] width 50 height 22
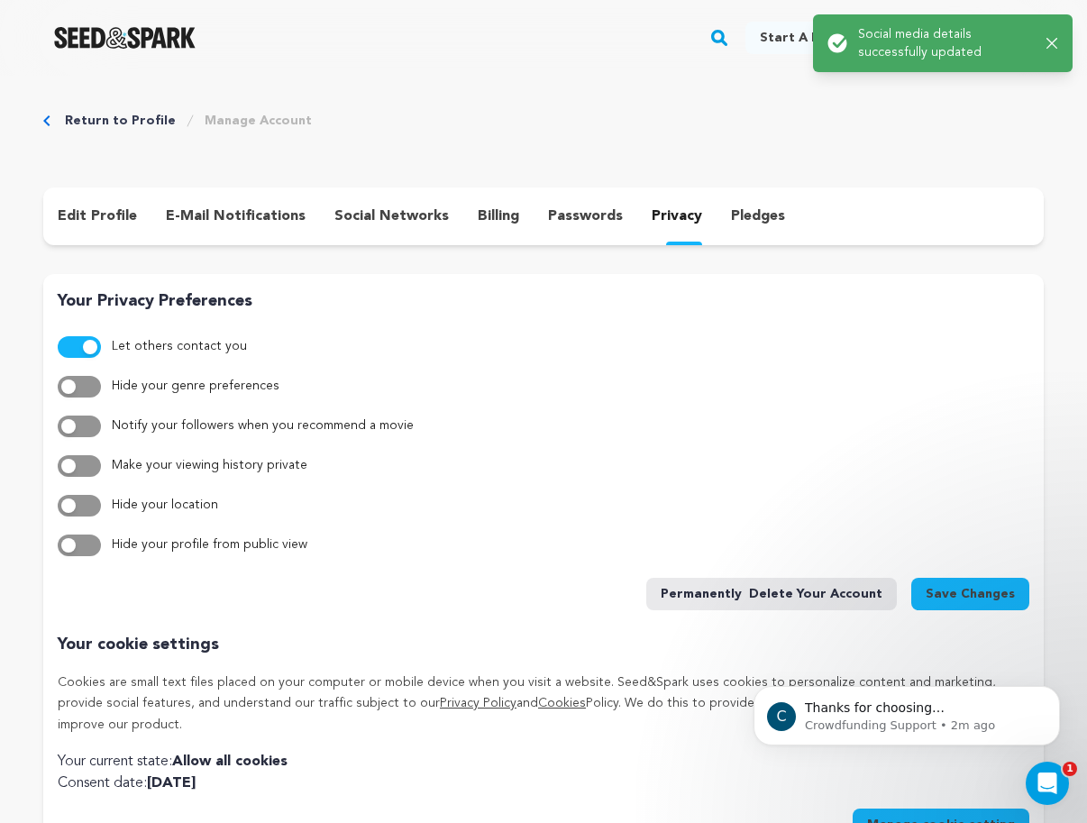
click at [734, 213] on p "pledges" at bounding box center [758, 216] width 54 height 22
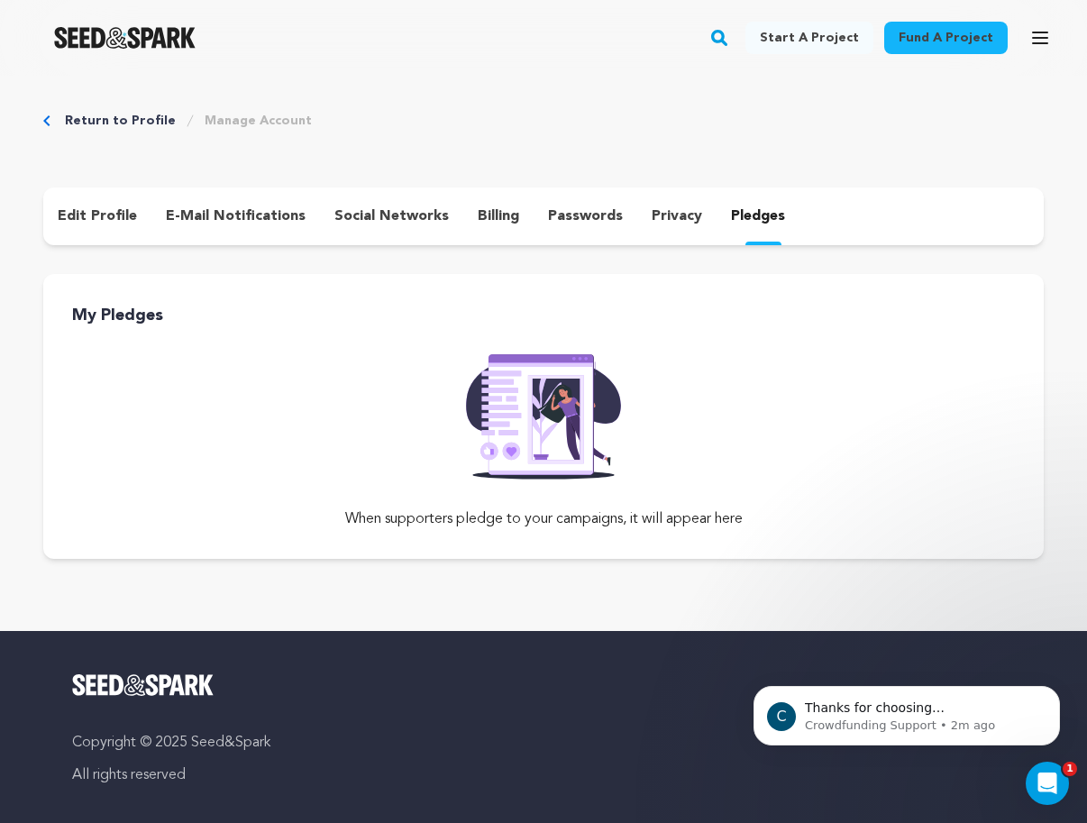
click at [685, 215] on p "privacy" at bounding box center [676, 216] width 50 height 22
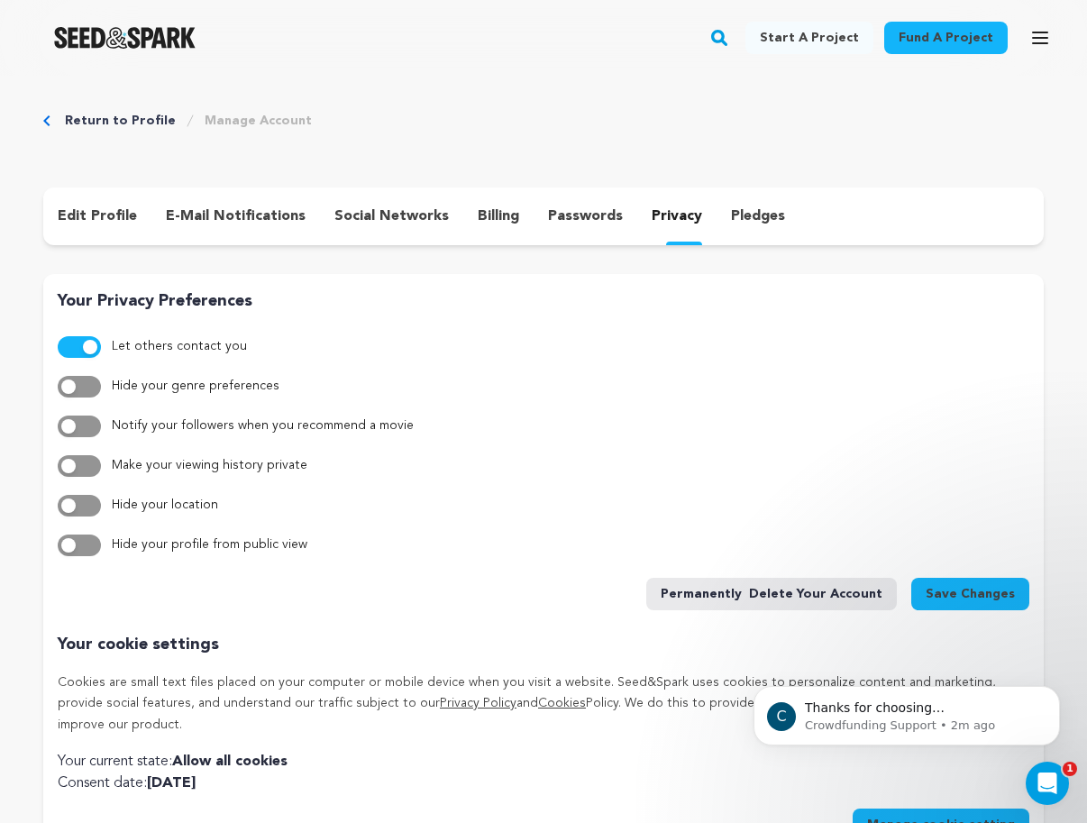
click at [548, 210] on p "passwords" at bounding box center [585, 216] width 75 height 22
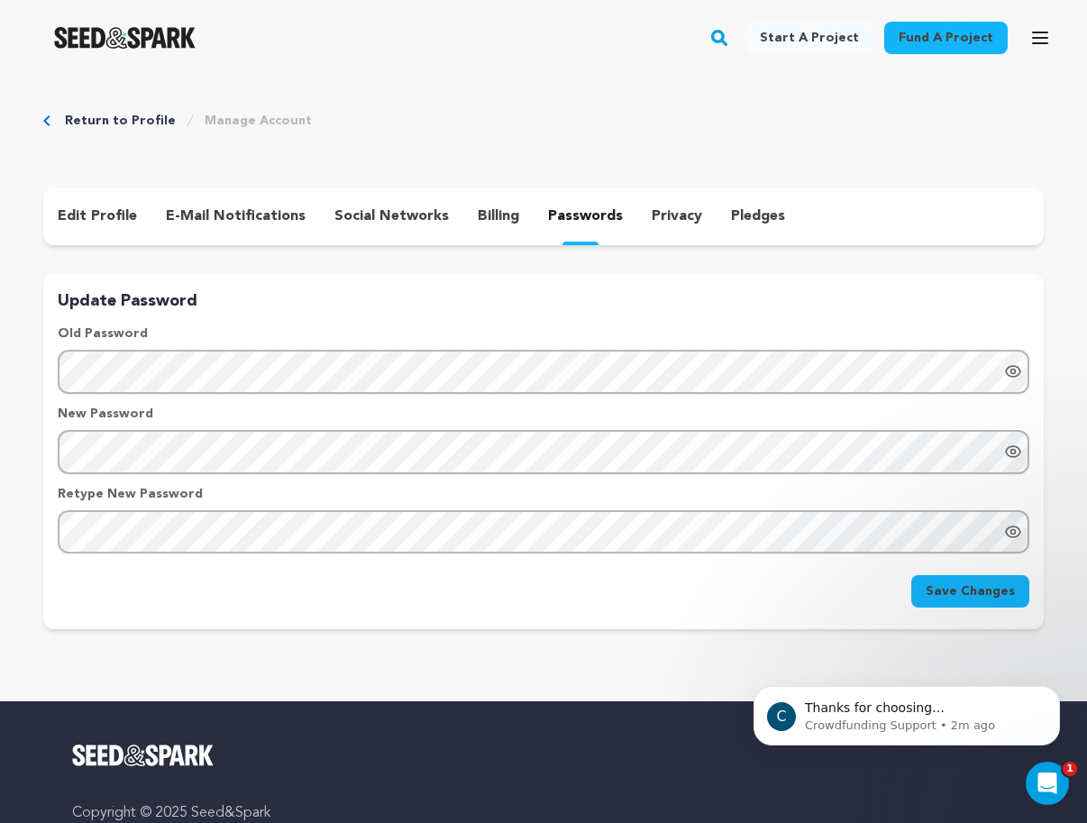
click at [481, 217] on p "billing" at bounding box center [498, 216] width 41 height 22
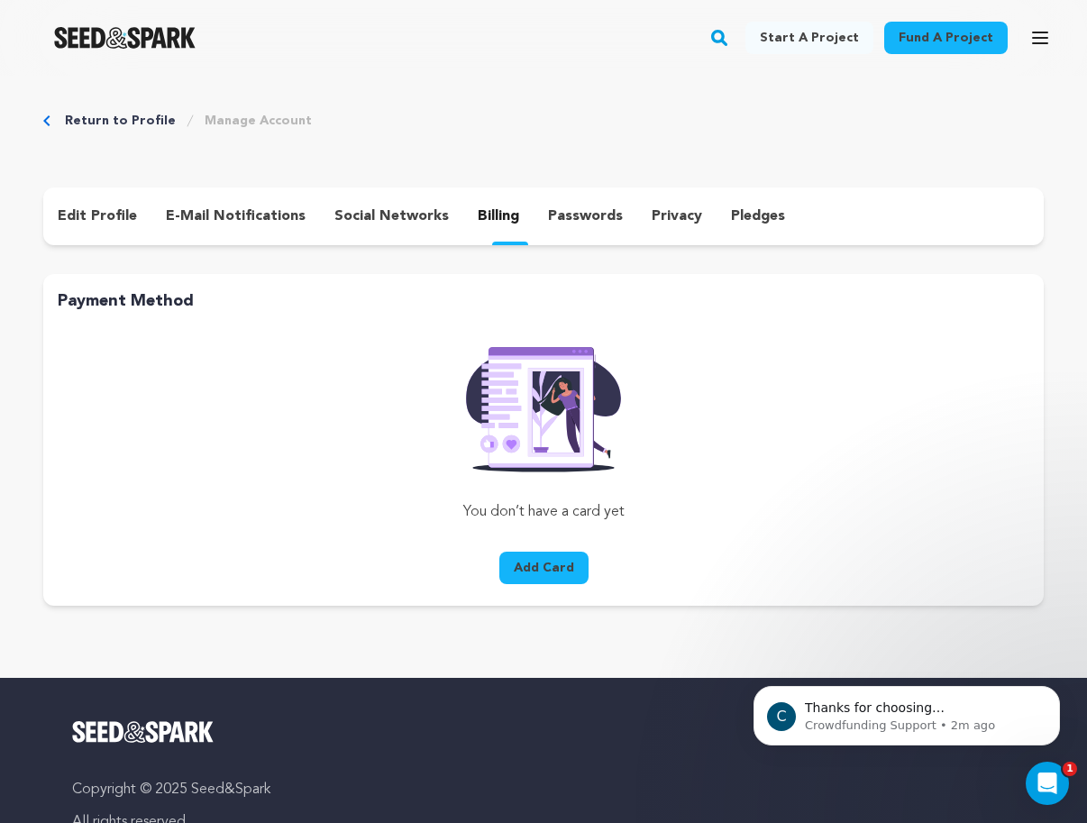
click at [414, 216] on p "social networks" at bounding box center [391, 216] width 114 height 22
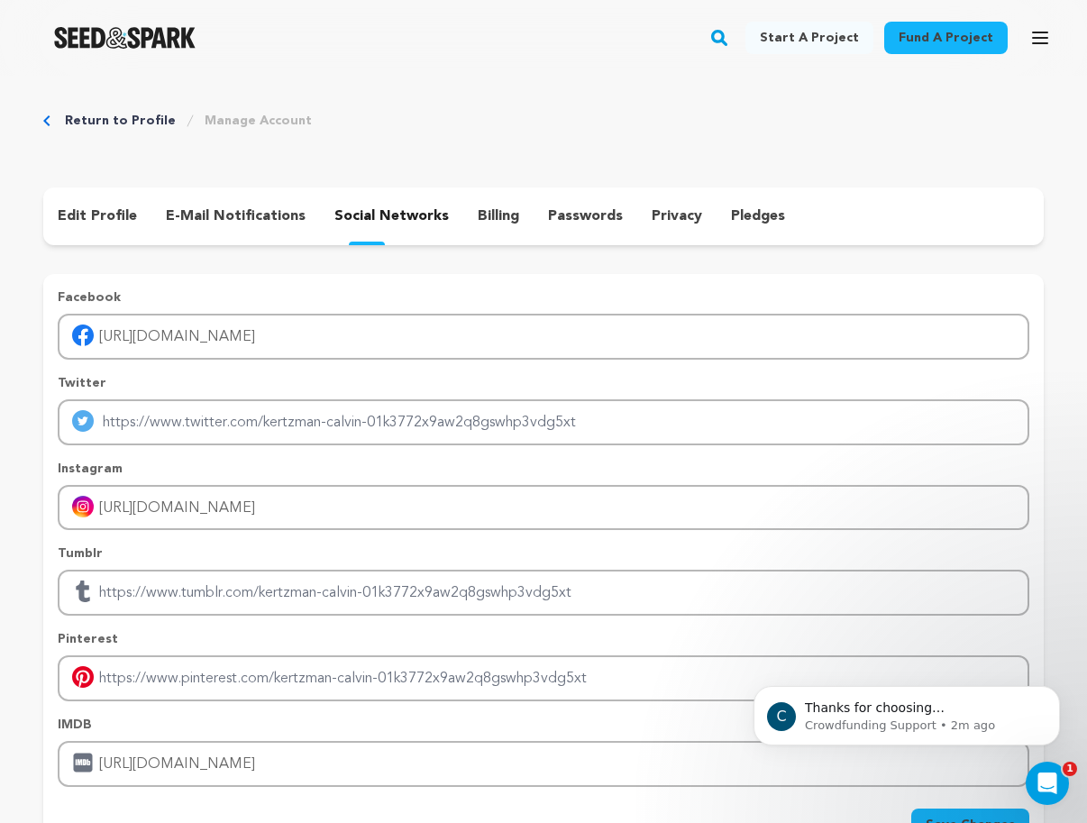
click at [277, 217] on p "e-mail notifications" at bounding box center [236, 216] width 140 height 22
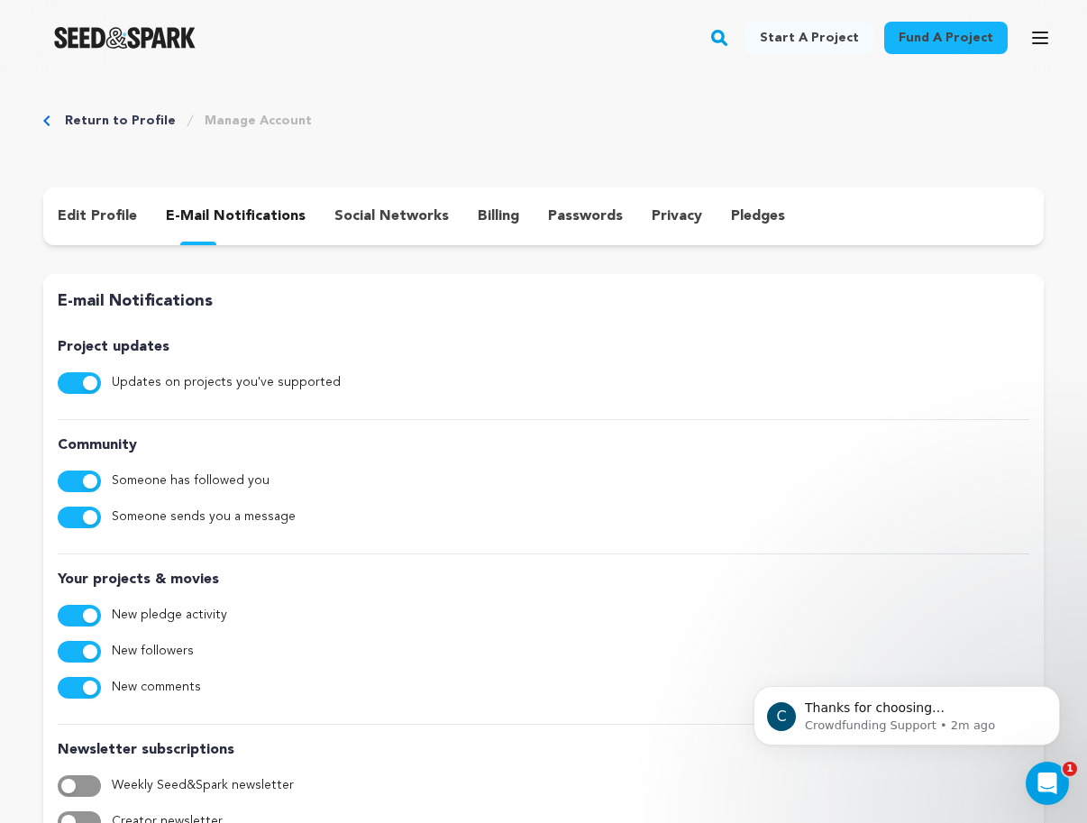
click at [109, 215] on p "edit profile" at bounding box center [97, 216] width 79 height 22
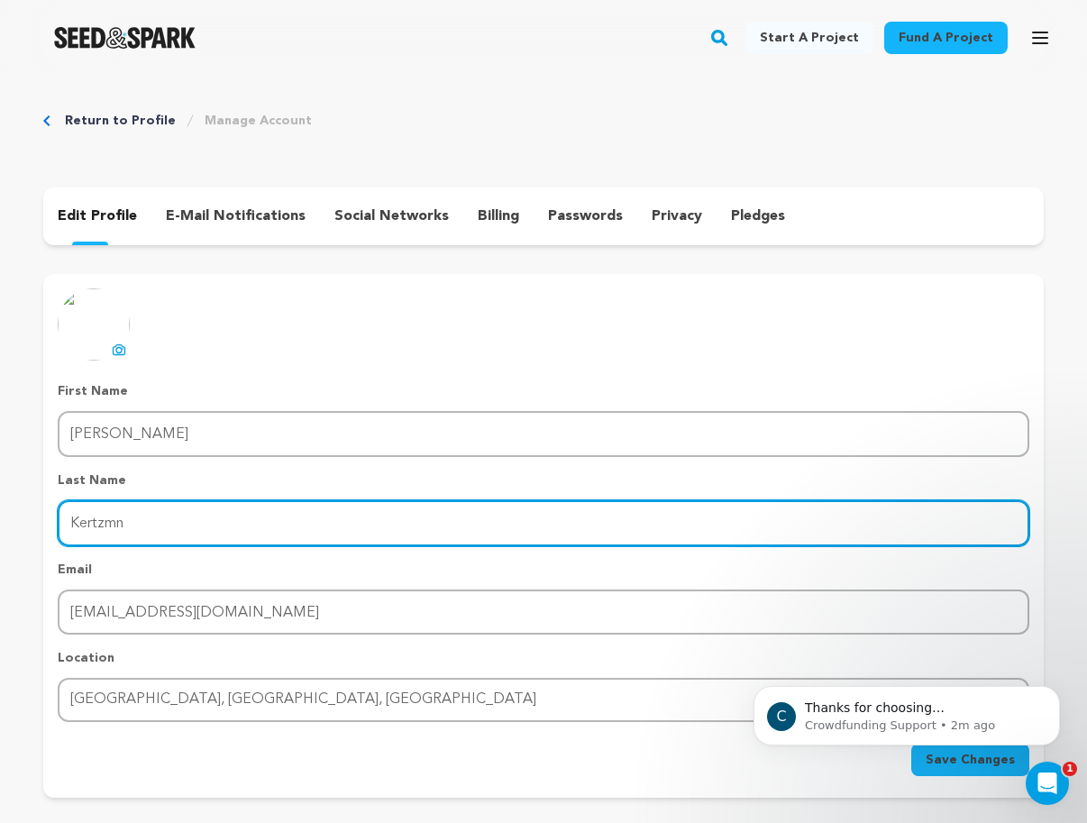
click at [114, 525] on input "Kertzmn" at bounding box center [543, 523] width 971 height 46
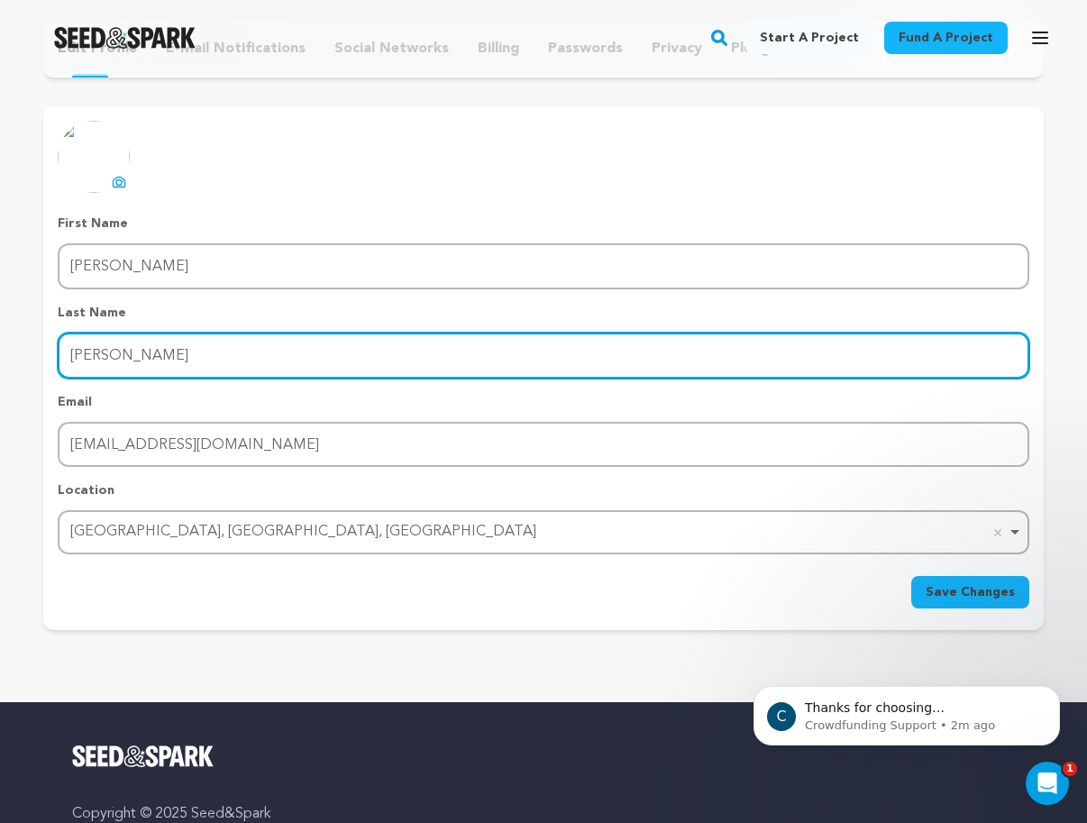
scroll to position [217, 0]
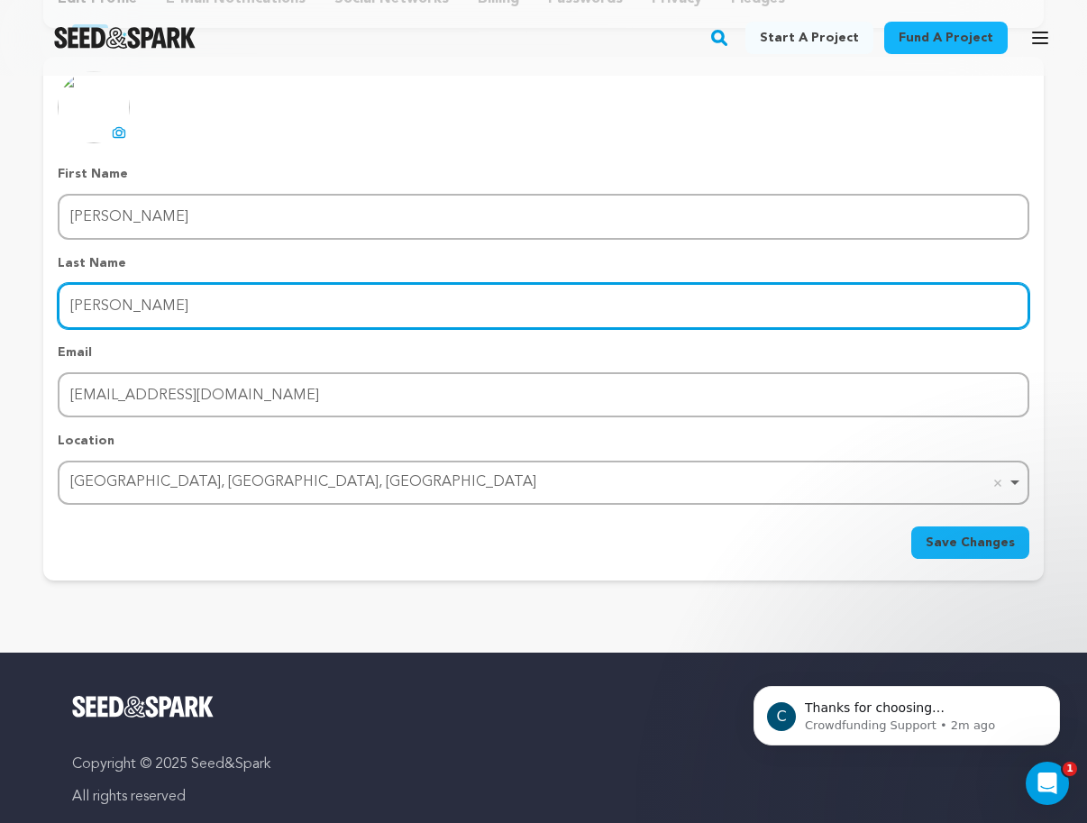
type input "Kertzman"
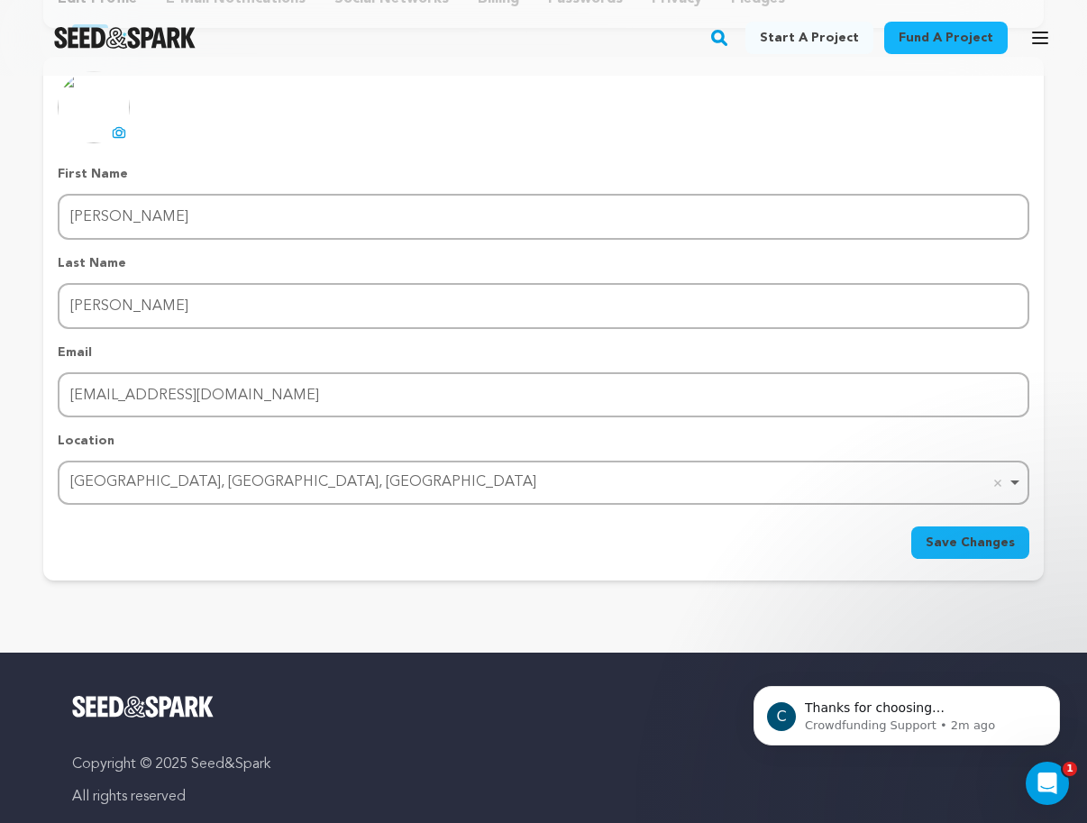
click at [986, 546] on span "Save Changes" at bounding box center [969, 542] width 89 height 18
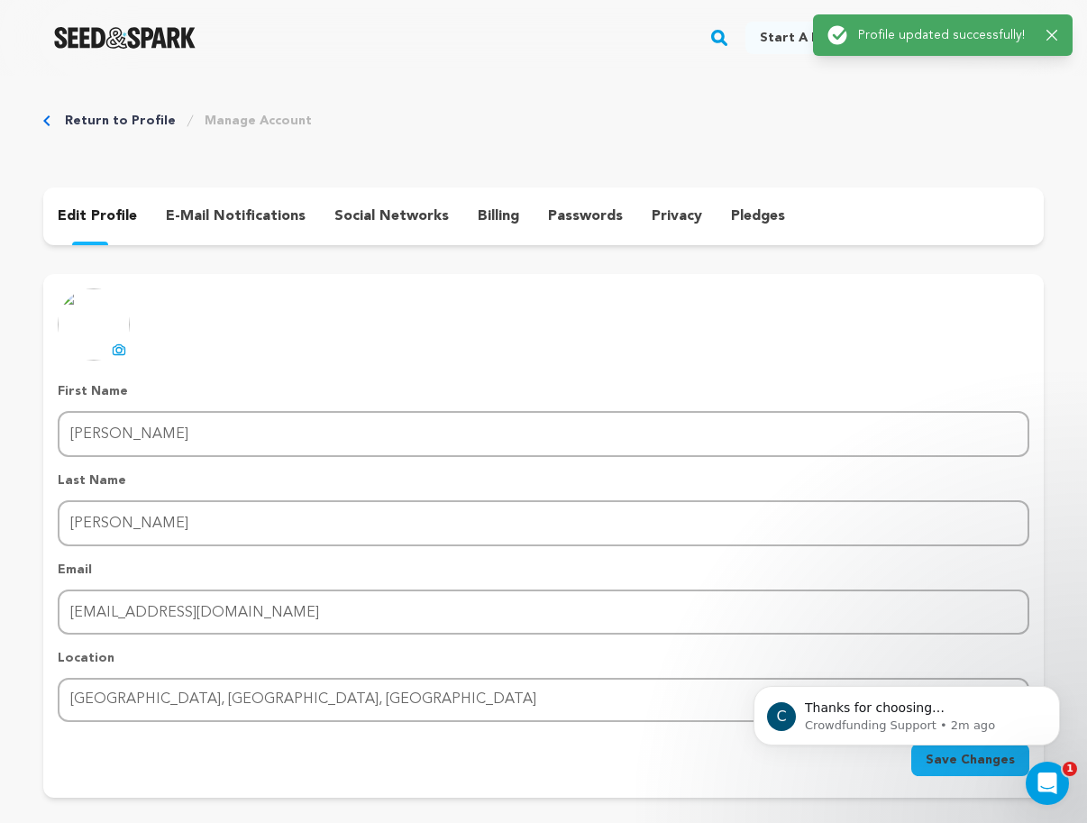
click at [1059, 38] on div "Success: Info: Warning: Error: Profile updated successfully! Close notification" at bounding box center [942, 34] width 259 height 41
click at [1055, 38] on icon "button" at bounding box center [1051, 35] width 11 height 11
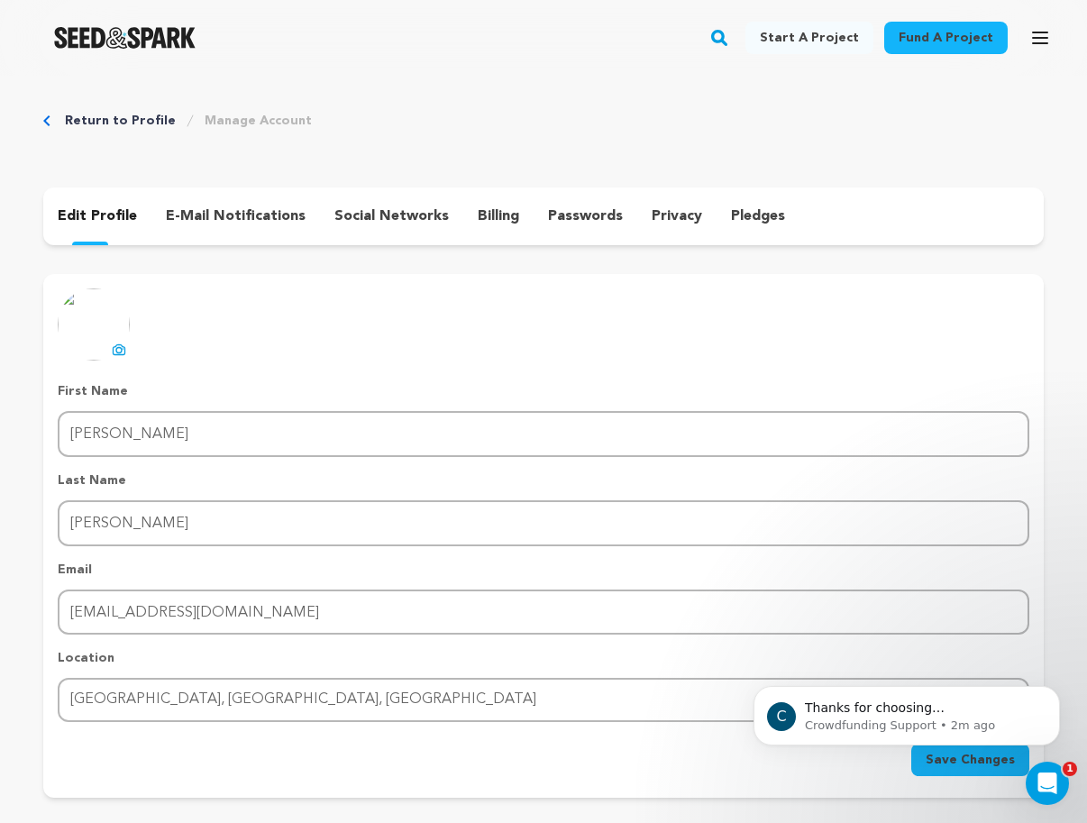
click at [1049, 30] on icon "button" at bounding box center [1046, 35] width 11 height 11
click at [1042, 33] on icon "button" at bounding box center [1040, 38] width 22 height 22
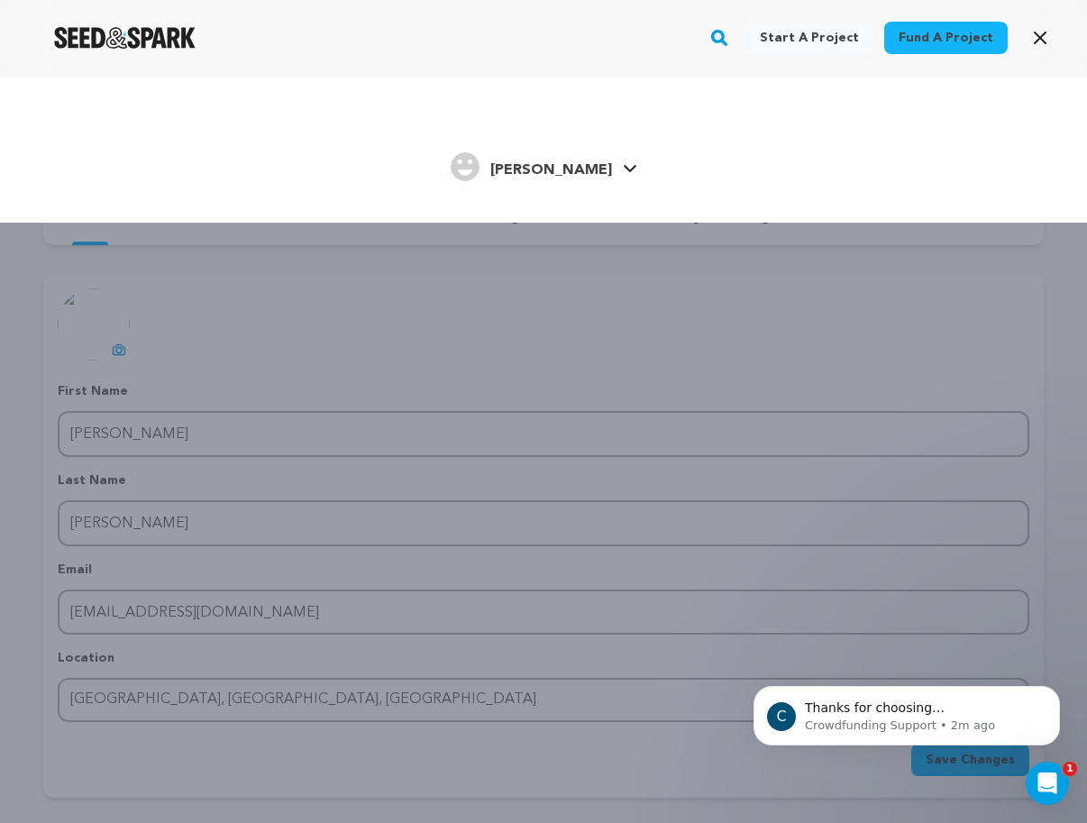
click at [623, 167] on icon at bounding box center [630, 168] width 14 height 9
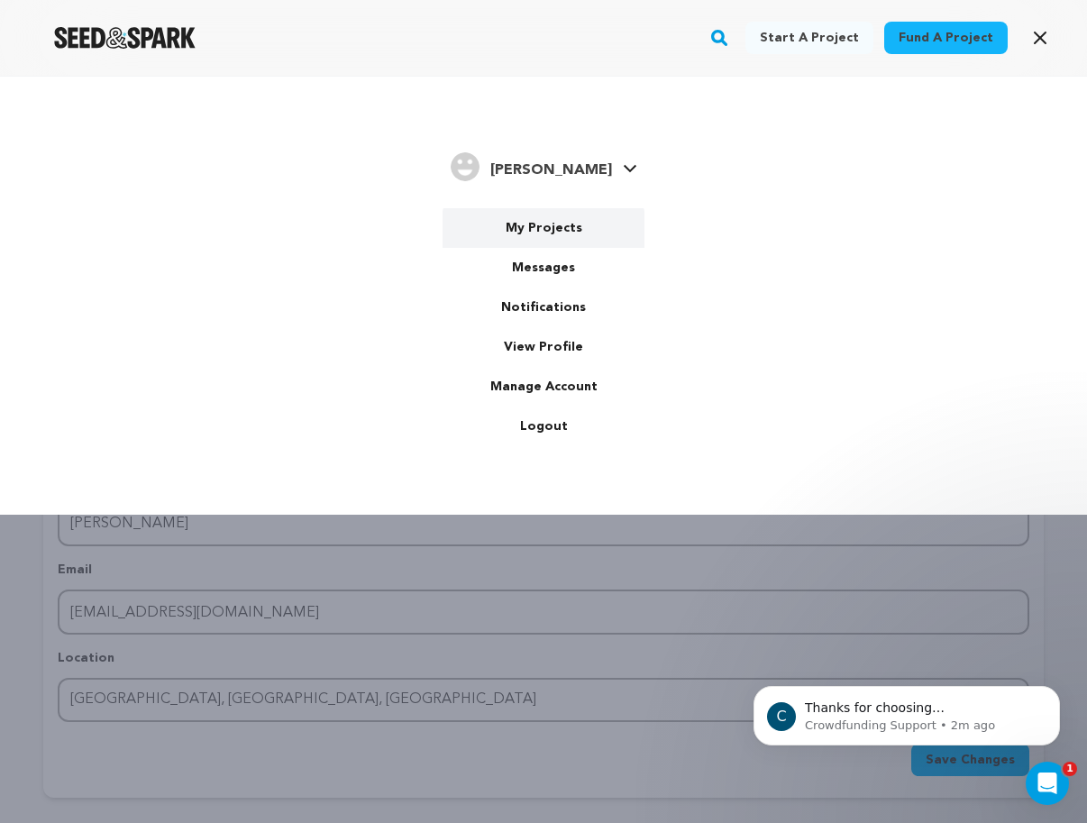
click at [551, 220] on link "My Projects" at bounding box center [543, 228] width 202 height 40
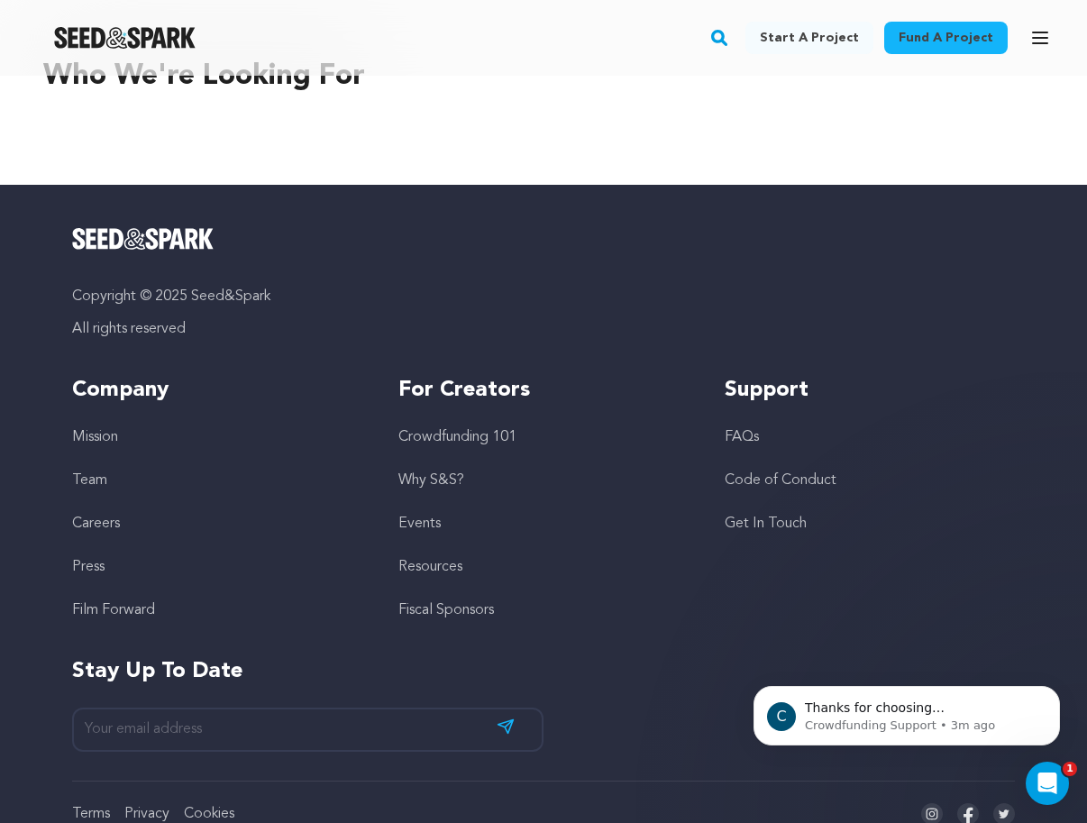
scroll to position [769, 0]
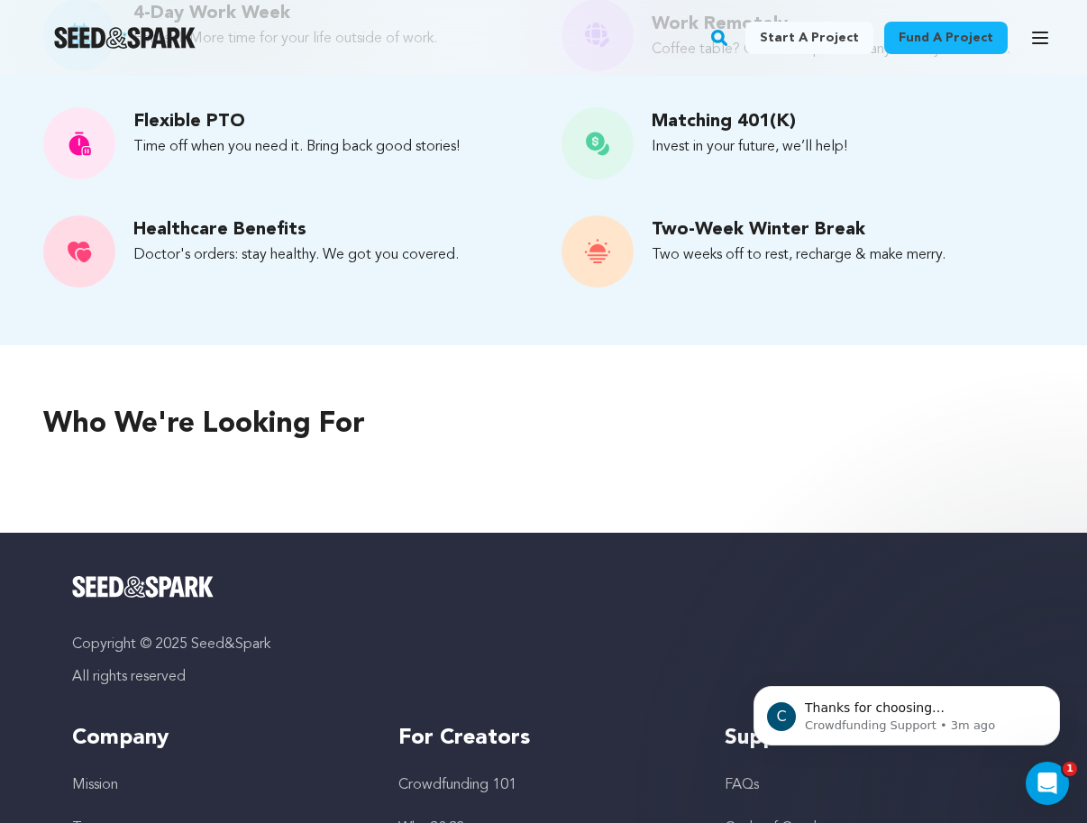
click at [305, 444] on p "Who we're looking for" at bounding box center [543, 424] width 1000 height 43
click at [279, 481] on div "Who we're looking for" at bounding box center [543, 438] width 1087 height 187
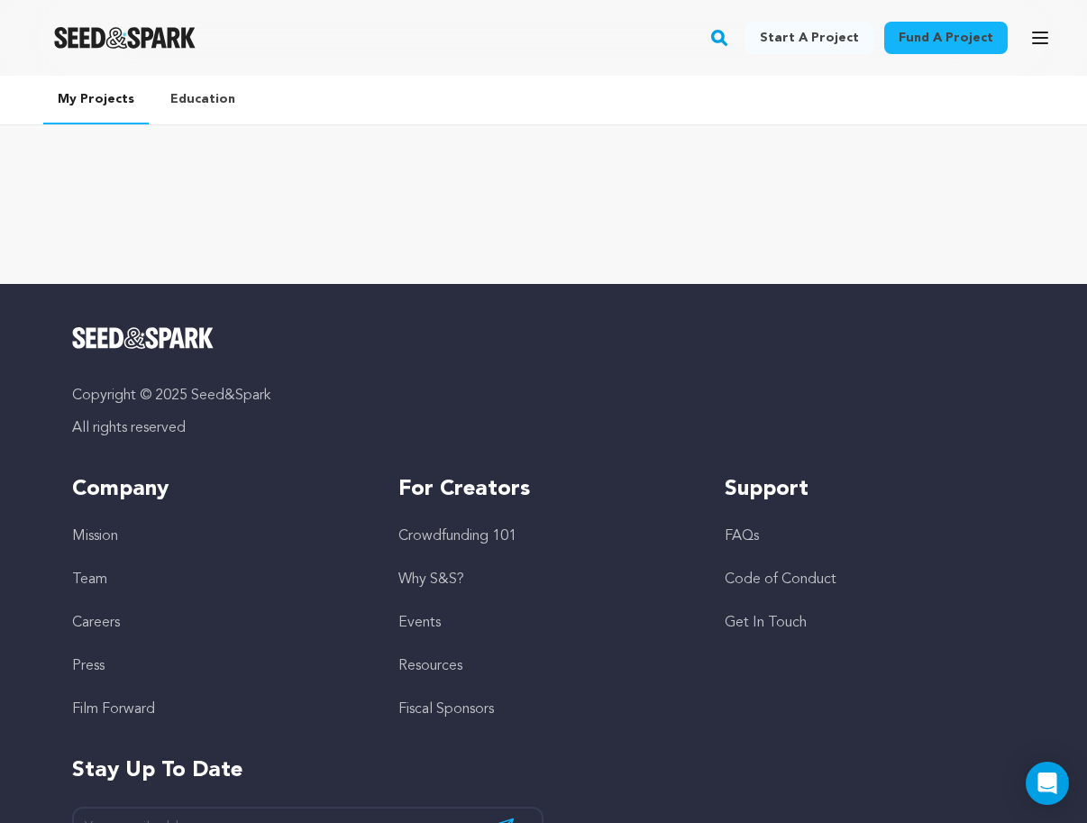
click at [201, 101] on link "Education" at bounding box center [203, 99] width 94 height 47
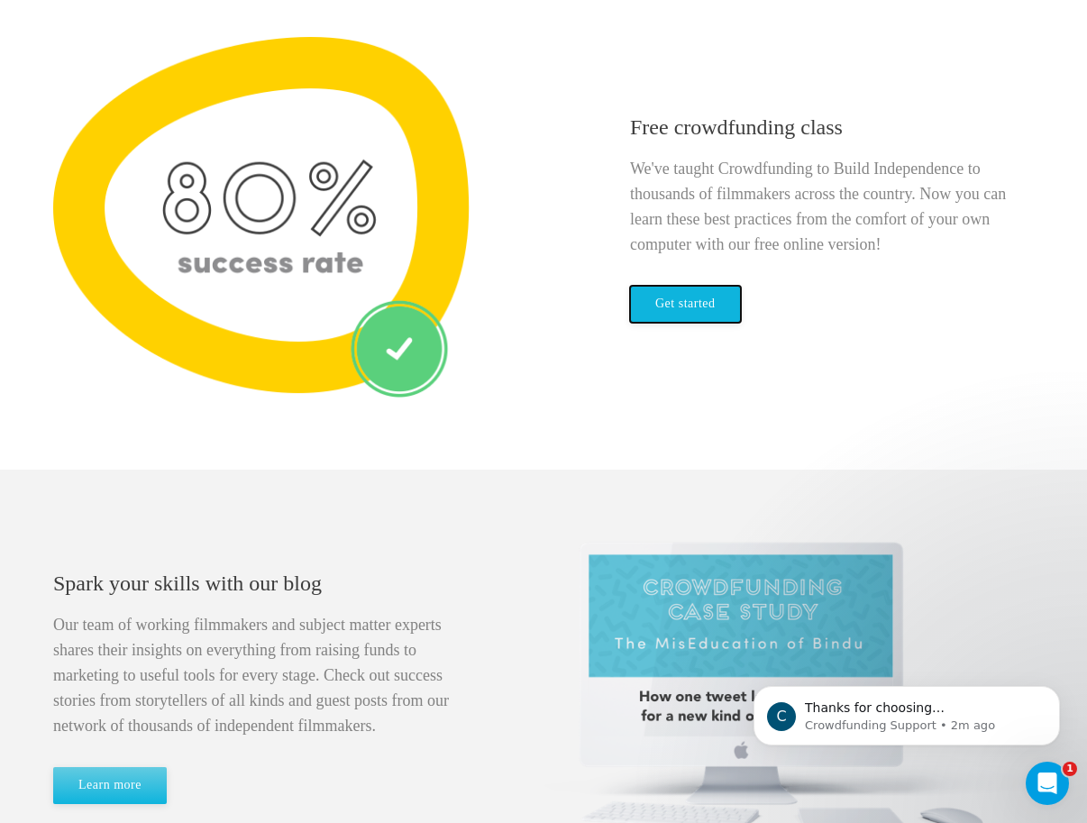
click at [671, 290] on link "Get started" at bounding box center [685, 304] width 111 height 37
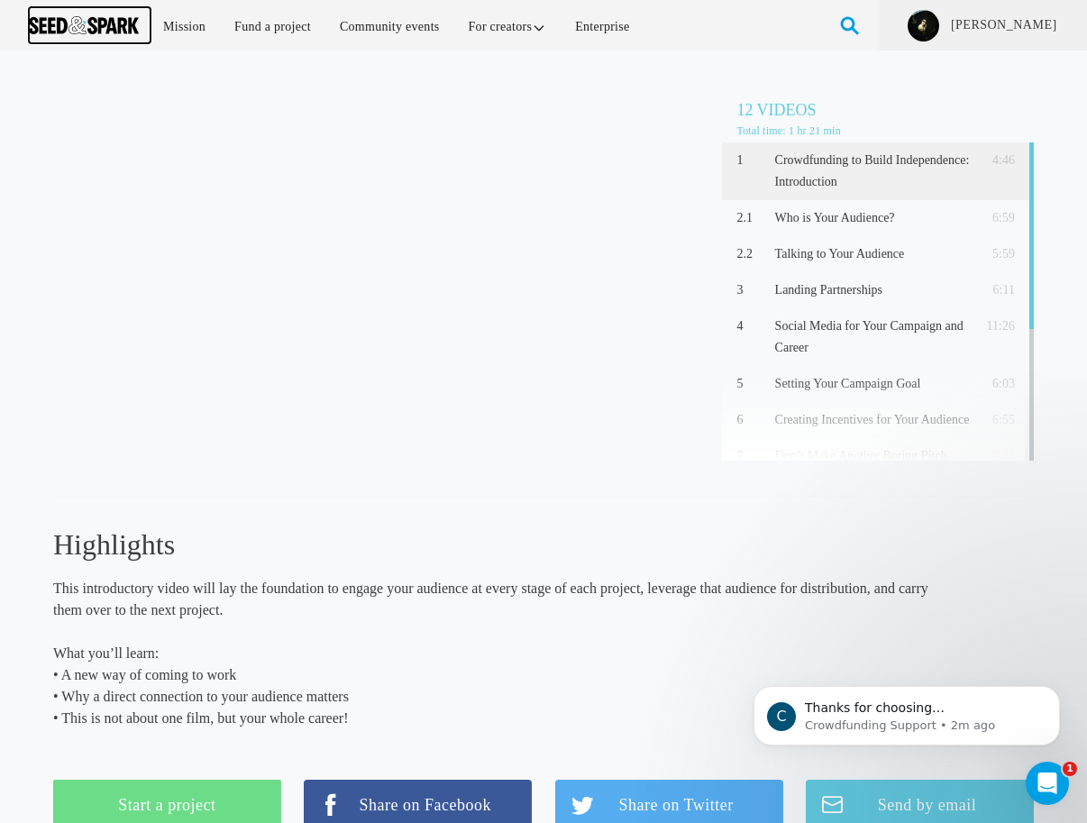
click at [95, 33] on img at bounding box center [84, 25] width 110 height 18
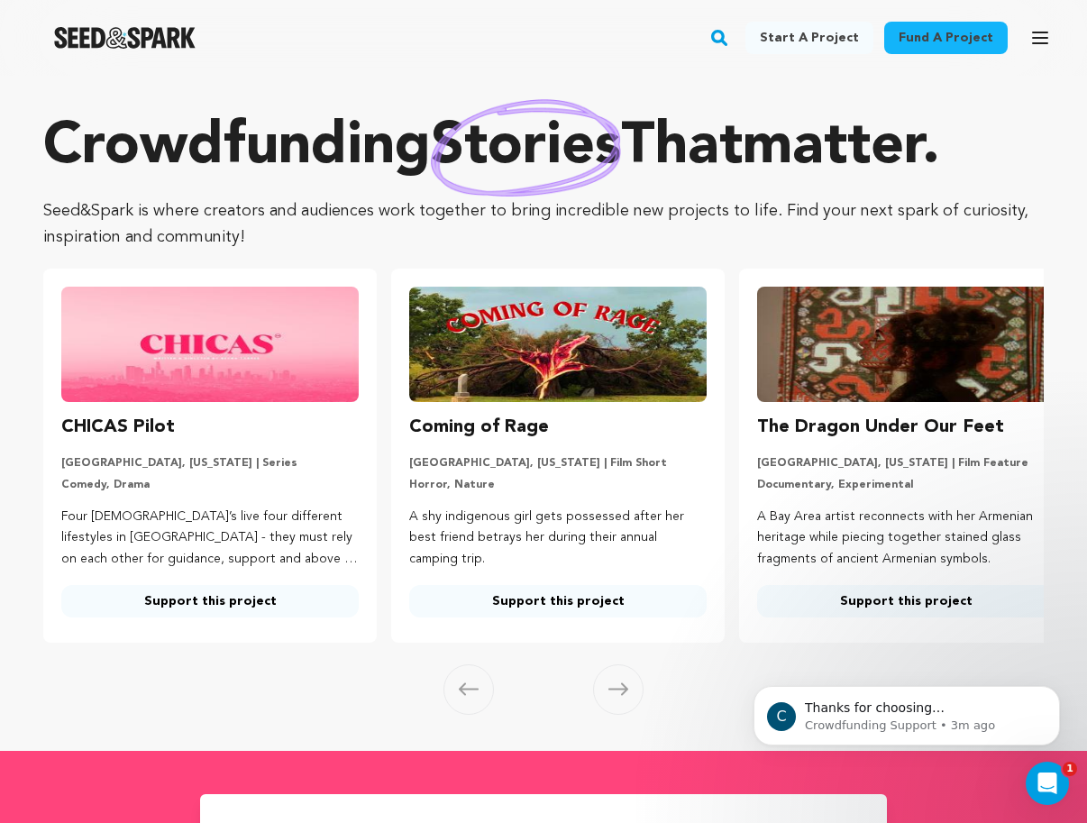
click at [496, 358] on img at bounding box center [557, 344] width 297 height 115
click at [531, 603] on link "Support this project" at bounding box center [557, 601] width 297 height 32
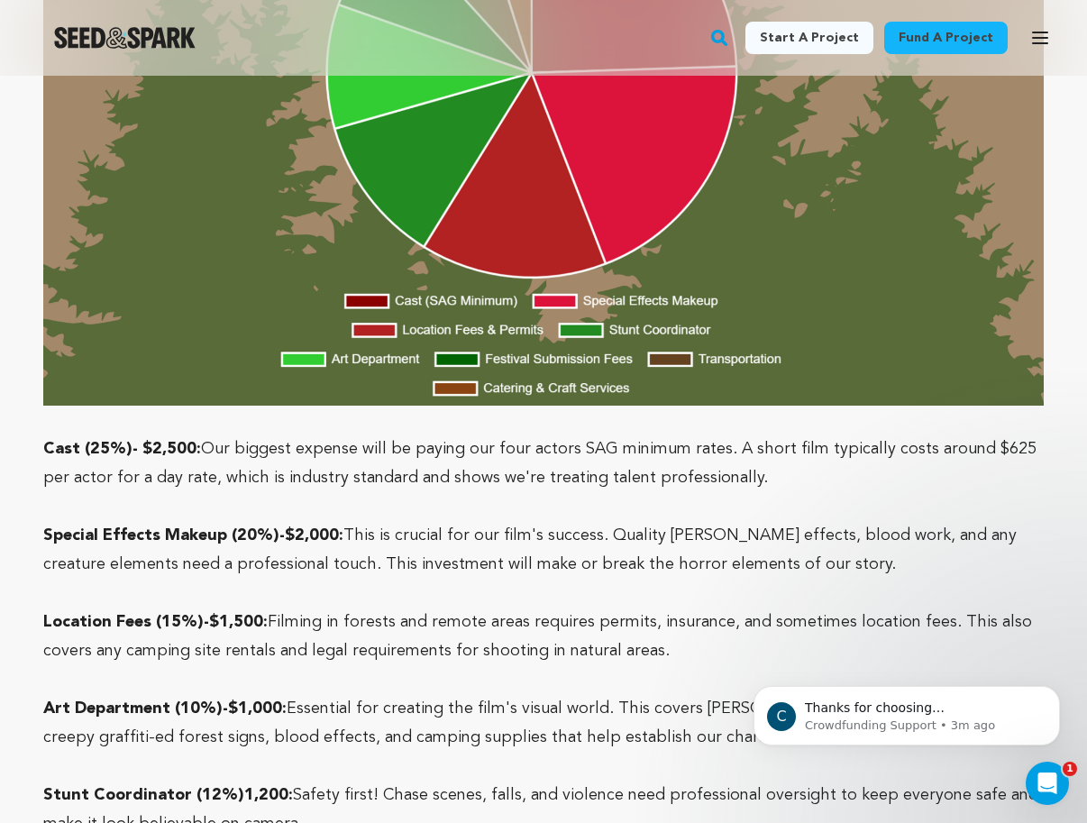
scroll to position [6311, 0]
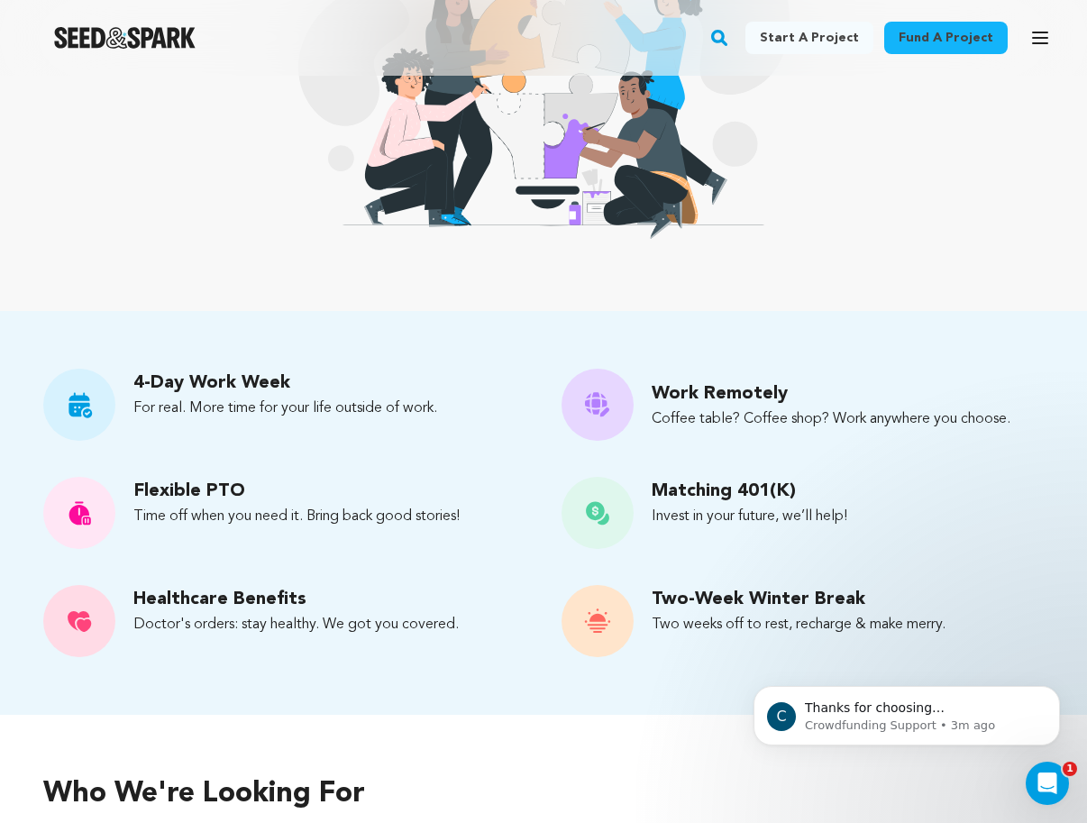
scroll to position [486, 0]
